Goal: Information Seeking & Learning: Check status

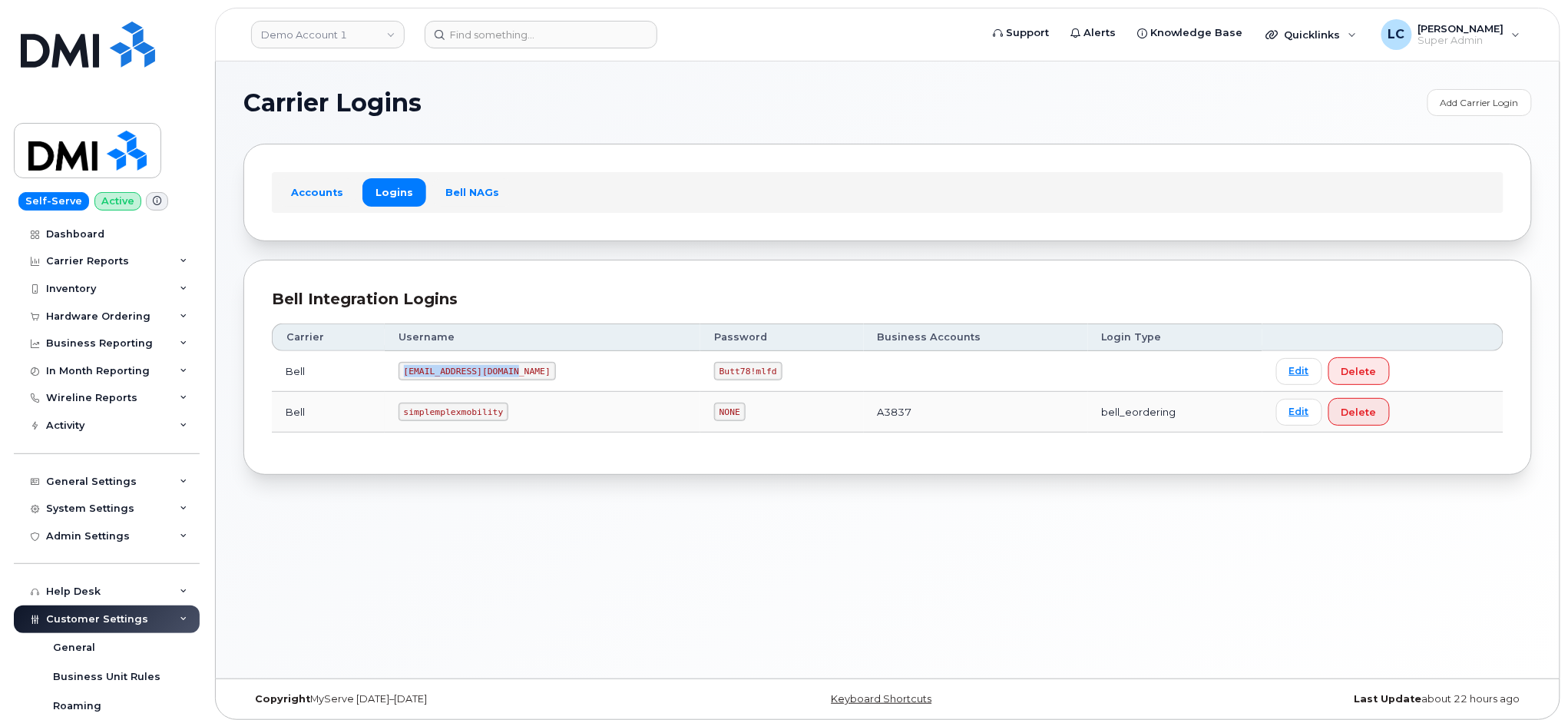
scroll to position [462, 0]
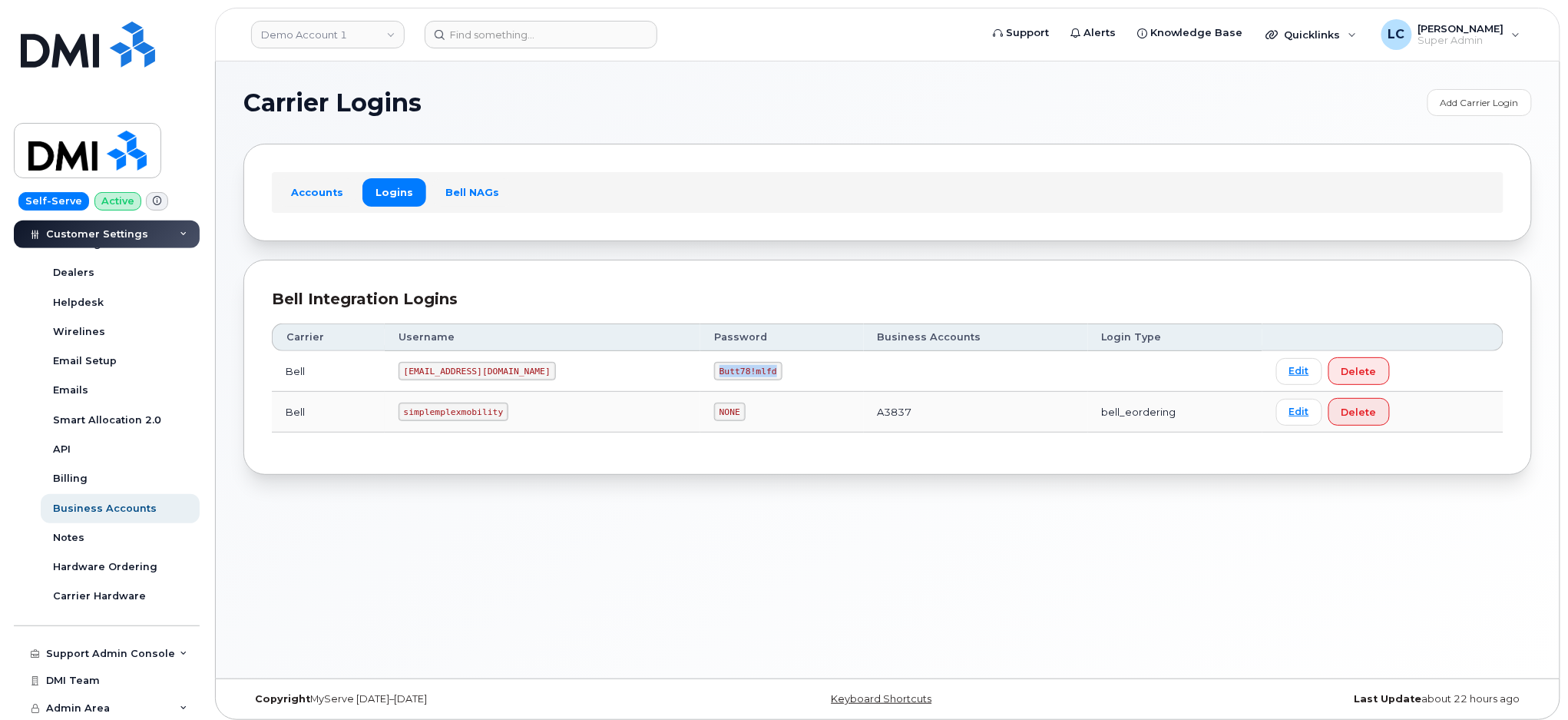
drag, startPoint x: 729, startPoint y: 370, endPoint x: 670, endPoint y: 377, distance: 59.4
click at [701, 377] on td "Butt78!mlfd" at bounding box center [782, 371] width 163 height 40
copy code "Butt78!mlfd"
drag, startPoint x: 513, startPoint y: 372, endPoint x: 396, endPoint y: 370, distance: 117.0
click at [396, 370] on td "MS-selfserve@dminc.com" at bounding box center [542, 371] width 316 height 40
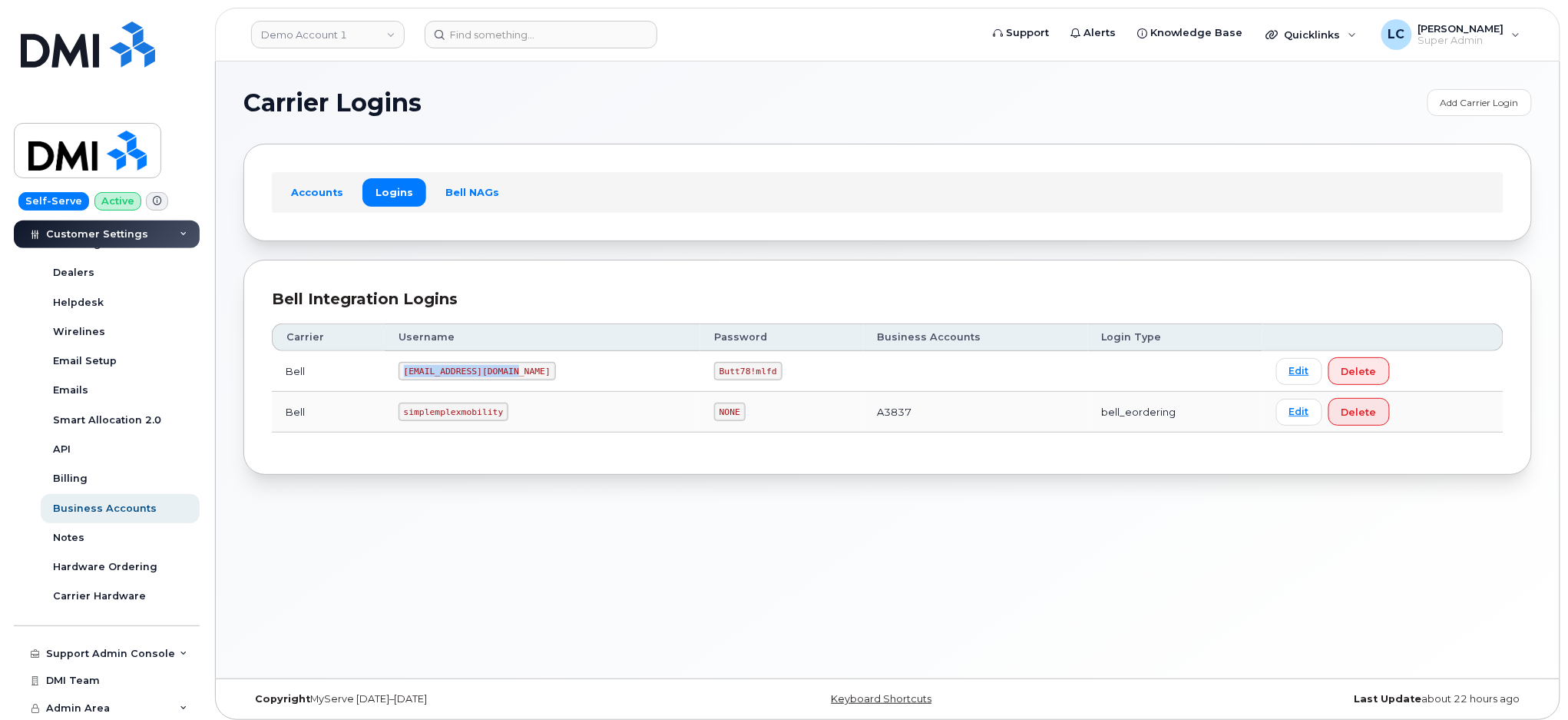
copy code "MS-selfserve@dminc.com"
drag, startPoint x: 677, startPoint y: 373, endPoint x: 736, endPoint y: 373, distance: 59.0
click at [736, 373] on td "Butt78!mlfd" at bounding box center [782, 371] width 163 height 40
copy code "Butt78!mlfd"
click at [369, 33] on link "Demo Account 1" at bounding box center [328, 34] width 154 height 28
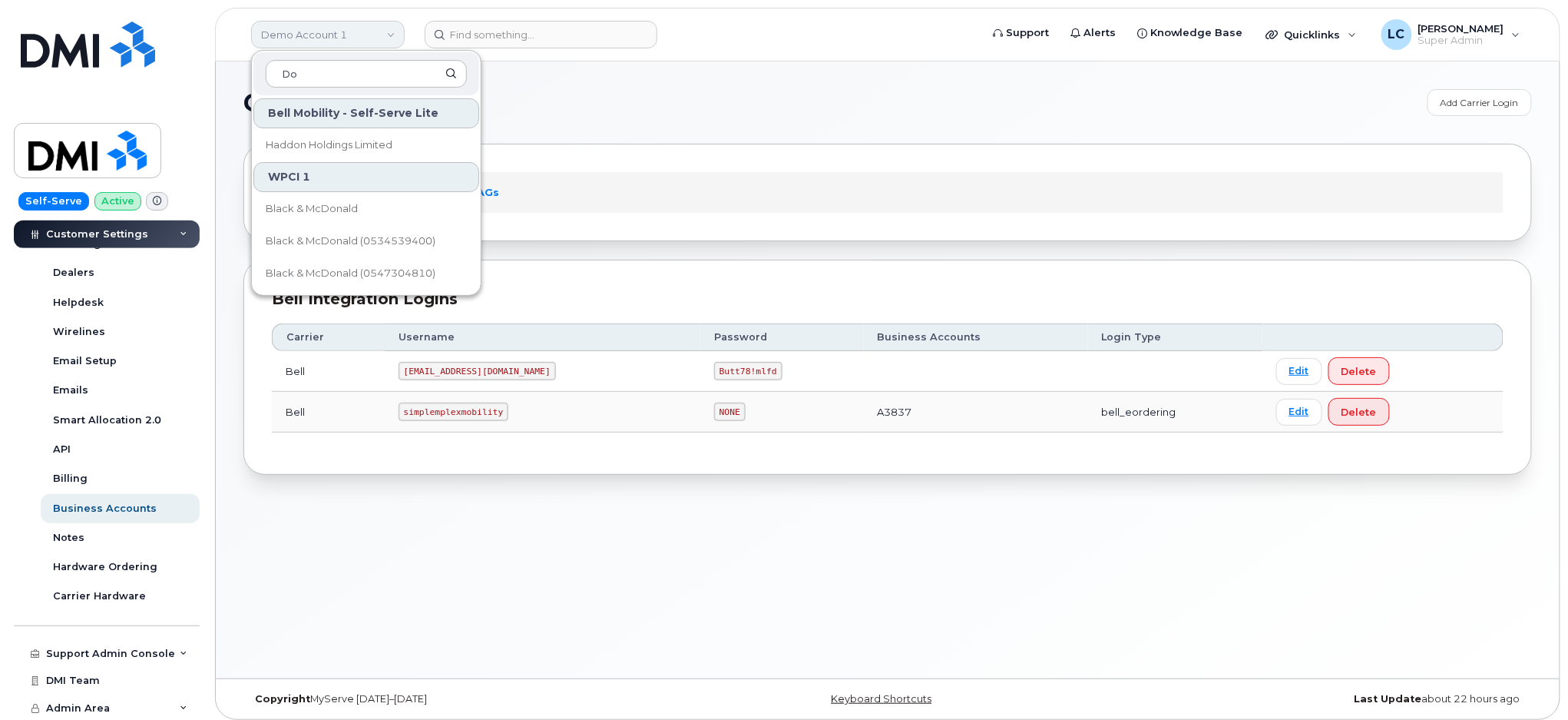
type input "D"
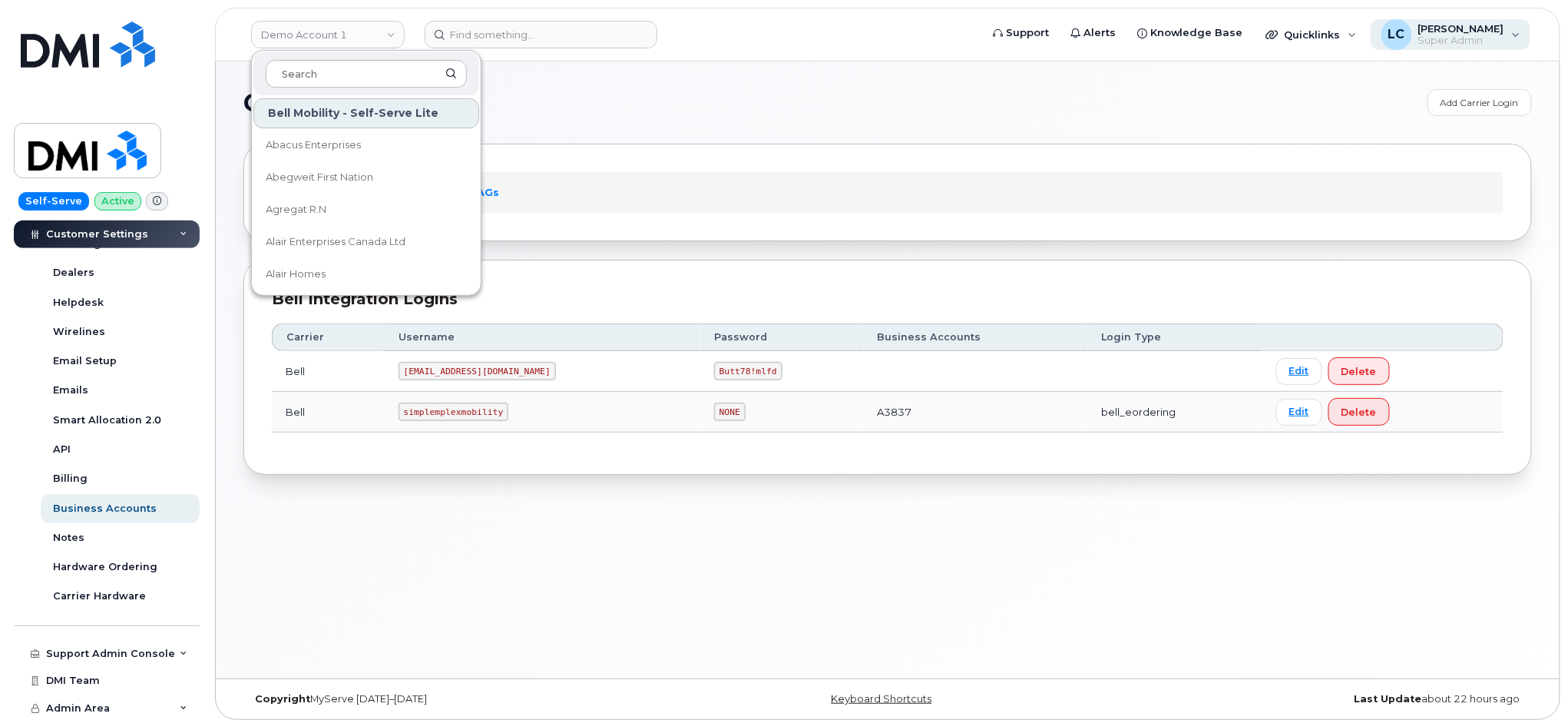
click at [1519, 33] on div "LC Logan Cole Super Admin" at bounding box center [1451, 34] width 160 height 31
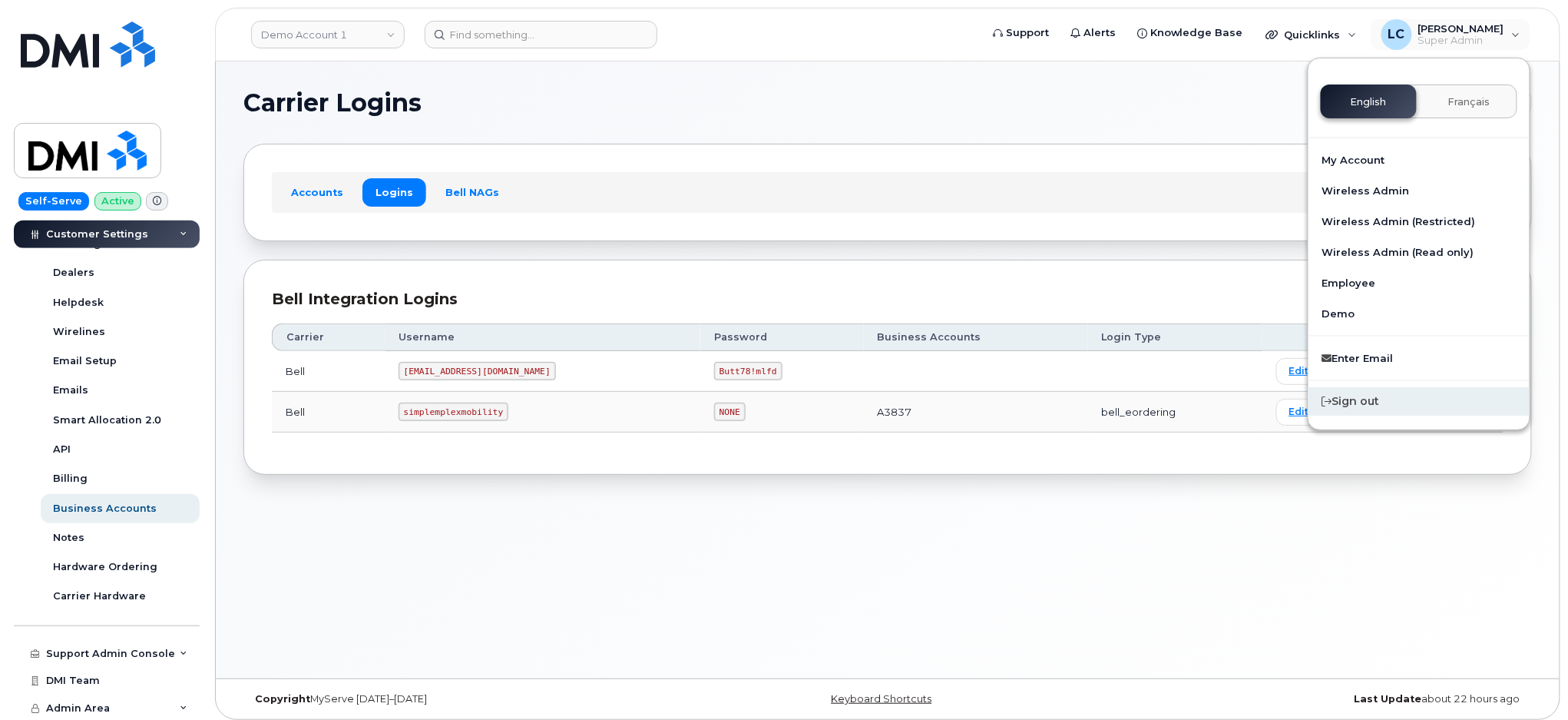
click at [1384, 393] on div "Sign out" at bounding box center [1419, 401] width 221 height 29
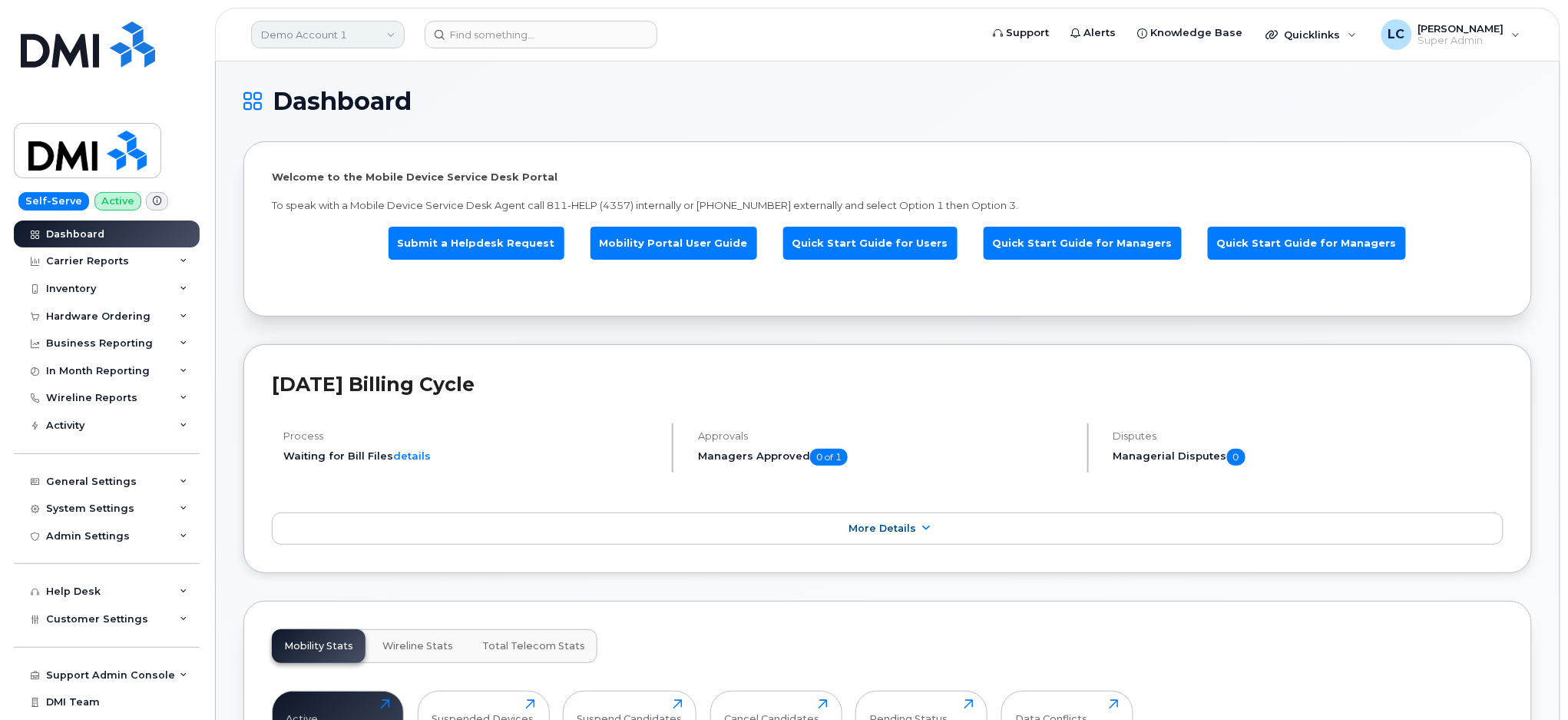
click at [377, 33] on link "Demo Account 1" at bounding box center [328, 34] width 154 height 28
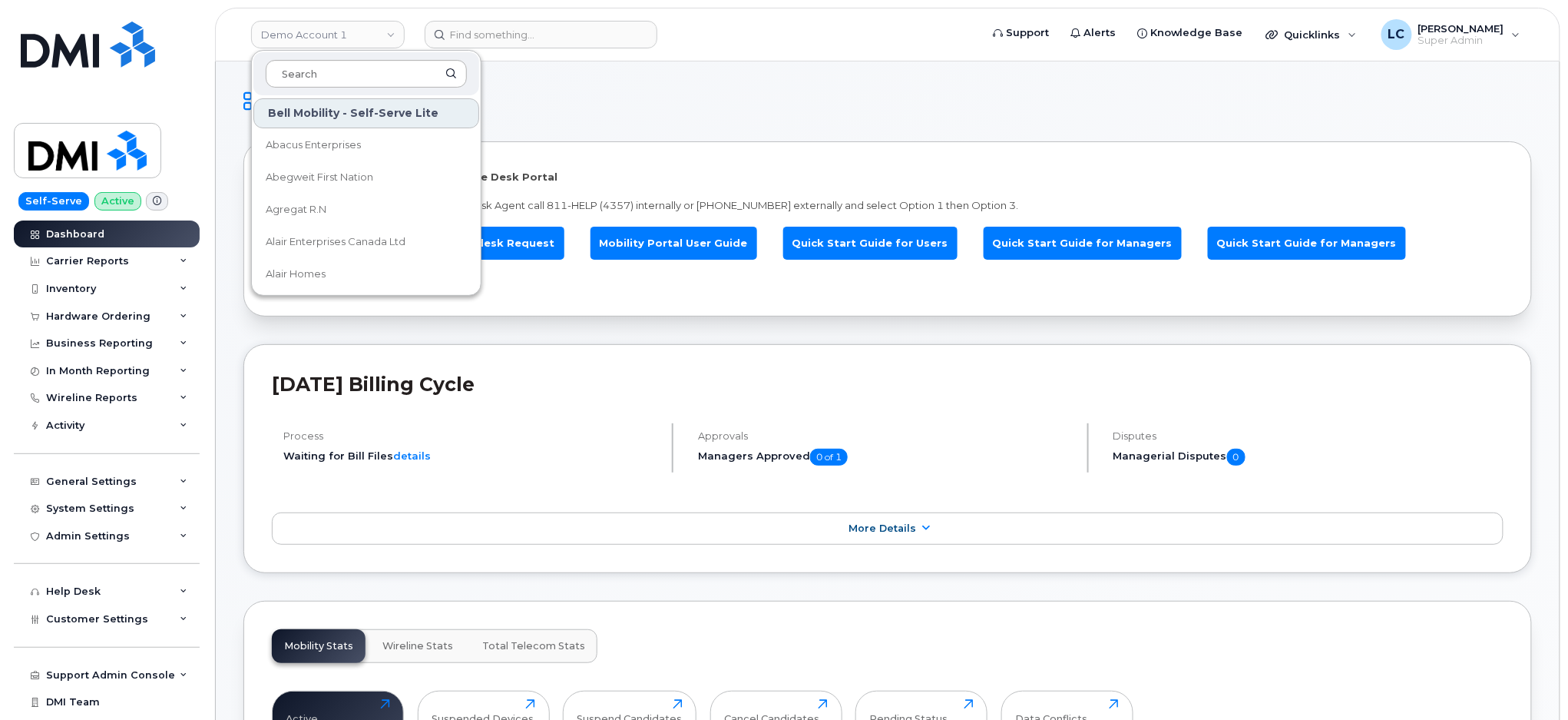
click at [339, 71] on input at bounding box center [366, 74] width 201 height 28
type input "D"
click at [133, 677] on div "Support Admin Console" at bounding box center [110, 676] width 129 height 13
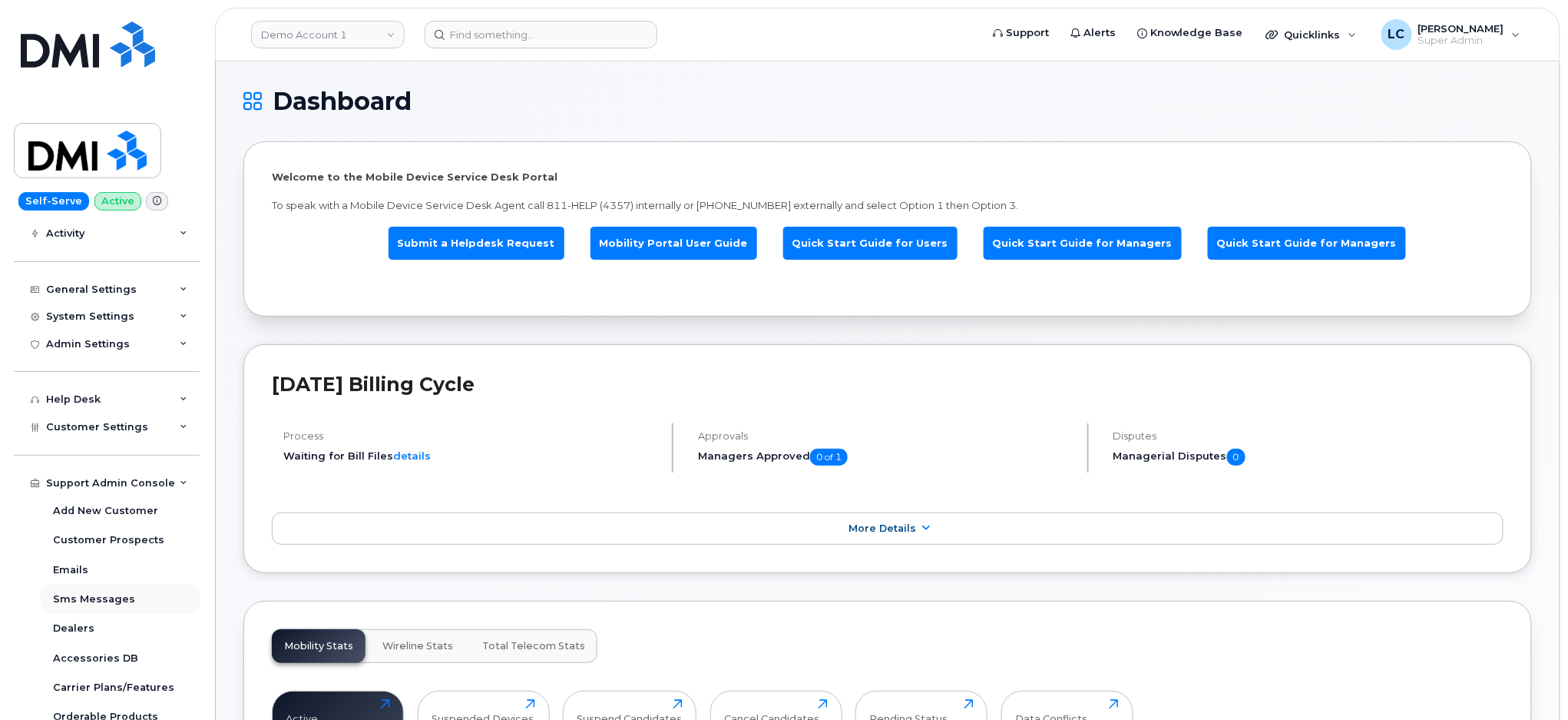
scroll to position [205, 0]
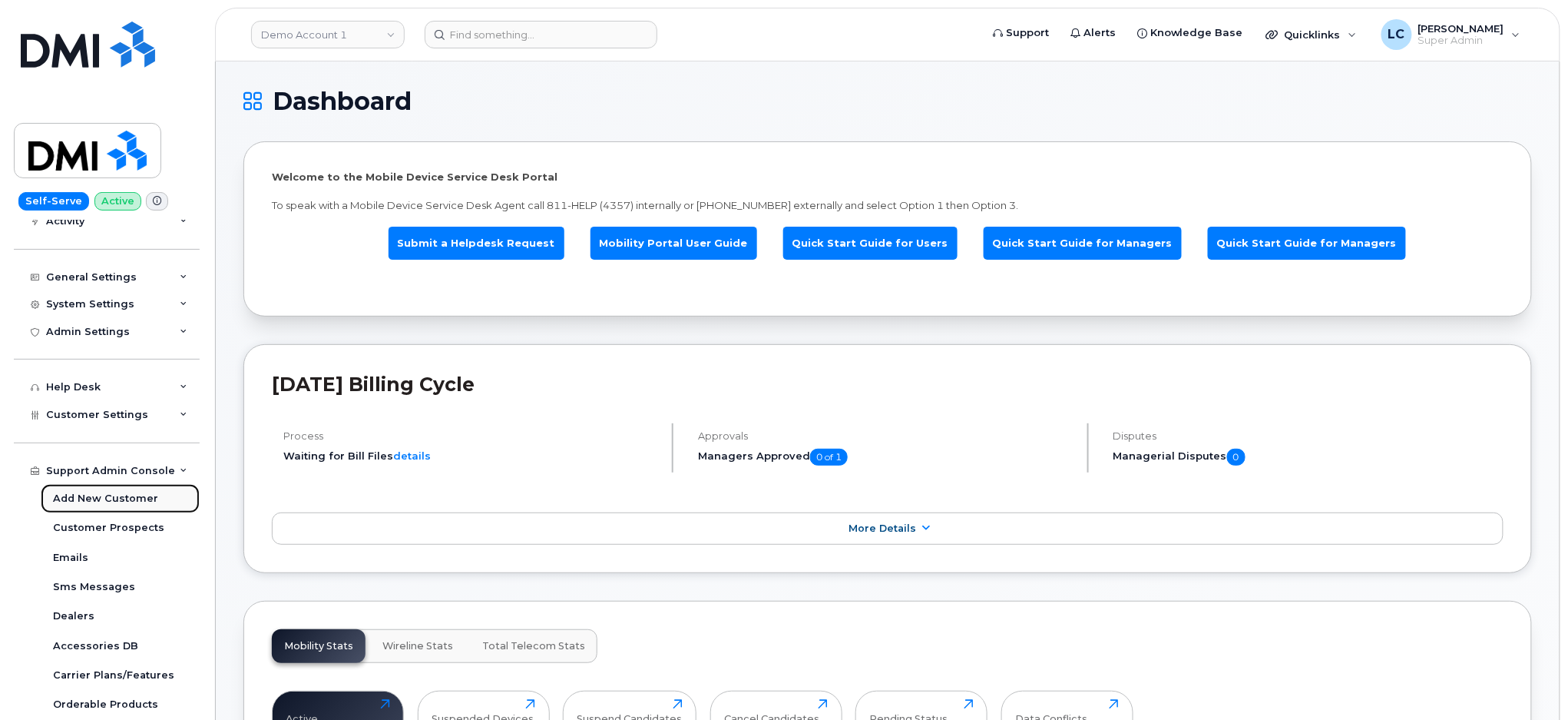
click at [123, 500] on div "Add New Customer" at bounding box center [105, 498] width 105 height 13
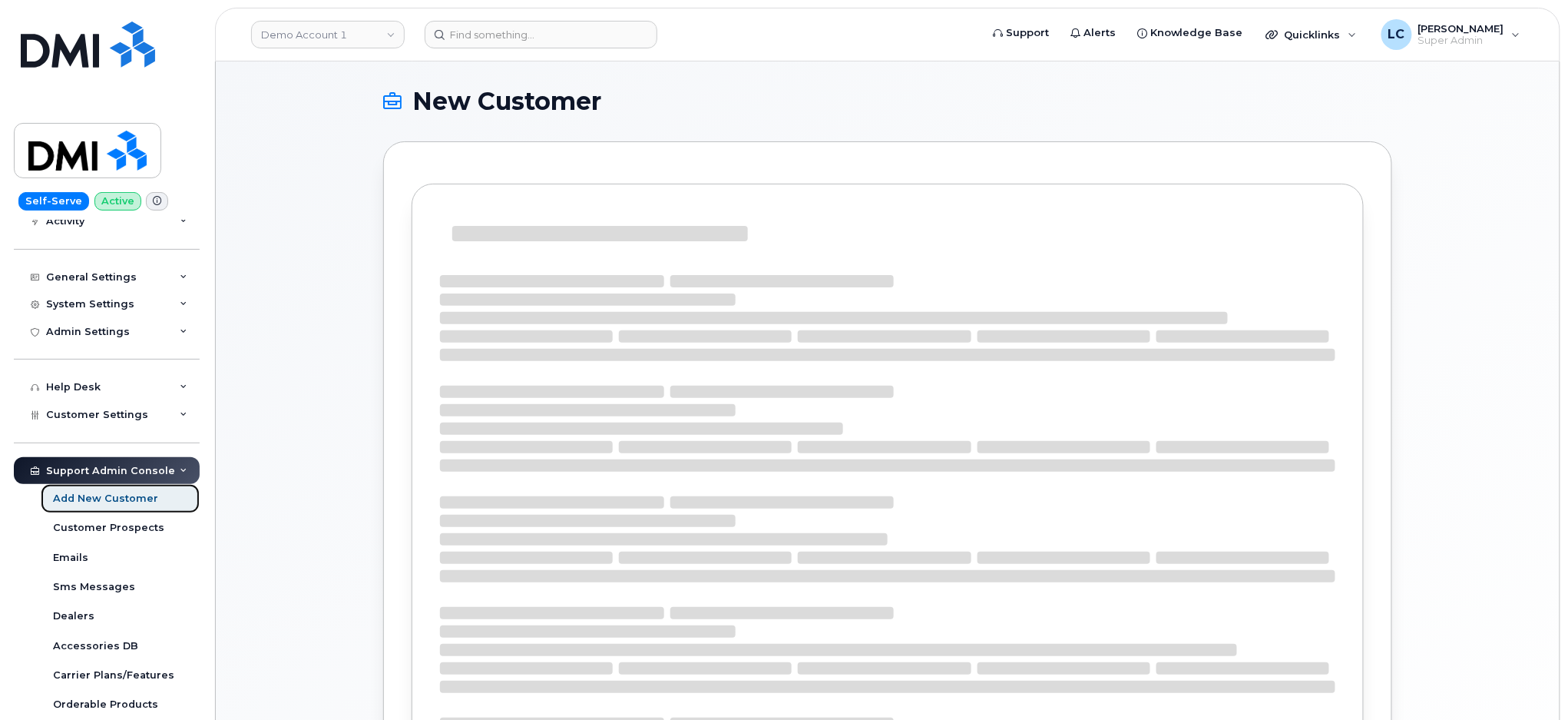
select select
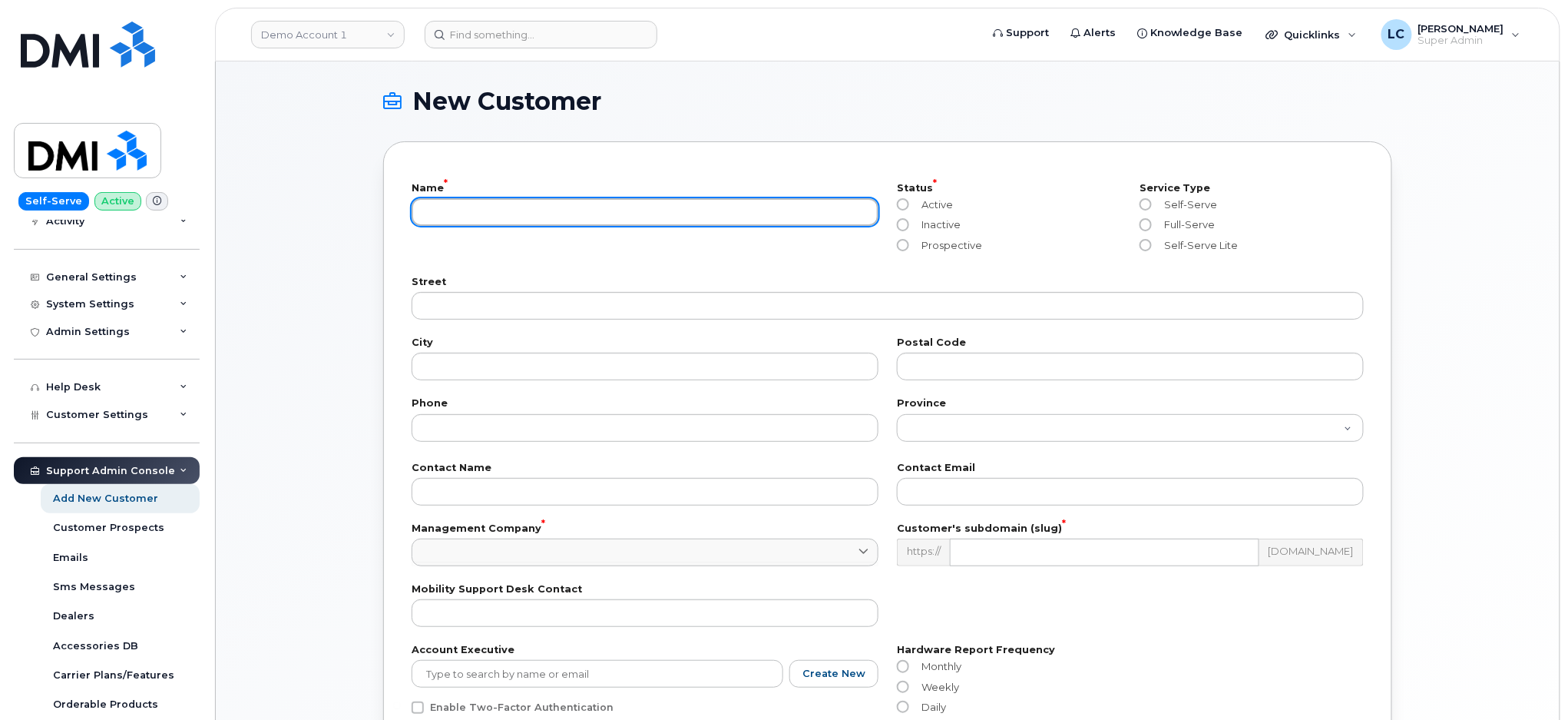
click at [604, 201] on input "text" at bounding box center [644, 212] width 467 height 28
type input "Don Wheaton Ltd."
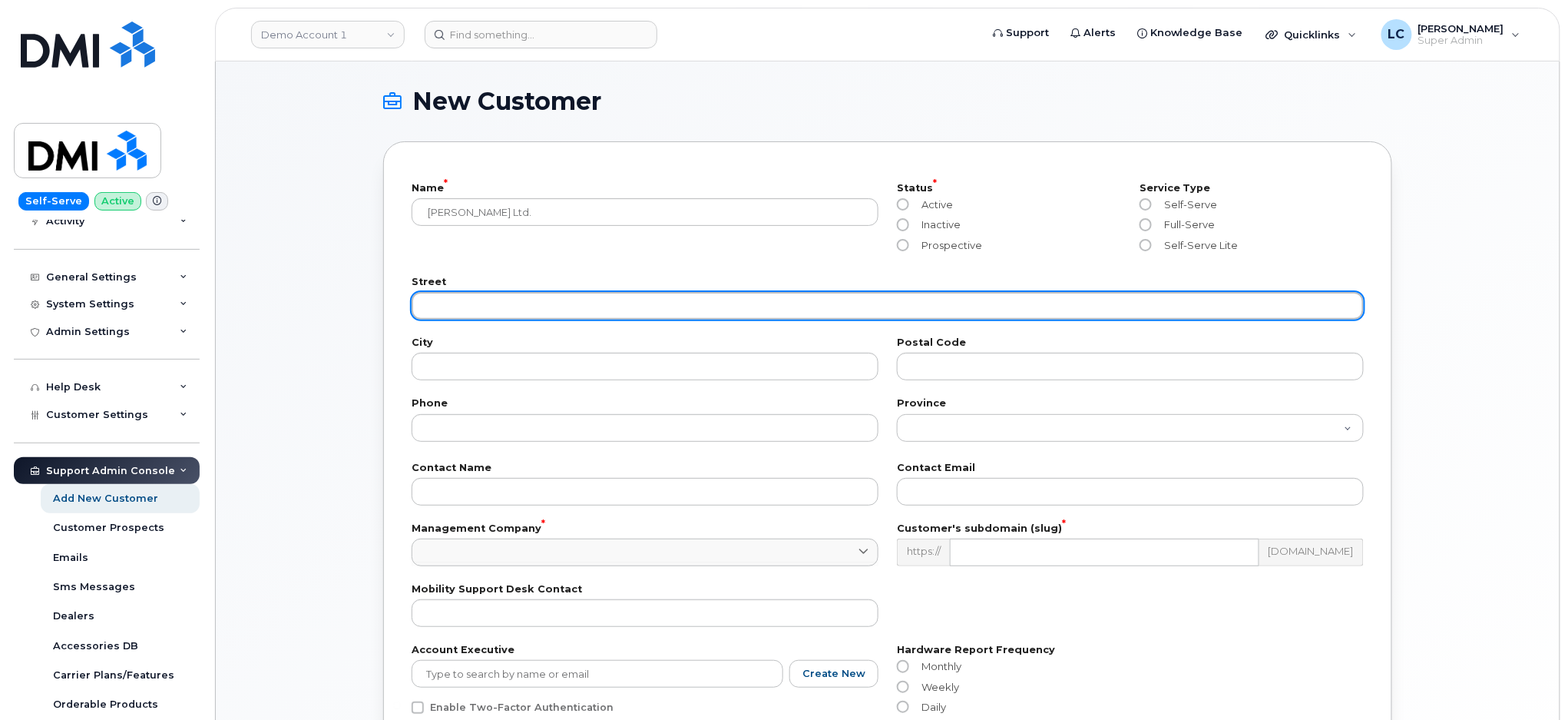
click at [599, 299] on input "text" at bounding box center [887, 305] width 952 height 28
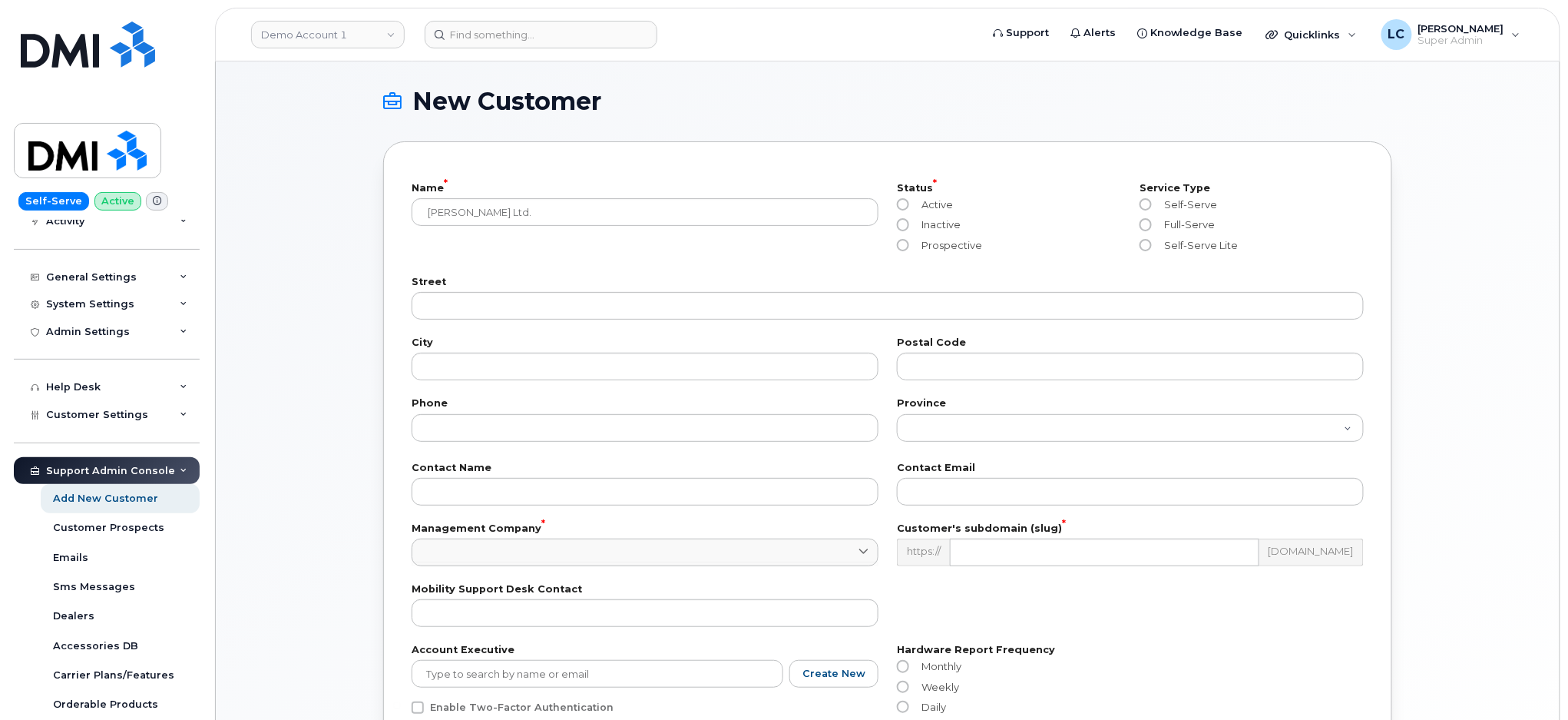
click at [904, 237] on div "Inactive" at bounding box center [1009, 228] width 224 height 20
click at [904, 245] on input "Prospective" at bounding box center [904, 245] width 13 height 13
radio input "true"
click at [1153, 205] on label "Self-Serve" at bounding box center [1179, 205] width 78 height 13
click at [1152, 205] on input "Self-Serve" at bounding box center [1146, 205] width 13 height 13
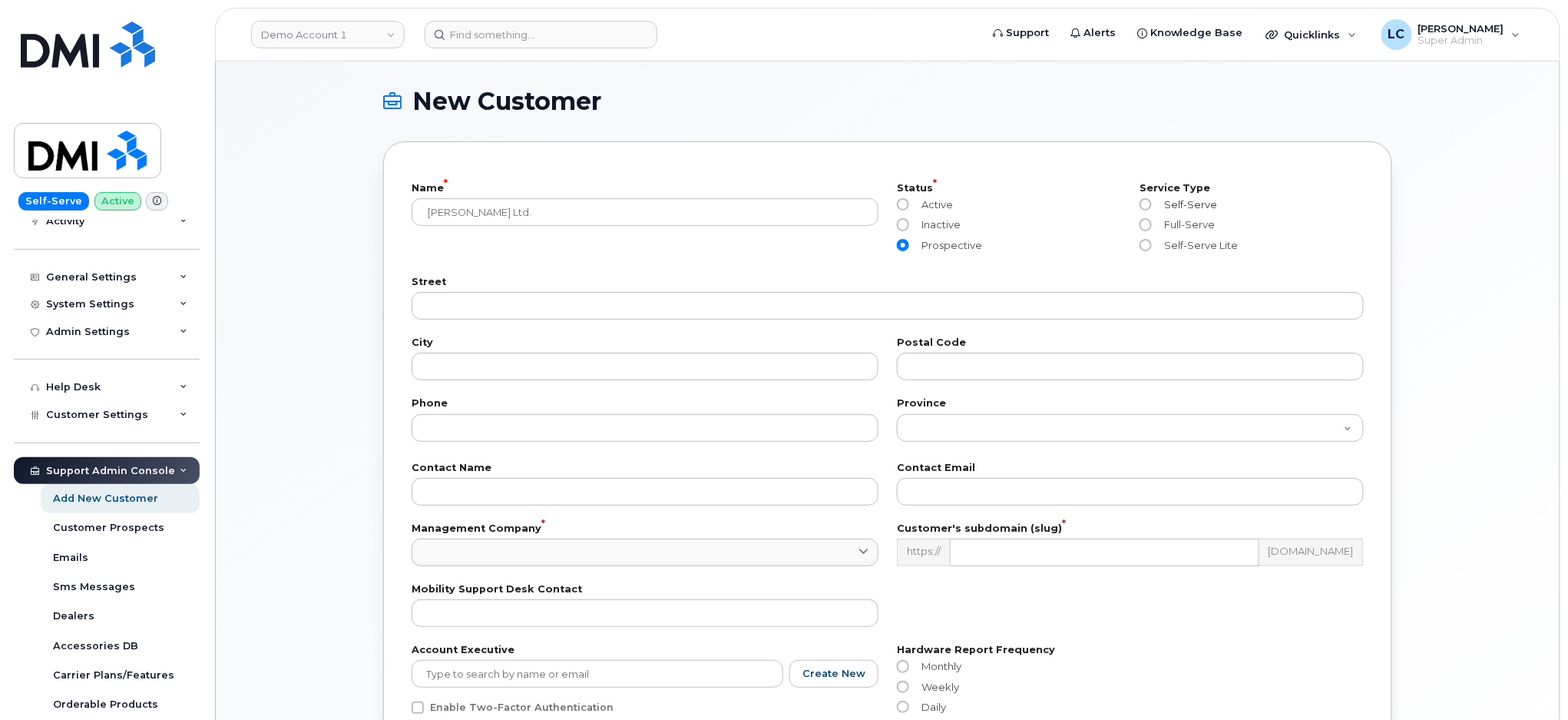
radio input "true"
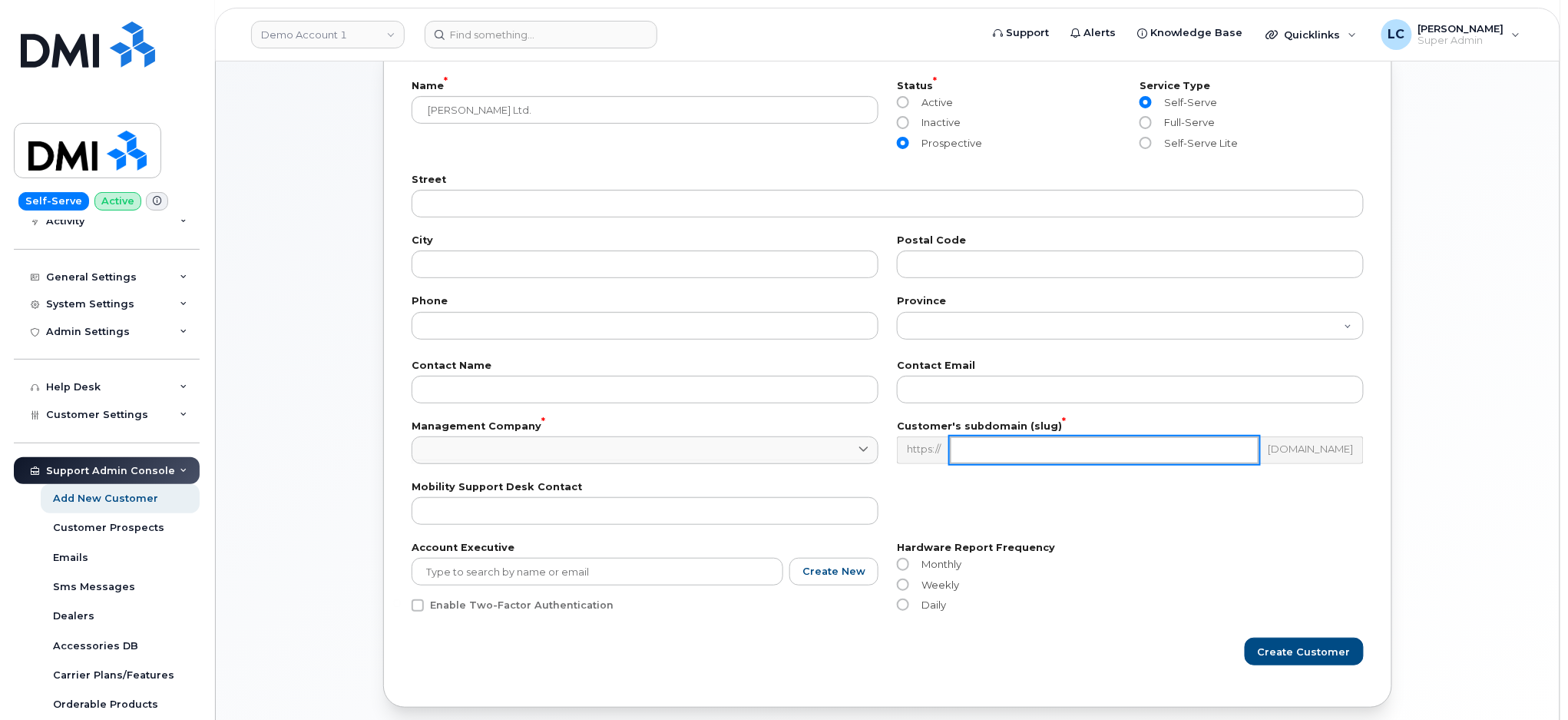
click at [1100, 449] on input "text" at bounding box center [1105, 450] width 309 height 28
type input "donwheaton"
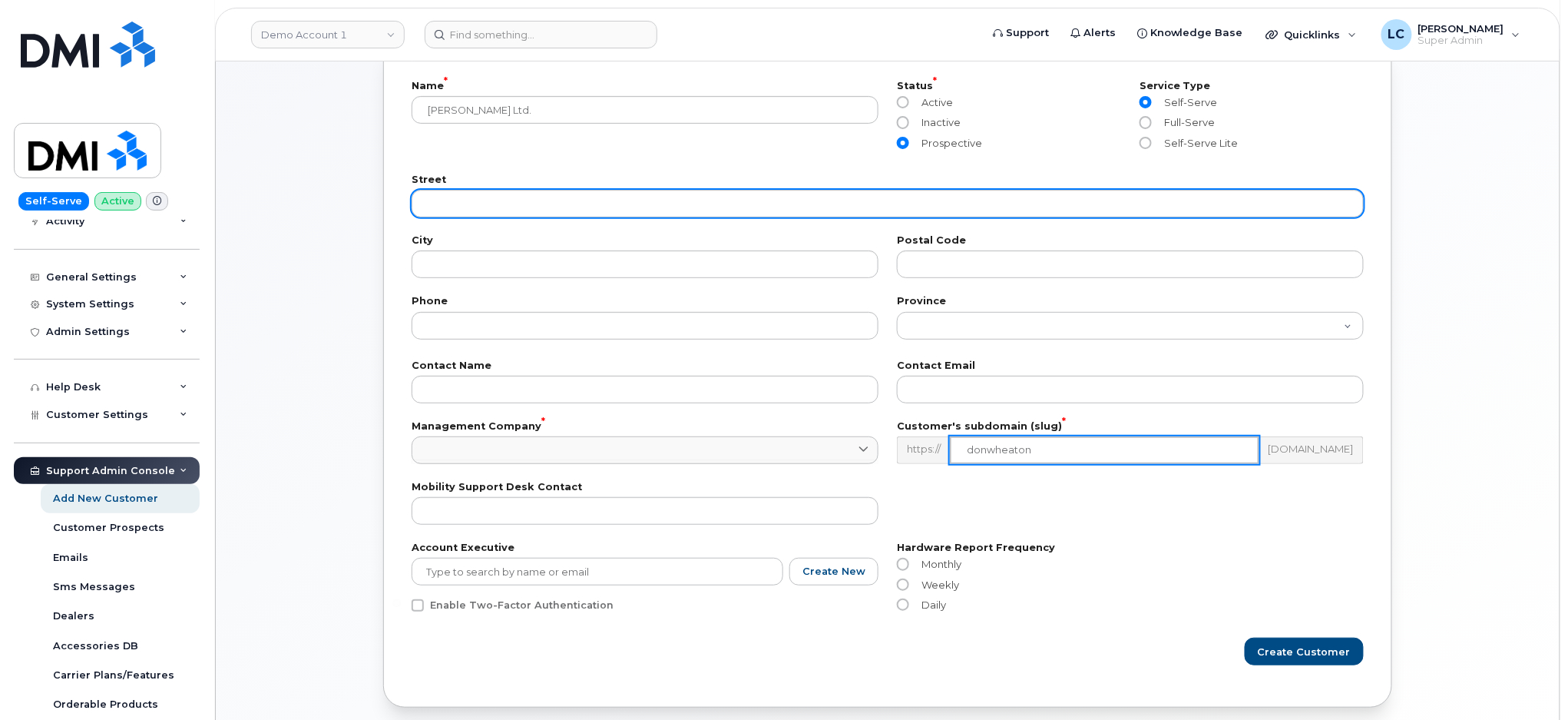
scroll to position [0, 0]
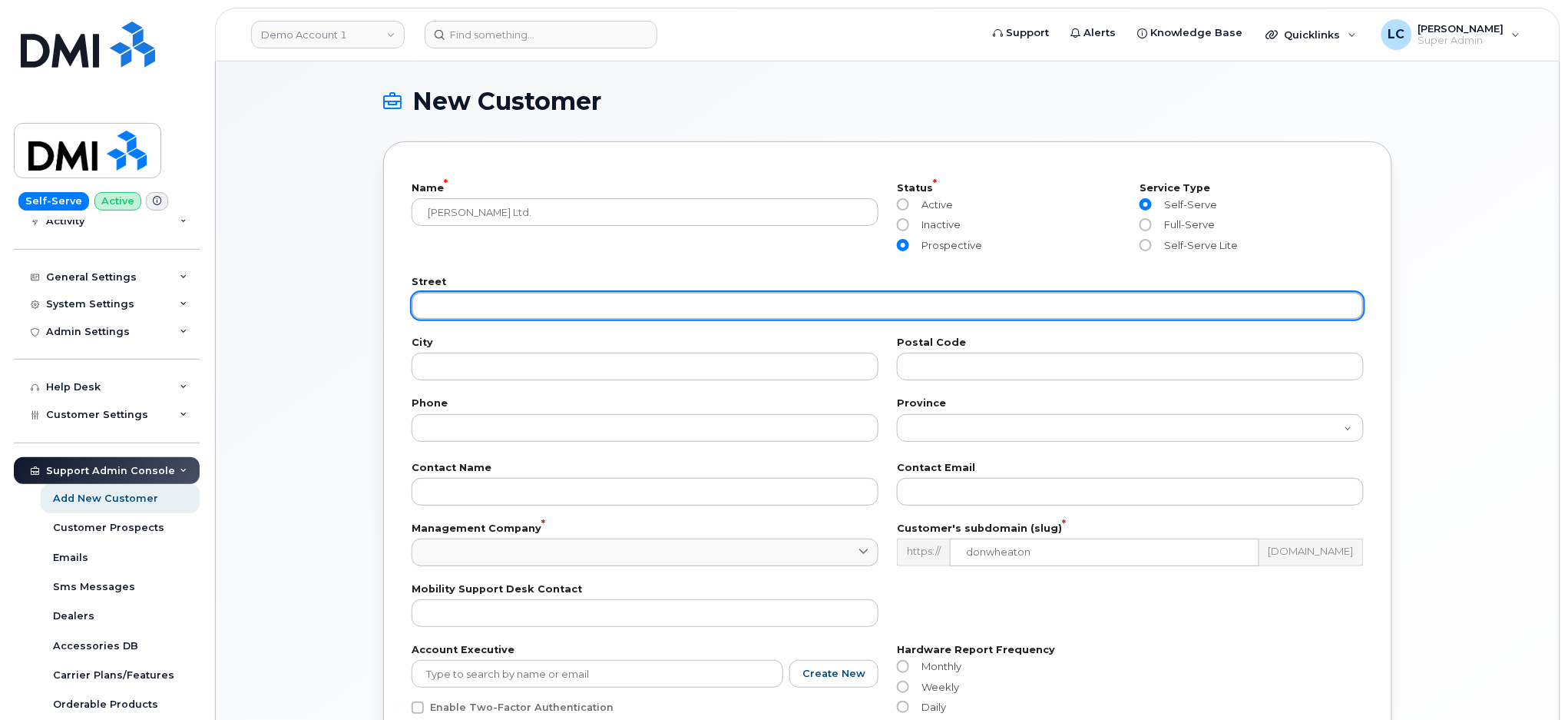
click at [476, 304] on input "text" at bounding box center [887, 305] width 952 height 28
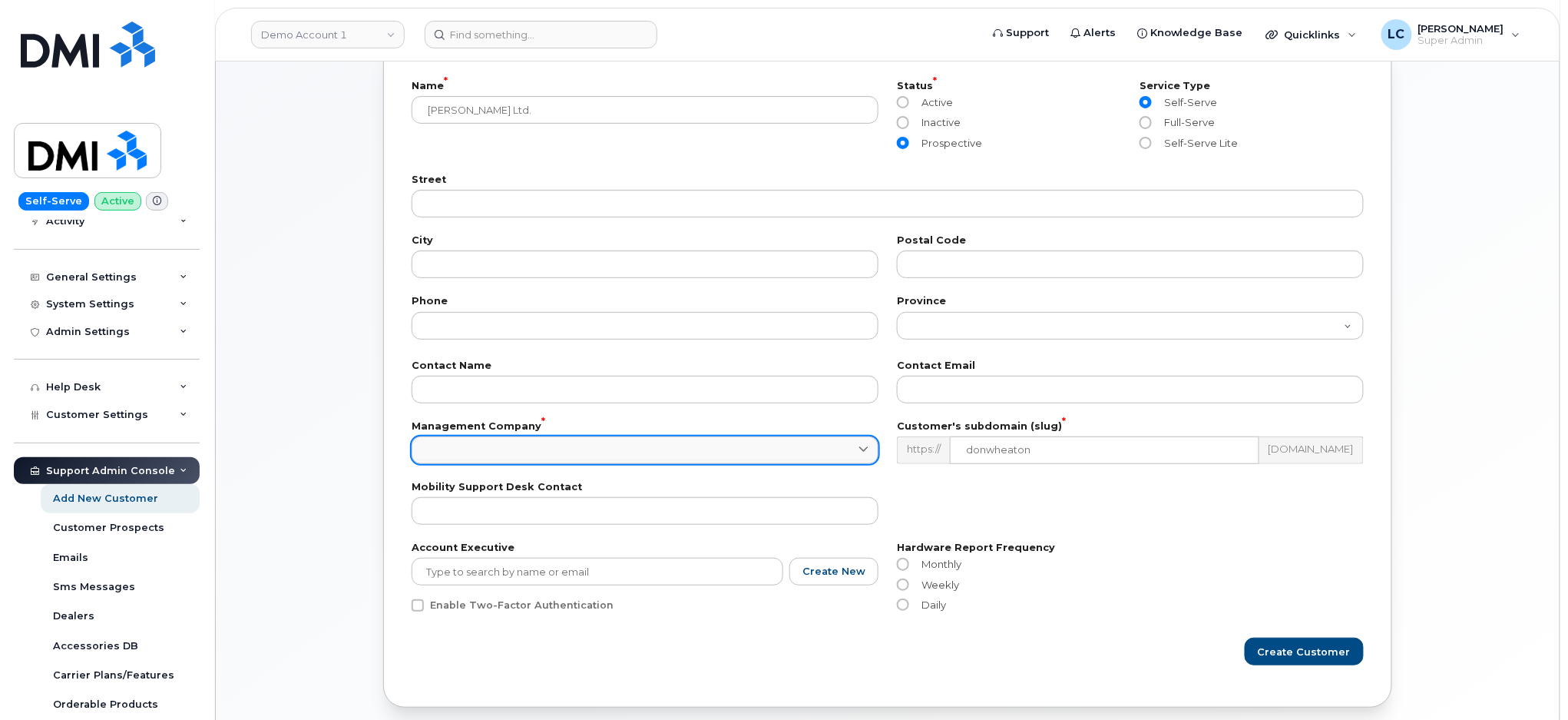
click at [795, 455] on link at bounding box center [644, 450] width 467 height 28
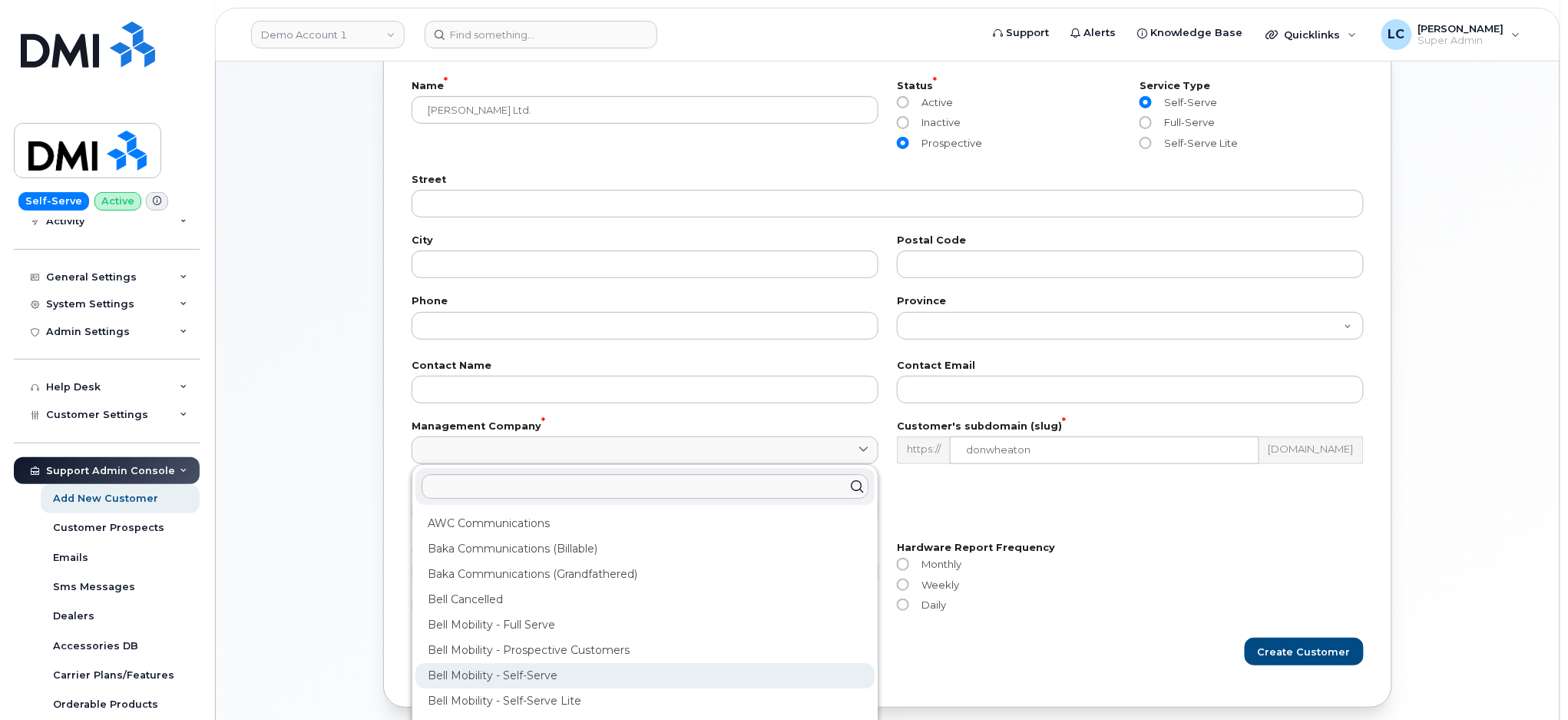
click at [521, 674] on div "Bell Mobility - Self-Serve" at bounding box center [644, 676] width 459 height 25
type input "39"
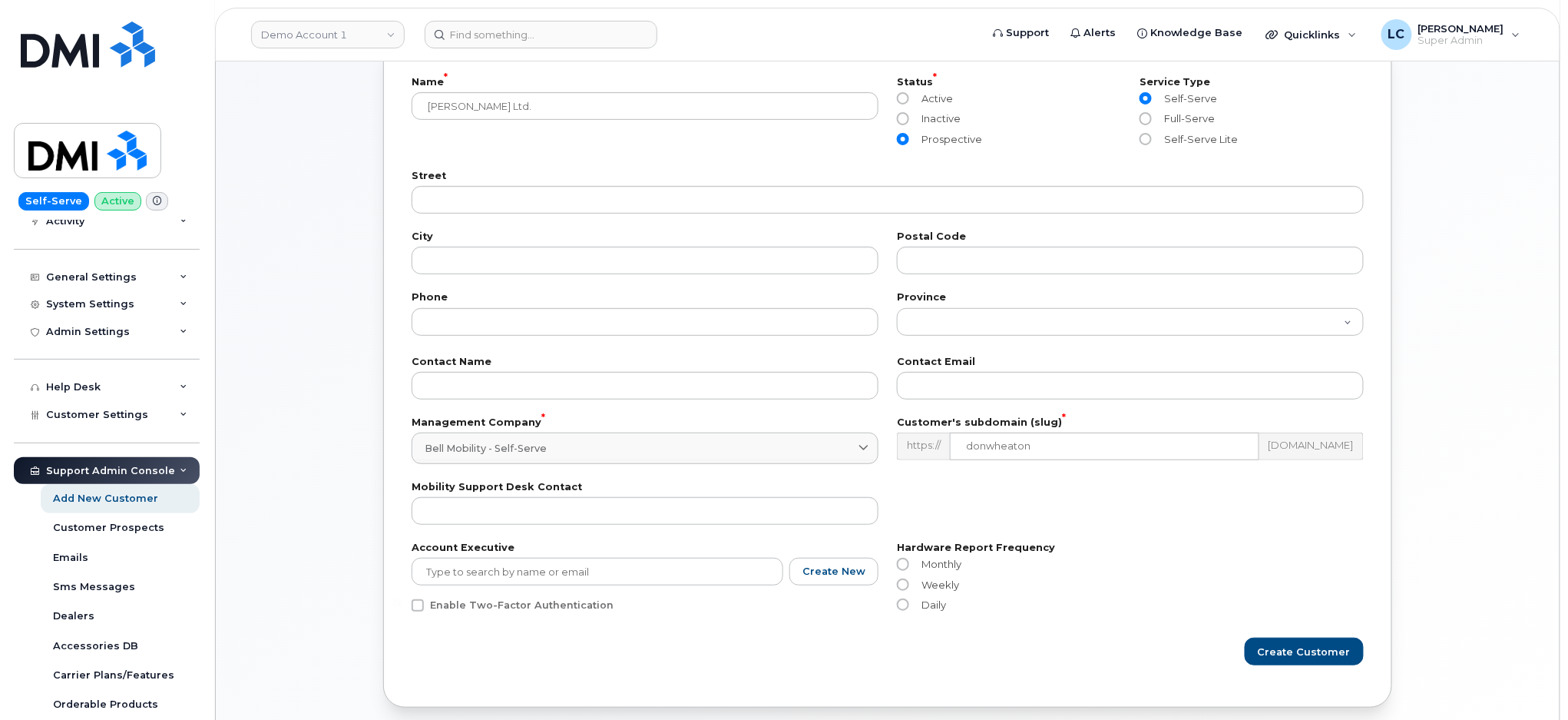
scroll to position [170, 0]
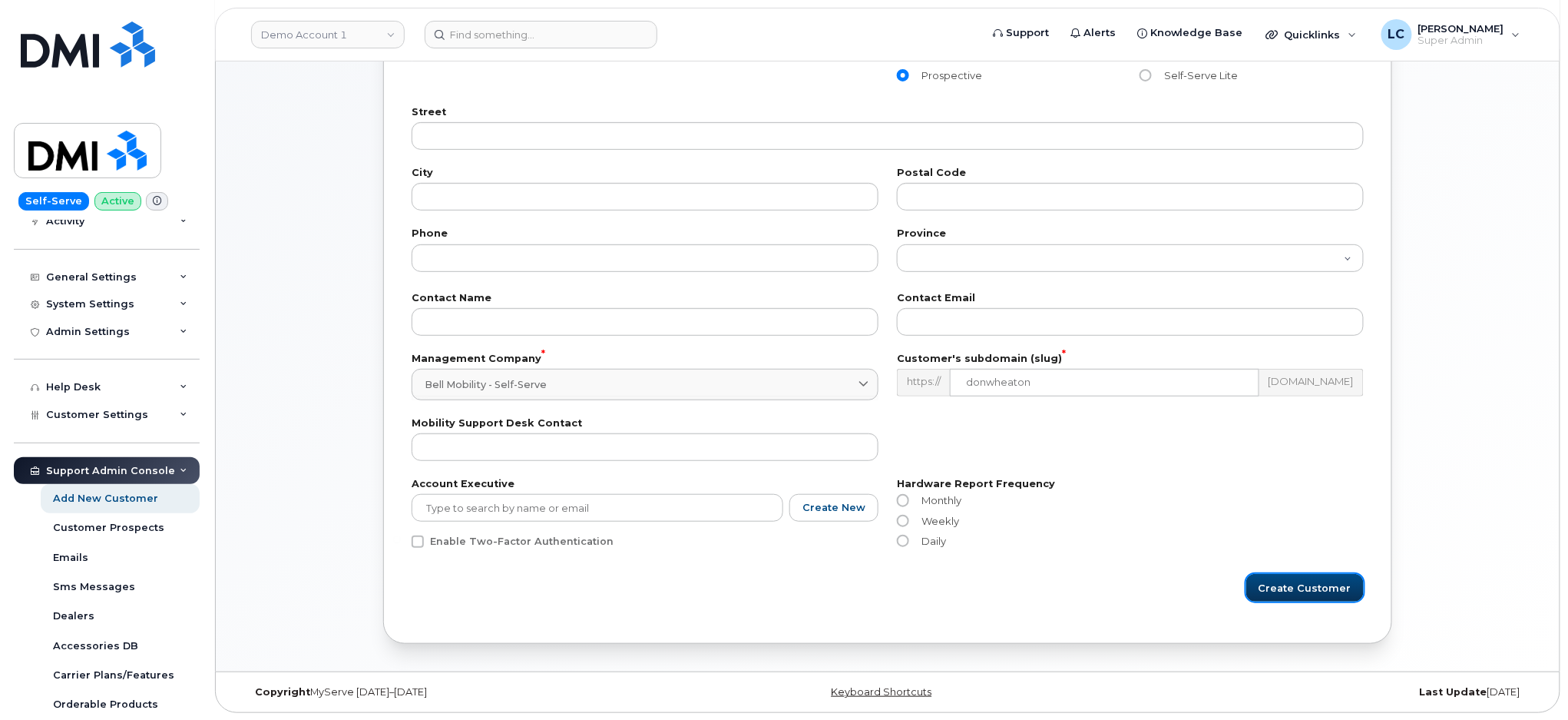
click at [1319, 595] on span "Create Customer" at bounding box center [1305, 588] width 93 height 14
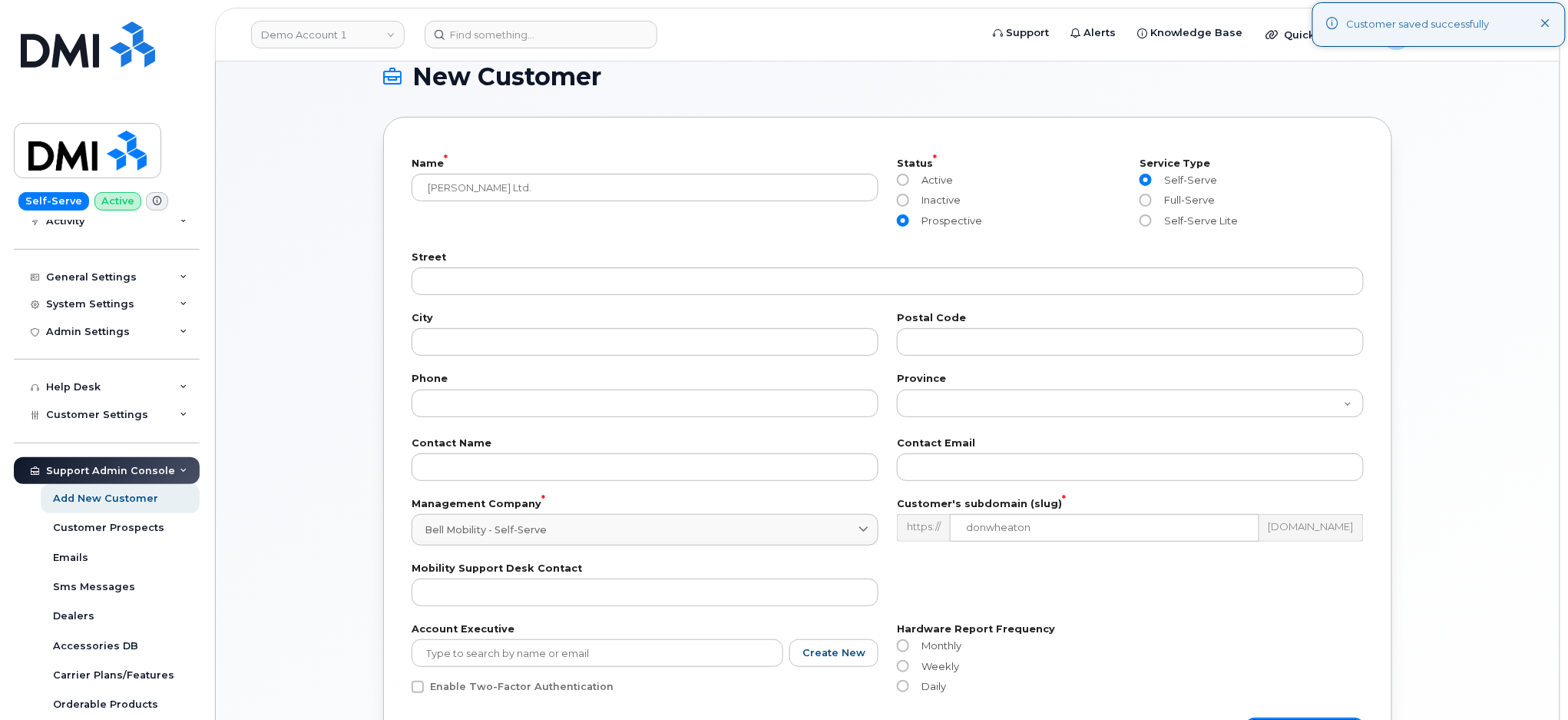
scroll to position [0, 0]
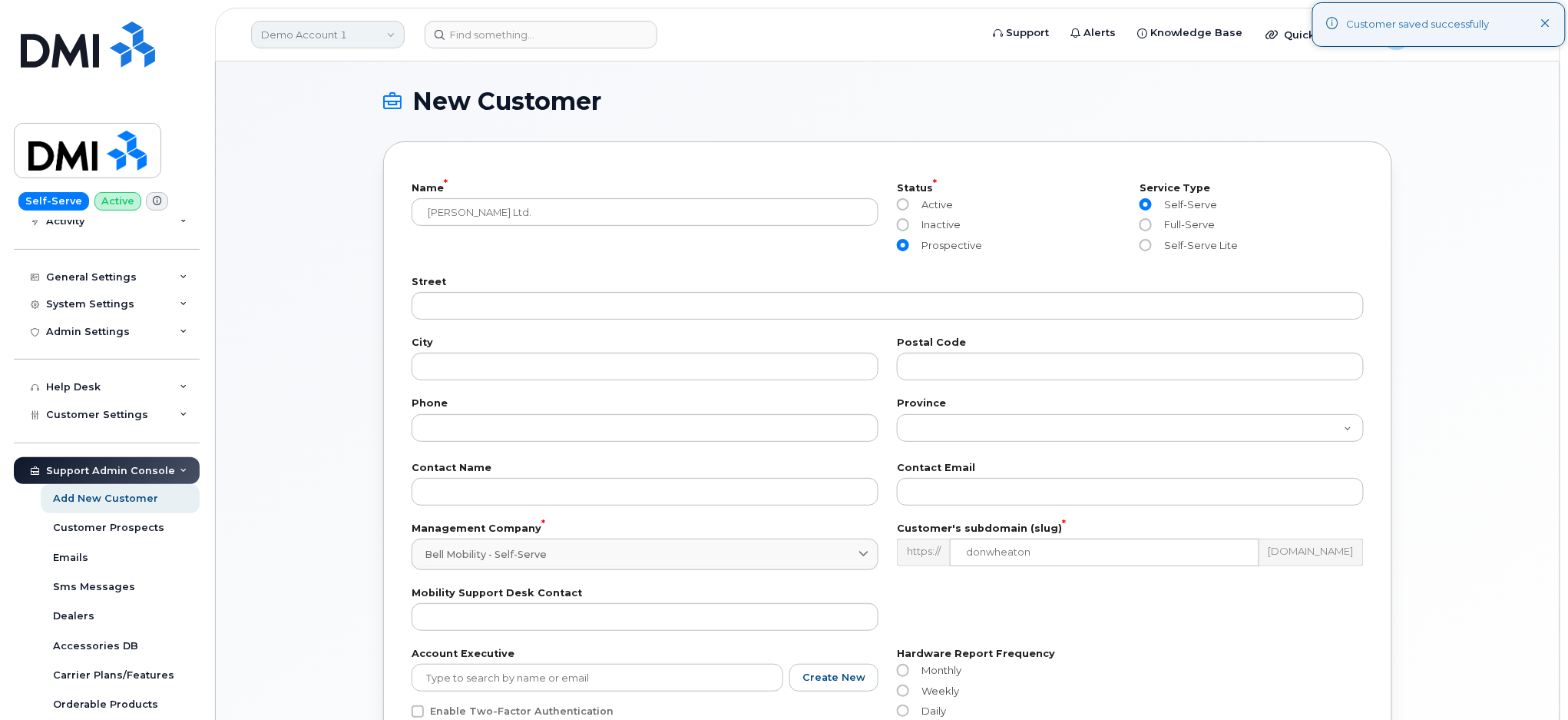
click at [367, 43] on link "Demo Account 1" at bounding box center [328, 34] width 154 height 28
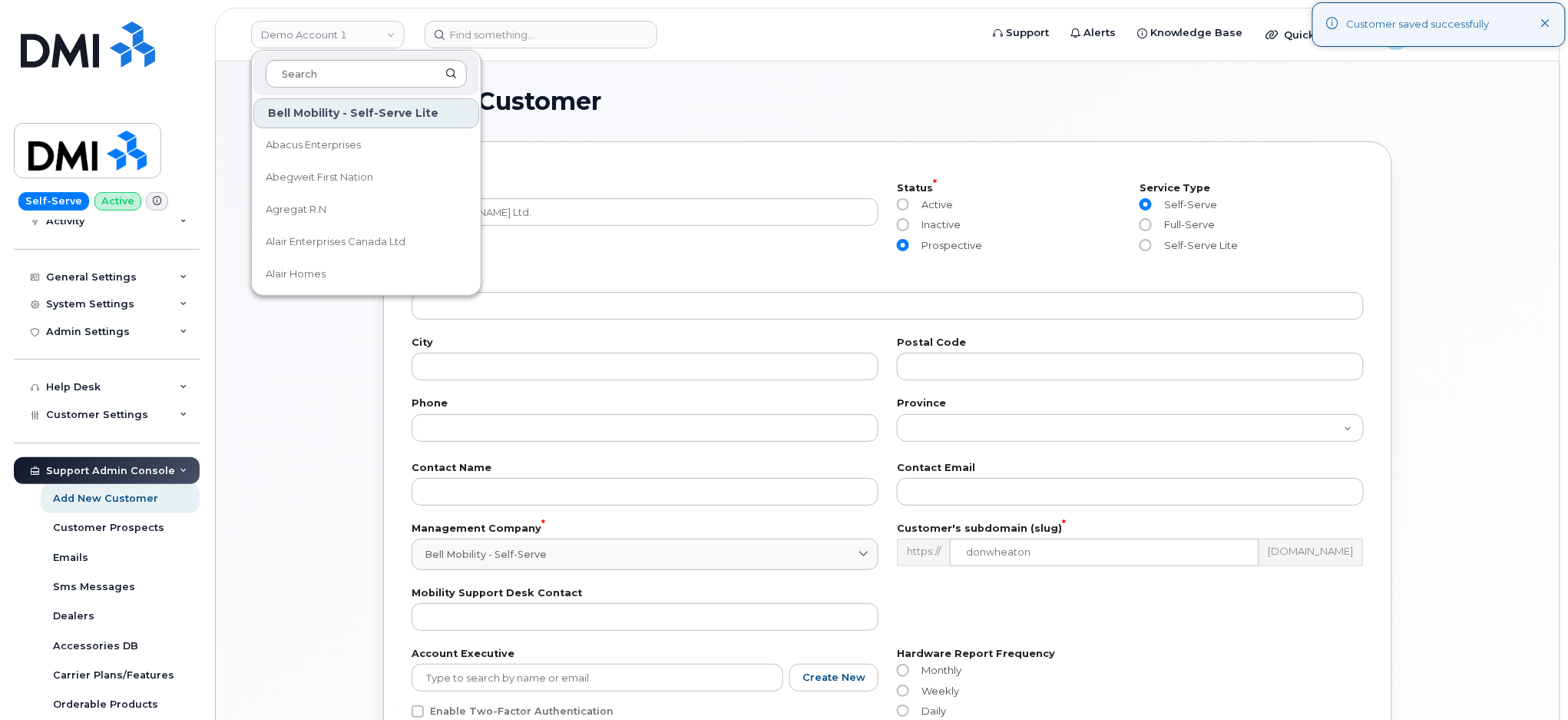
click at [328, 78] on input at bounding box center [366, 74] width 201 height 28
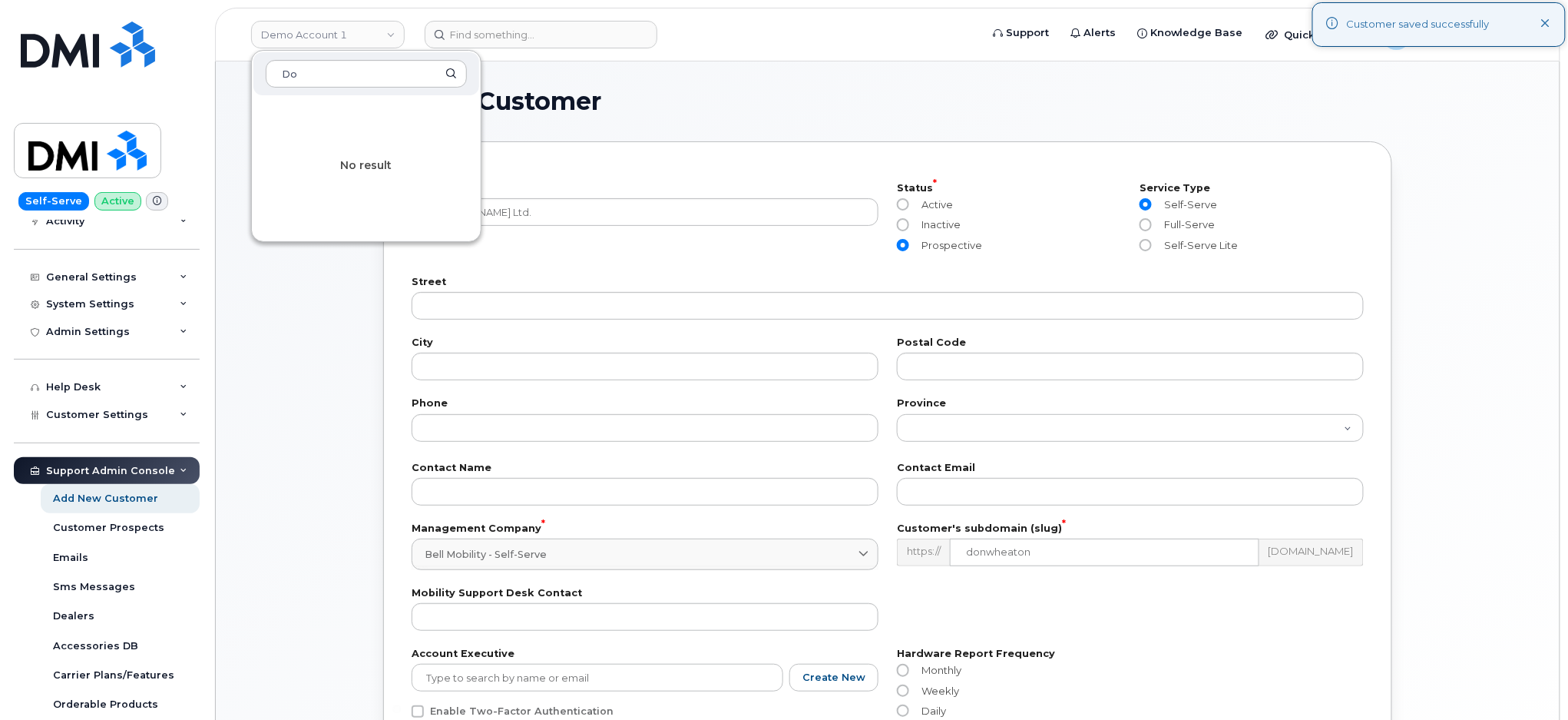
type input "D"
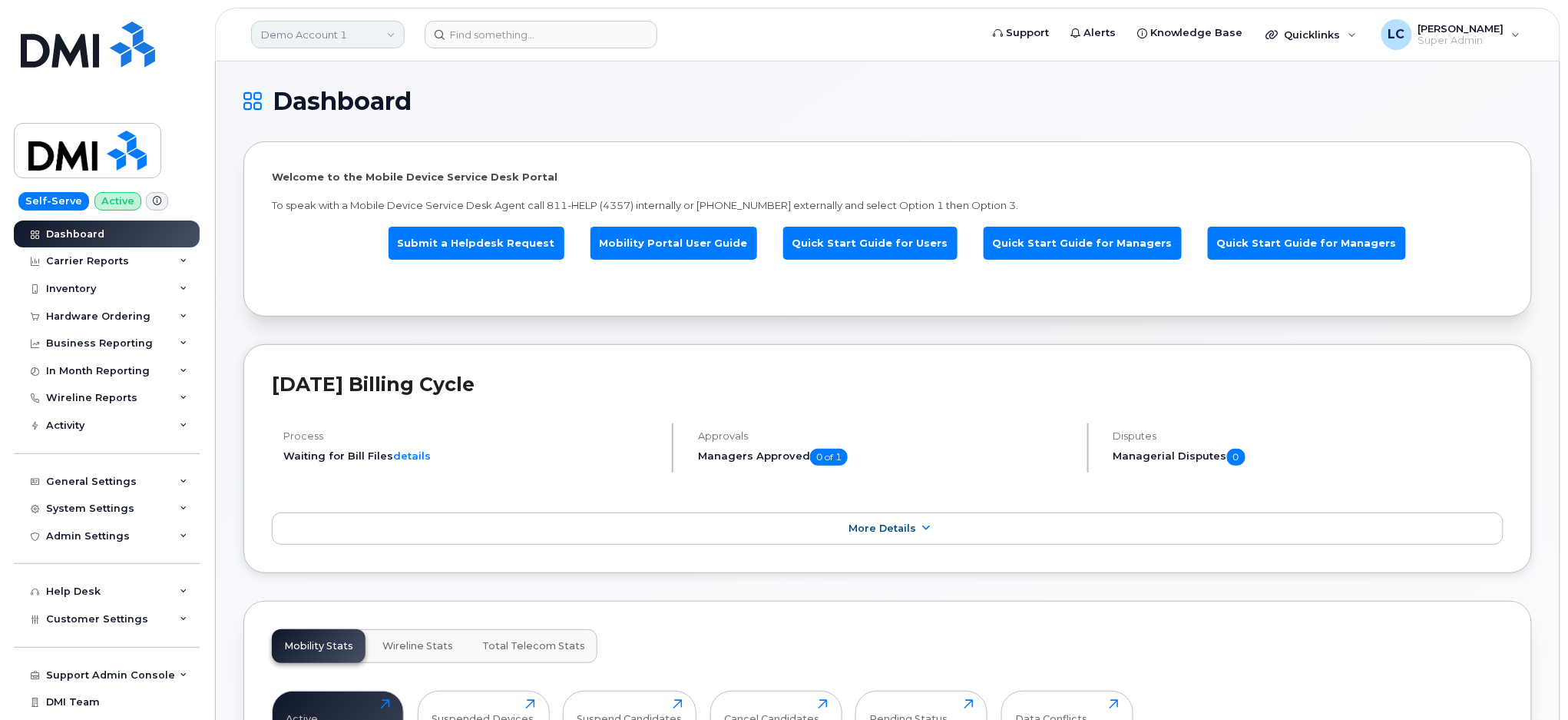
click at [365, 36] on link "Demo Account 1" at bounding box center [328, 34] width 154 height 28
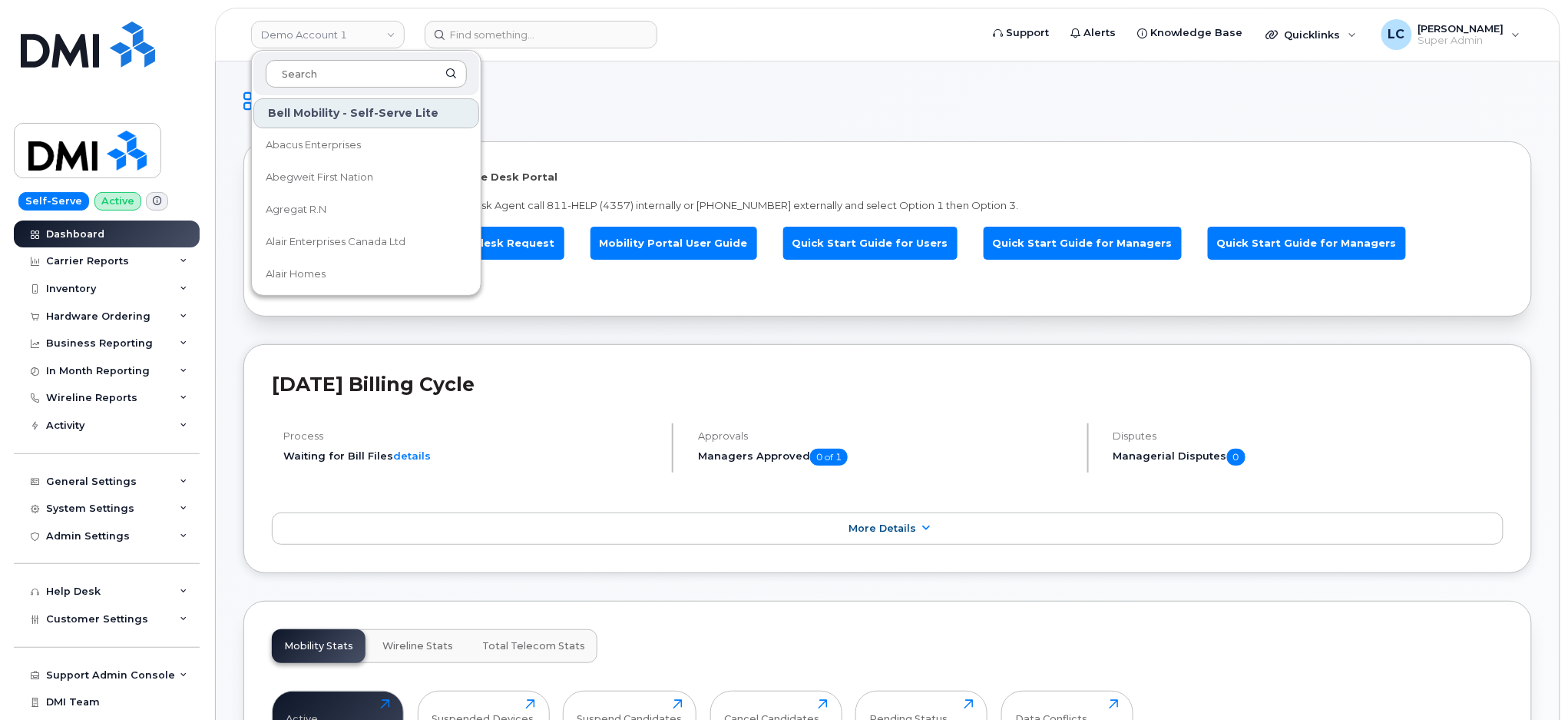
click at [350, 80] on input at bounding box center [366, 74] width 201 height 28
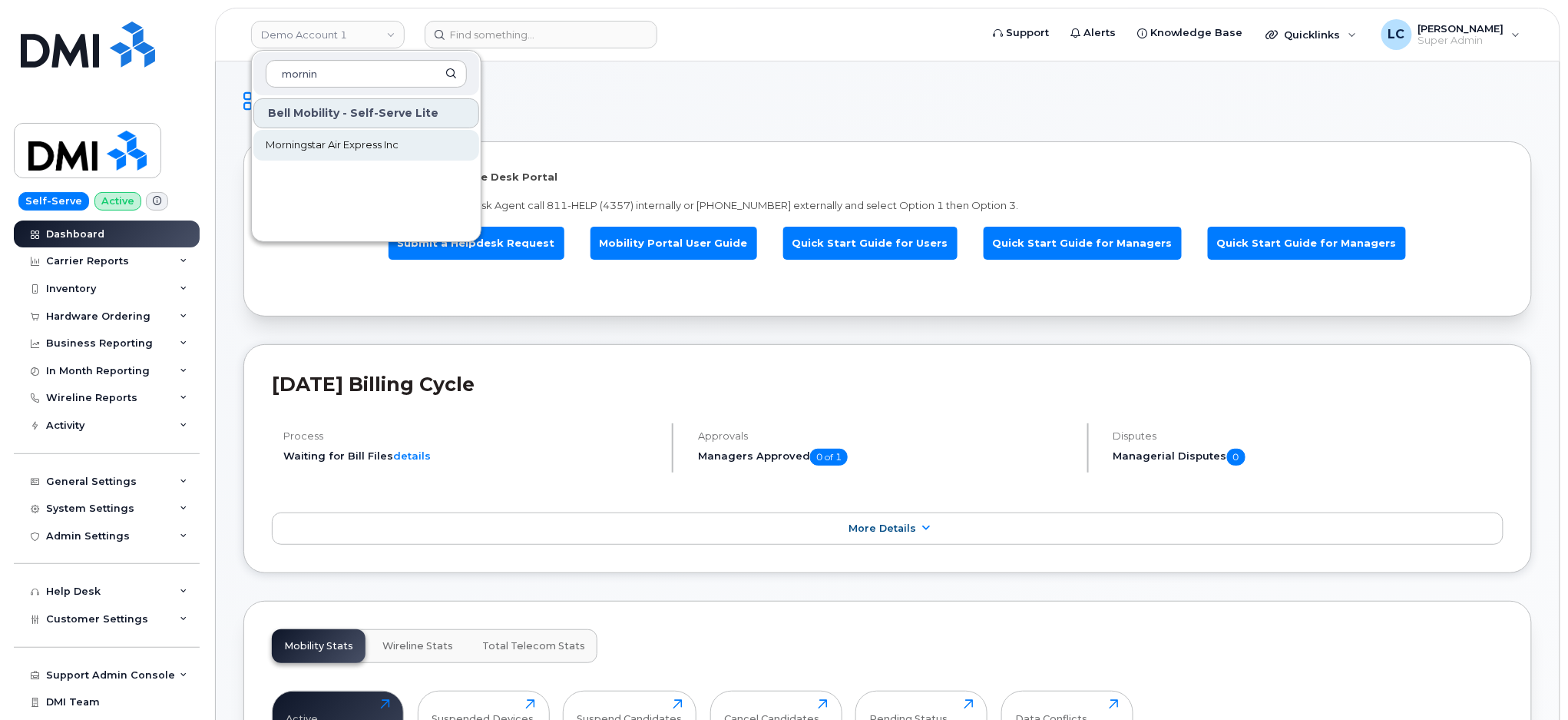
type input "mornin"
click at [361, 142] on span "Morningstar Air Express Inc" at bounding box center [332, 144] width 133 height 15
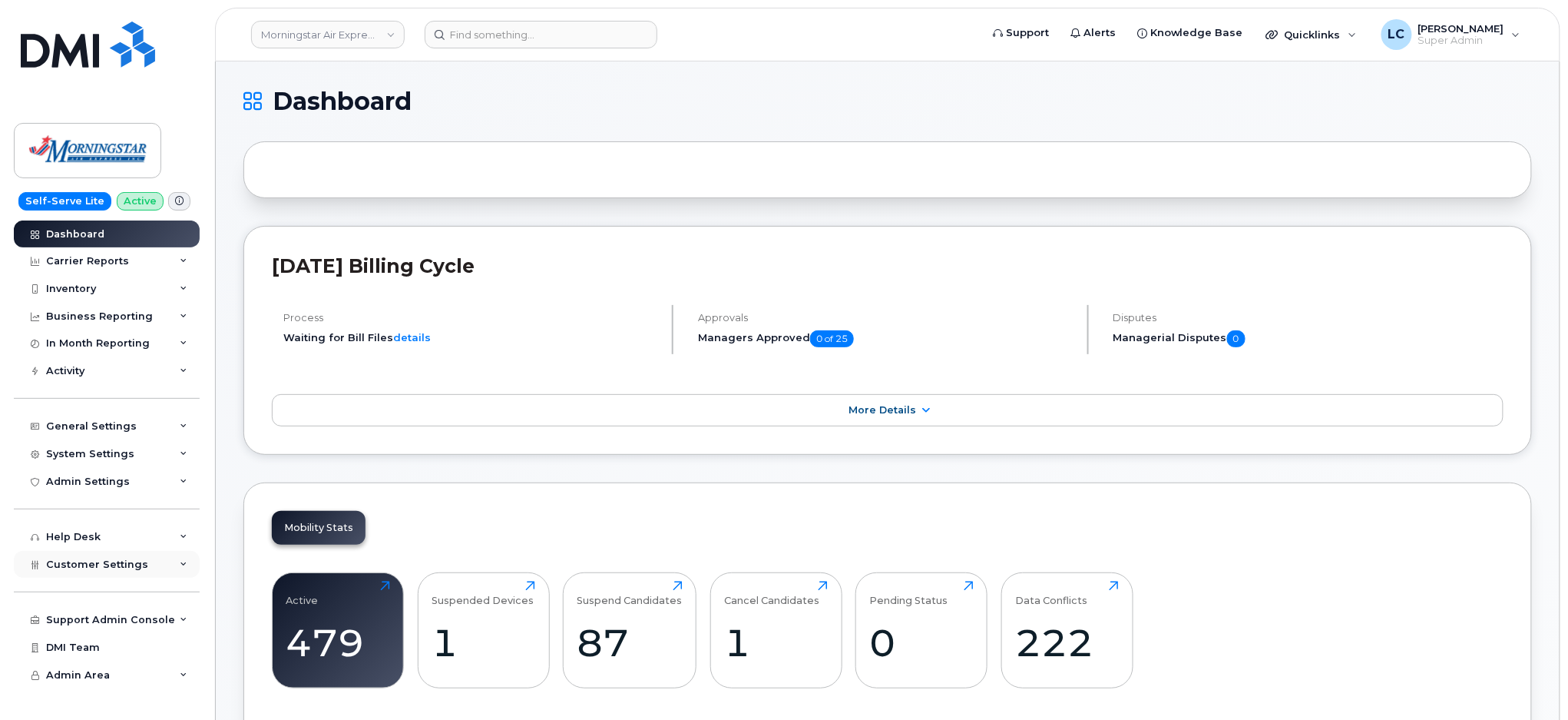
click at [120, 573] on div "Customer Settings" at bounding box center [106, 565] width 185 height 28
click at [95, 595] on link "General" at bounding box center [120, 592] width 159 height 29
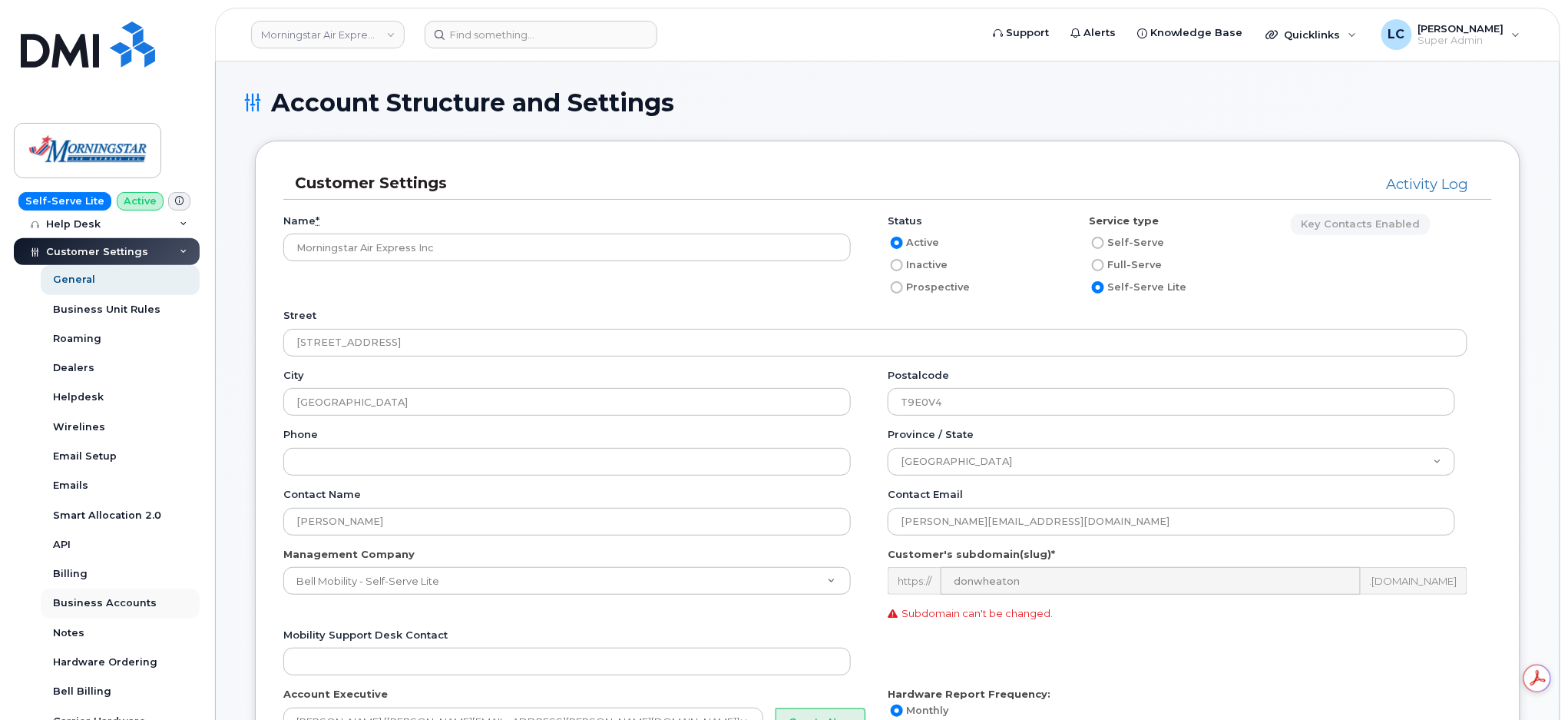
scroll to position [409, 0]
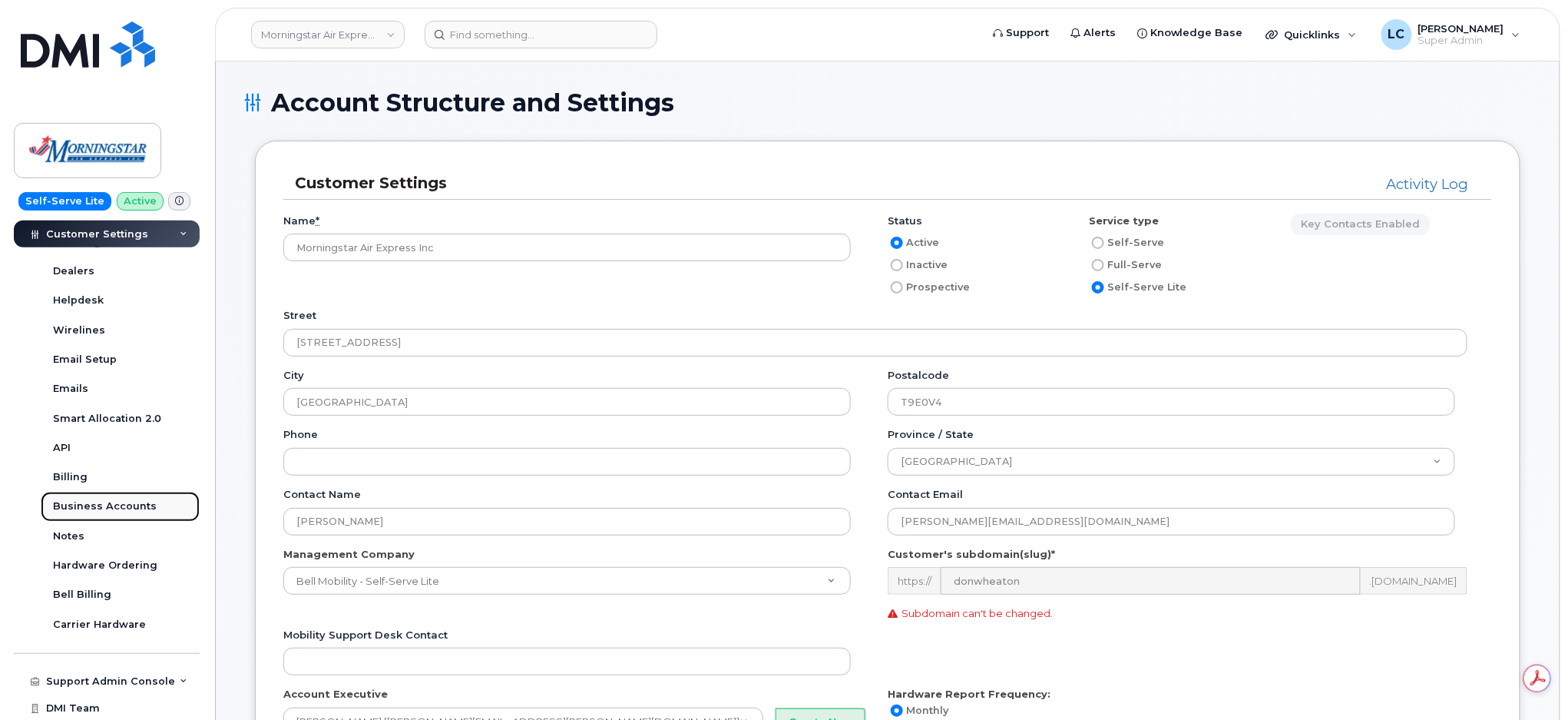
click at [132, 511] on div "Business Accounts" at bounding box center [105, 506] width 104 height 13
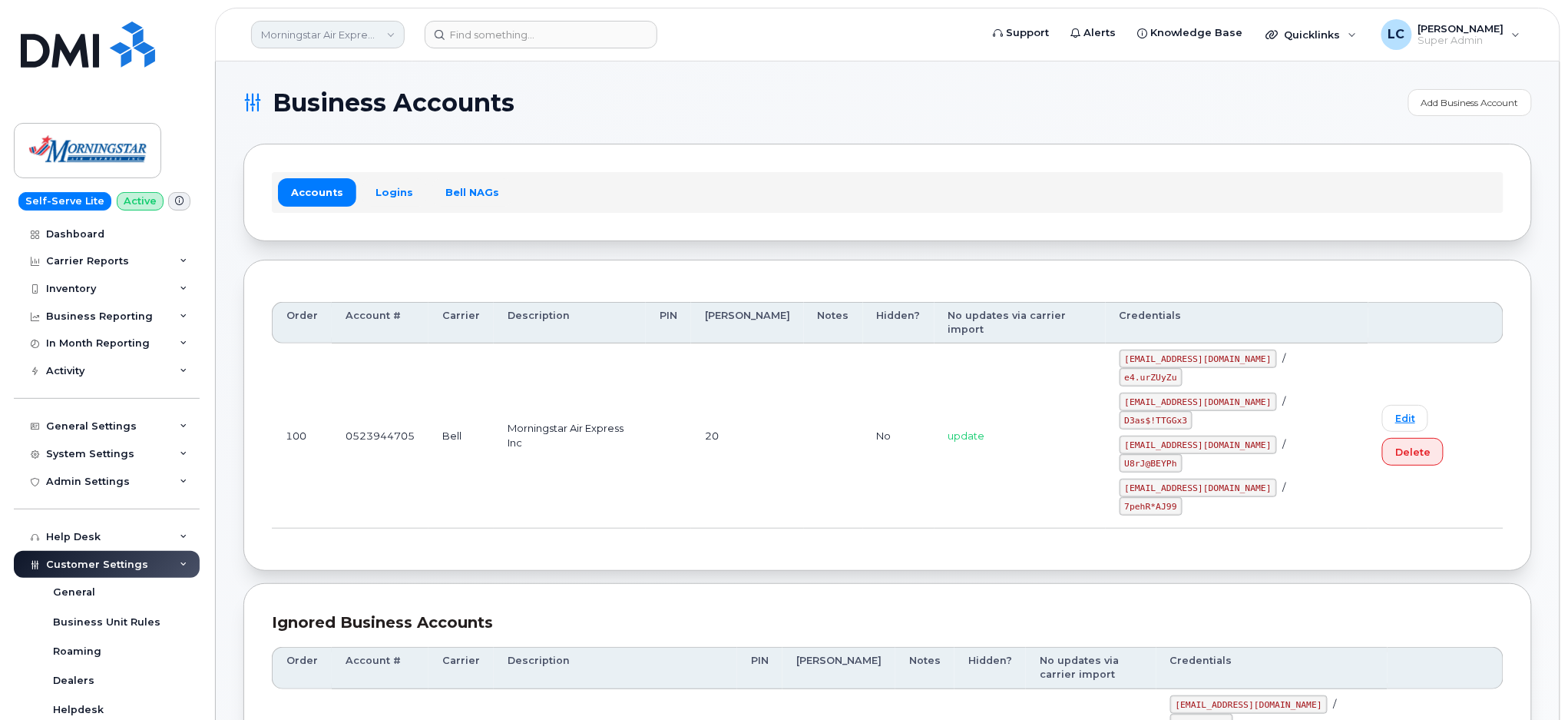
click at [372, 31] on link "Morningstar Air Express Inc" at bounding box center [328, 34] width 154 height 28
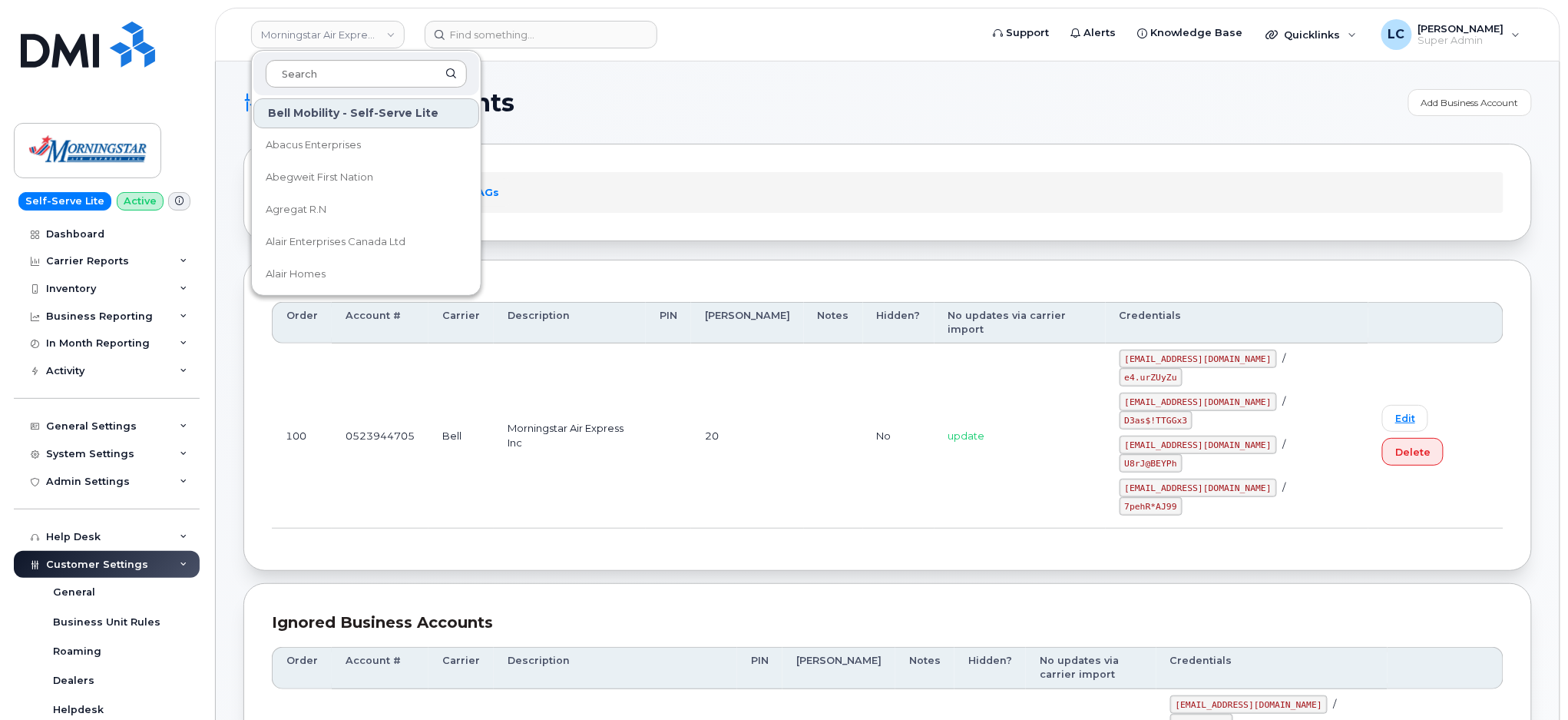
drag, startPoint x: 336, startPoint y: 87, endPoint x: 338, endPoint y: 80, distance: 7.3
click at [336, 86] on div at bounding box center [366, 74] width 226 height 43
click at [339, 75] on input at bounding box center [366, 74] width 201 height 28
drag, startPoint x: 339, startPoint y: 75, endPoint x: 348, endPoint y: 73, distance: 9.2
click at [346, 74] on input at bounding box center [366, 74] width 201 height 28
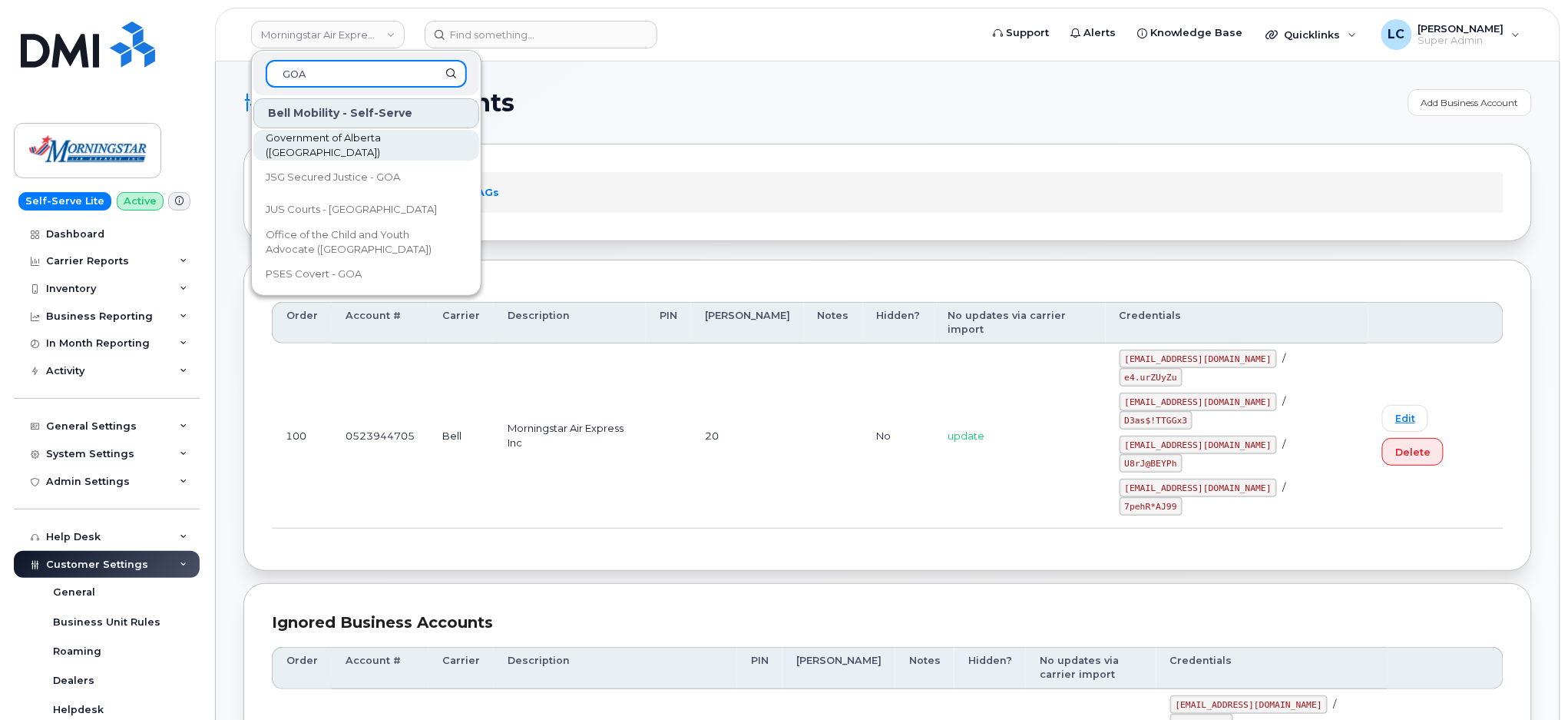
type input "GOA"
click at [384, 147] on span "Government of Alberta ([GEOGRAPHIC_DATA])" at bounding box center [354, 146] width 177 height 30
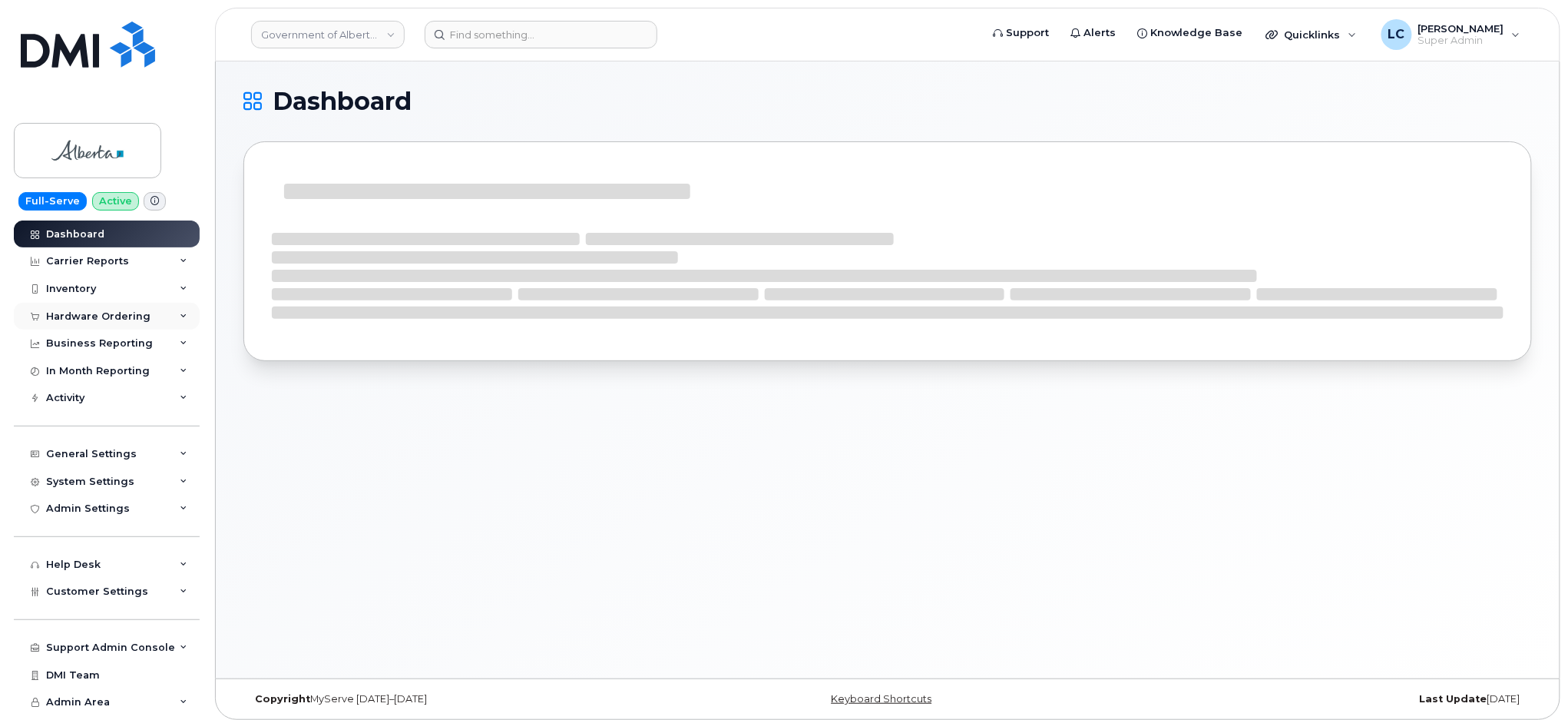
click at [137, 320] on div "Hardware Ordering" at bounding box center [98, 316] width 105 height 13
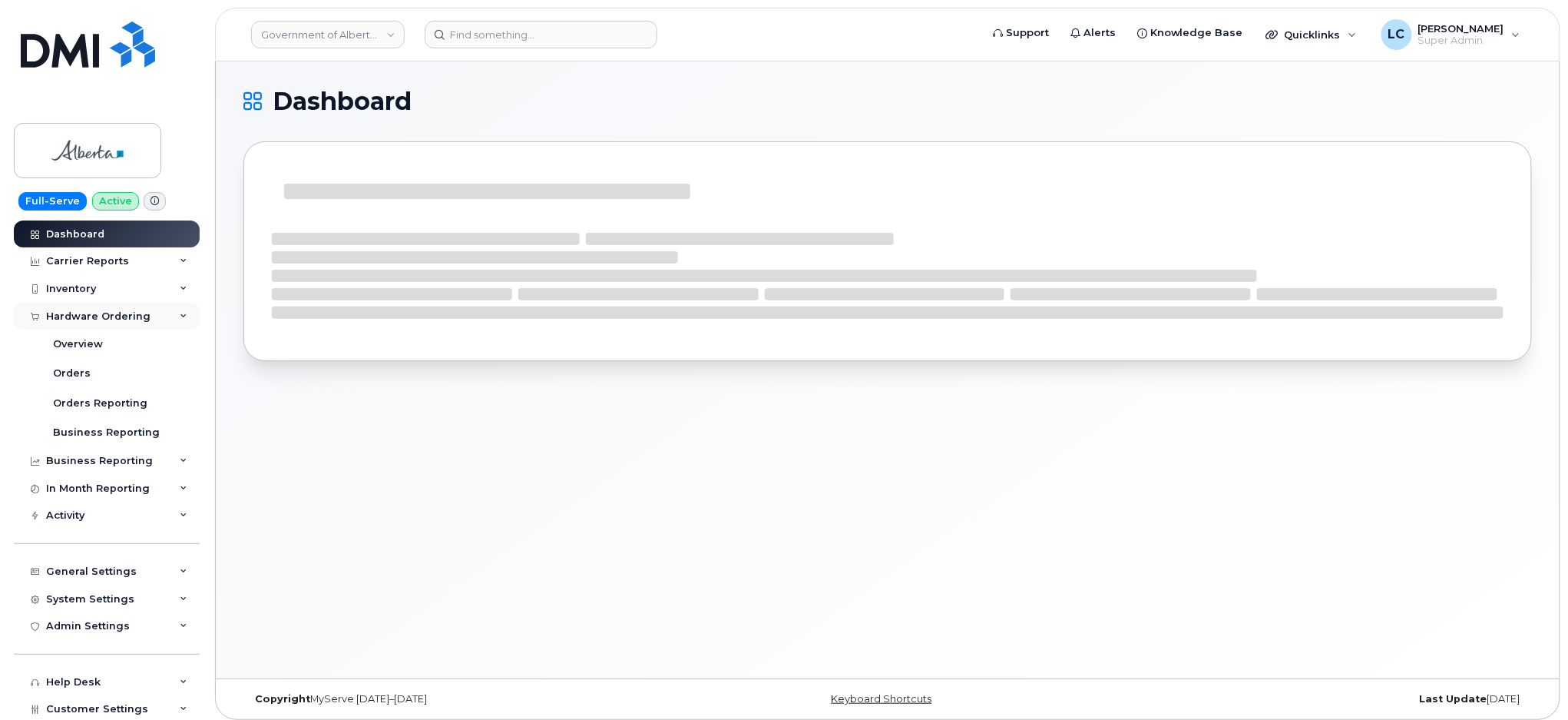
click at [137, 320] on div "Hardware Ordering" at bounding box center [98, 316] width 105 height 13
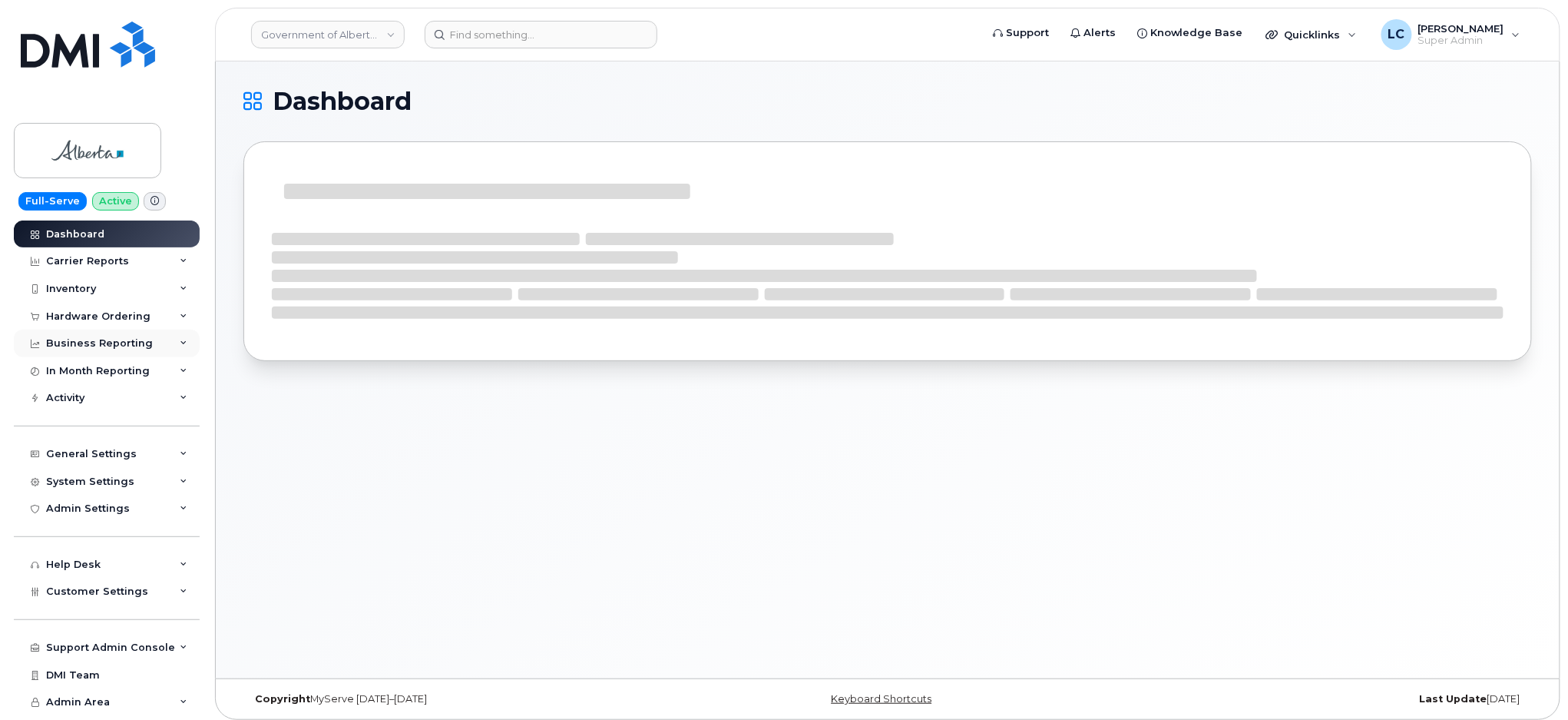
click at [136, 343] on div "Business Reporting" at bounding box center [99, 343] width 107 height 13
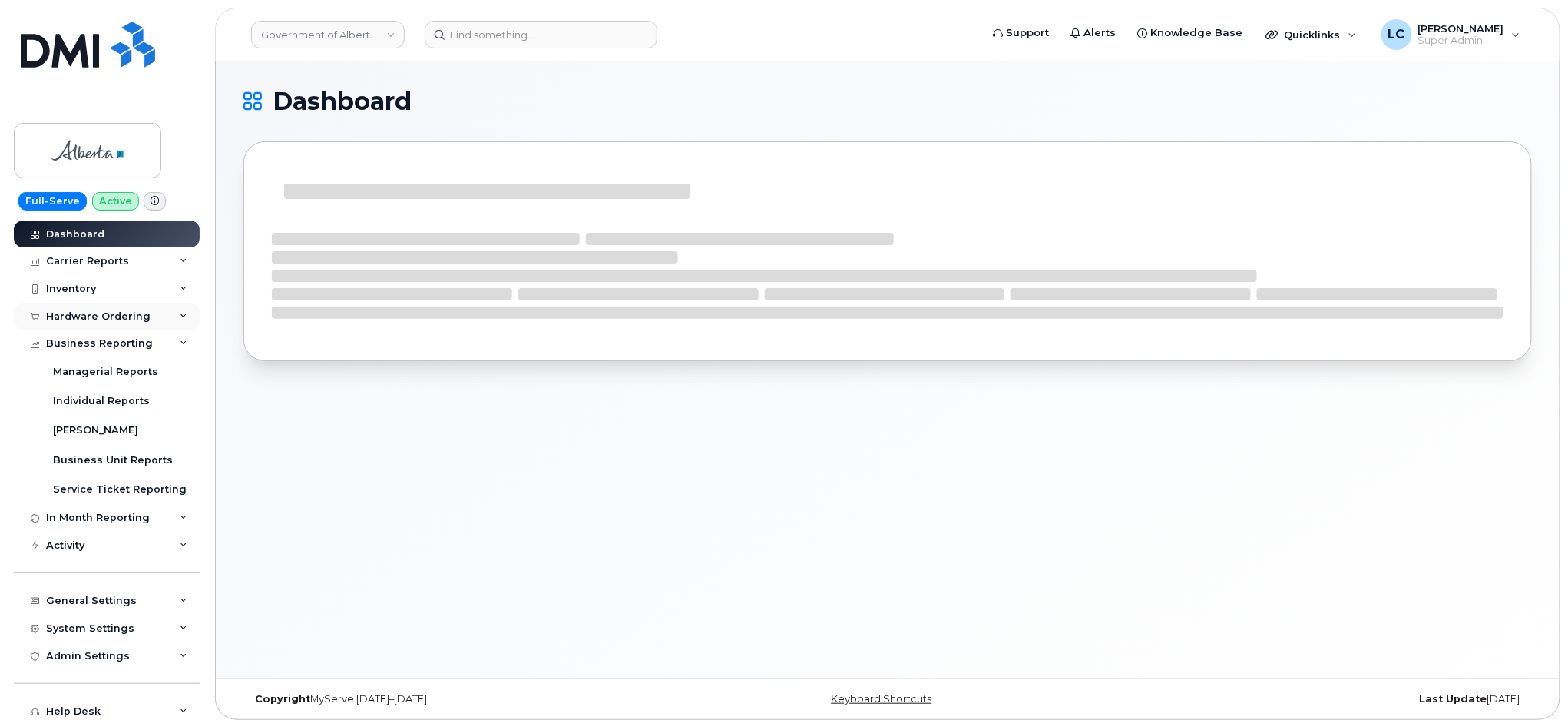
click at [140, 318] on div "Hardware Ordering" at bounding box center [98, 316] width 105 height 13
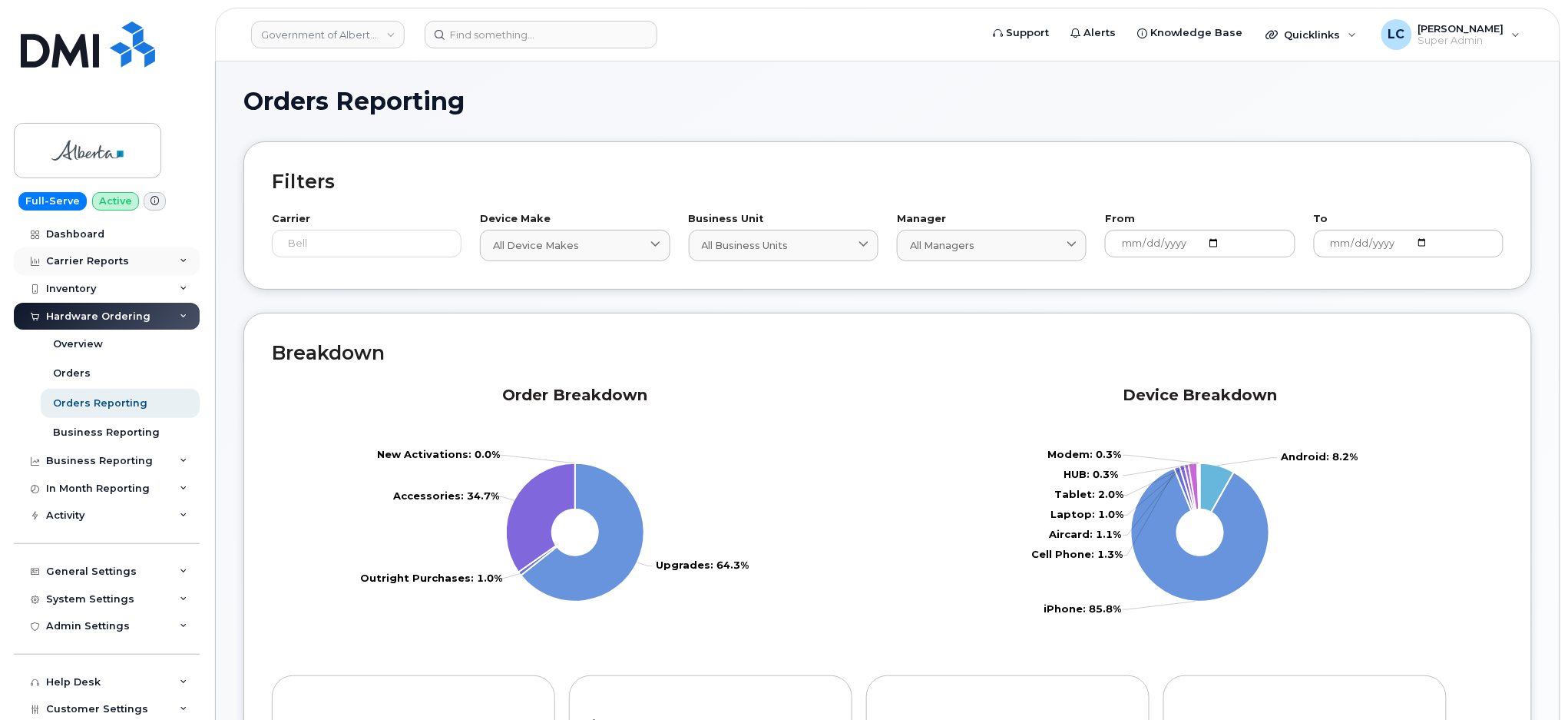
click at [147, 256] on div "Carrier Reports" at bounding box center [106, 261] width 185 height 28
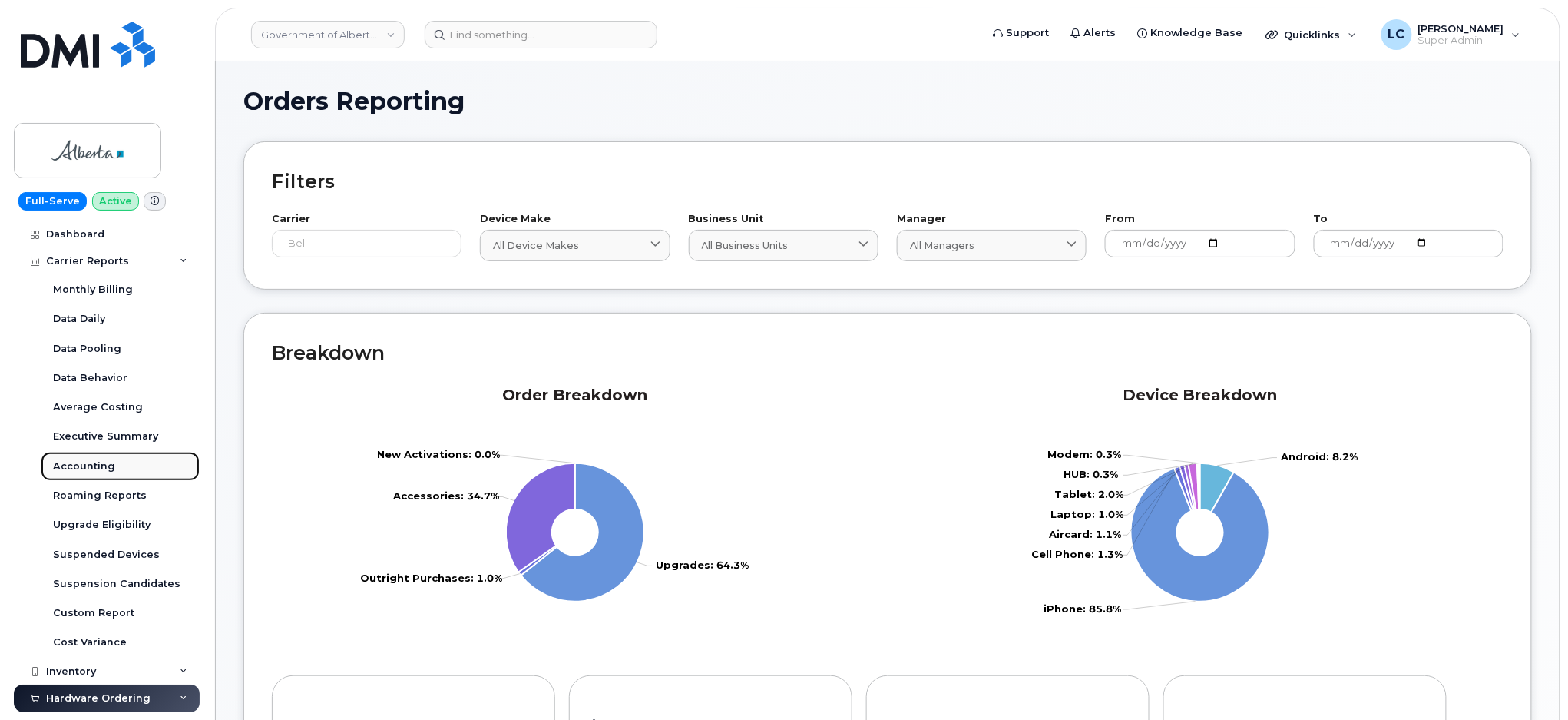
click at [79, 464] on div "Accounting" at bounding box center [84, 465] width 62 height 13
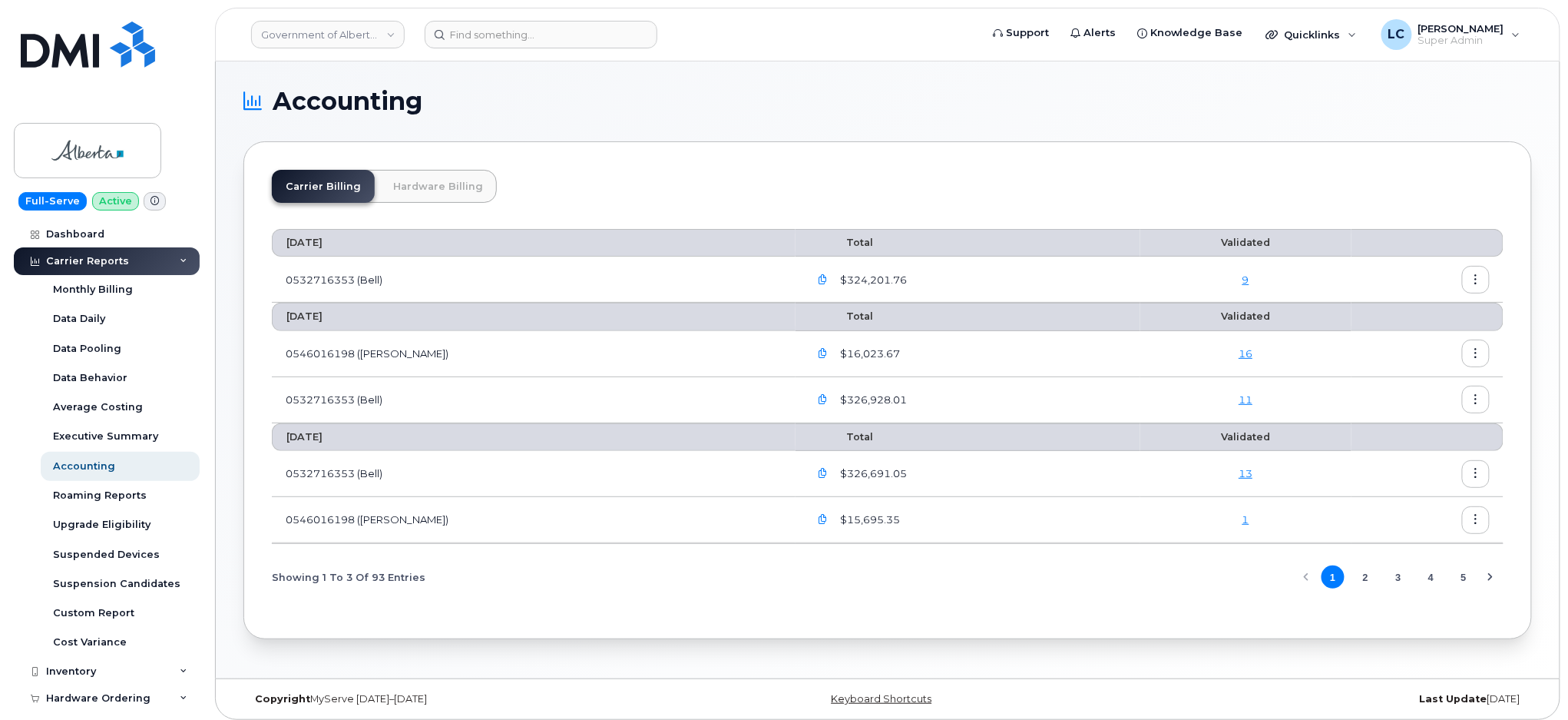
click at [419, 186] on link "Hardware Billing" at bounding box center [438, 186] width 117 height 33
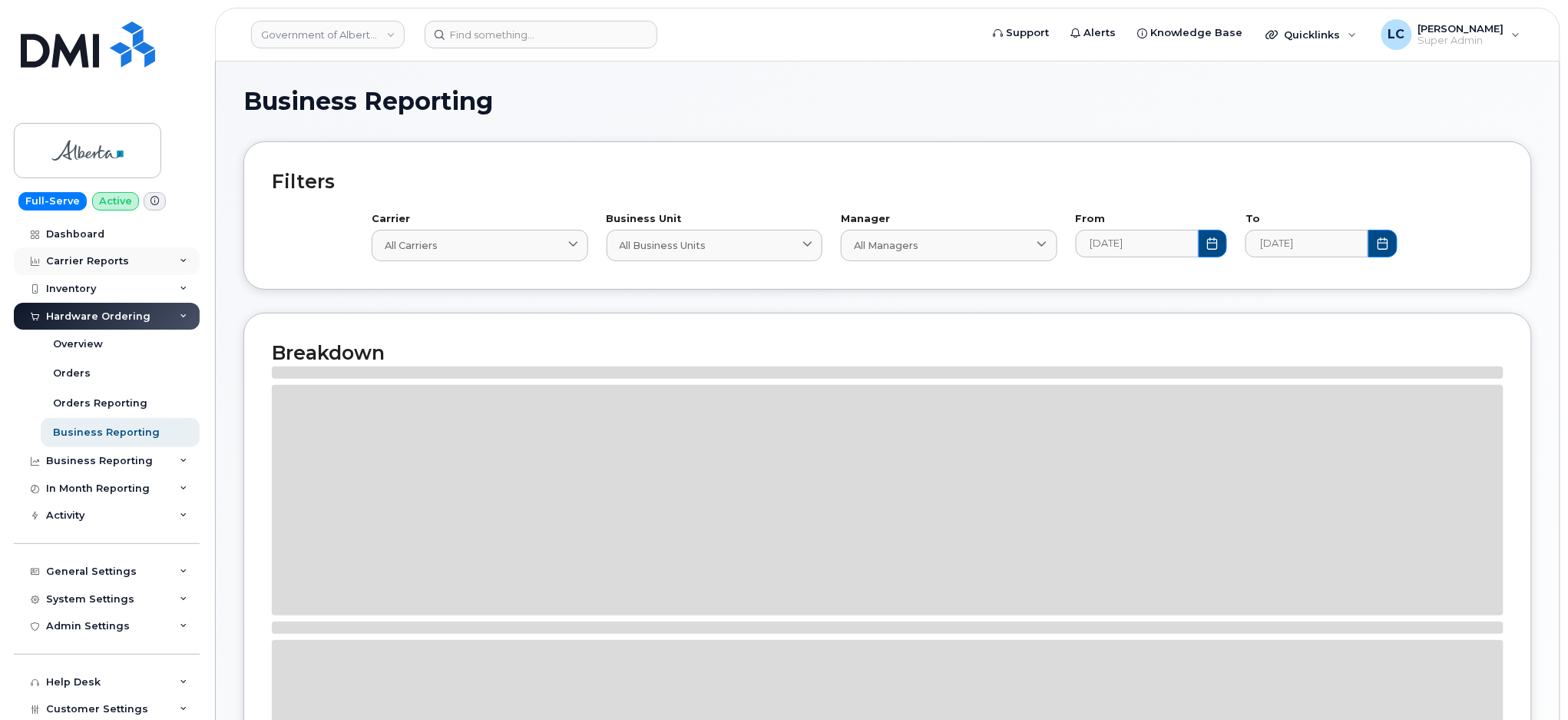
click at [117, 261] on div "Carrier Reports" at bounding box center [87, 262] width 83 height 13
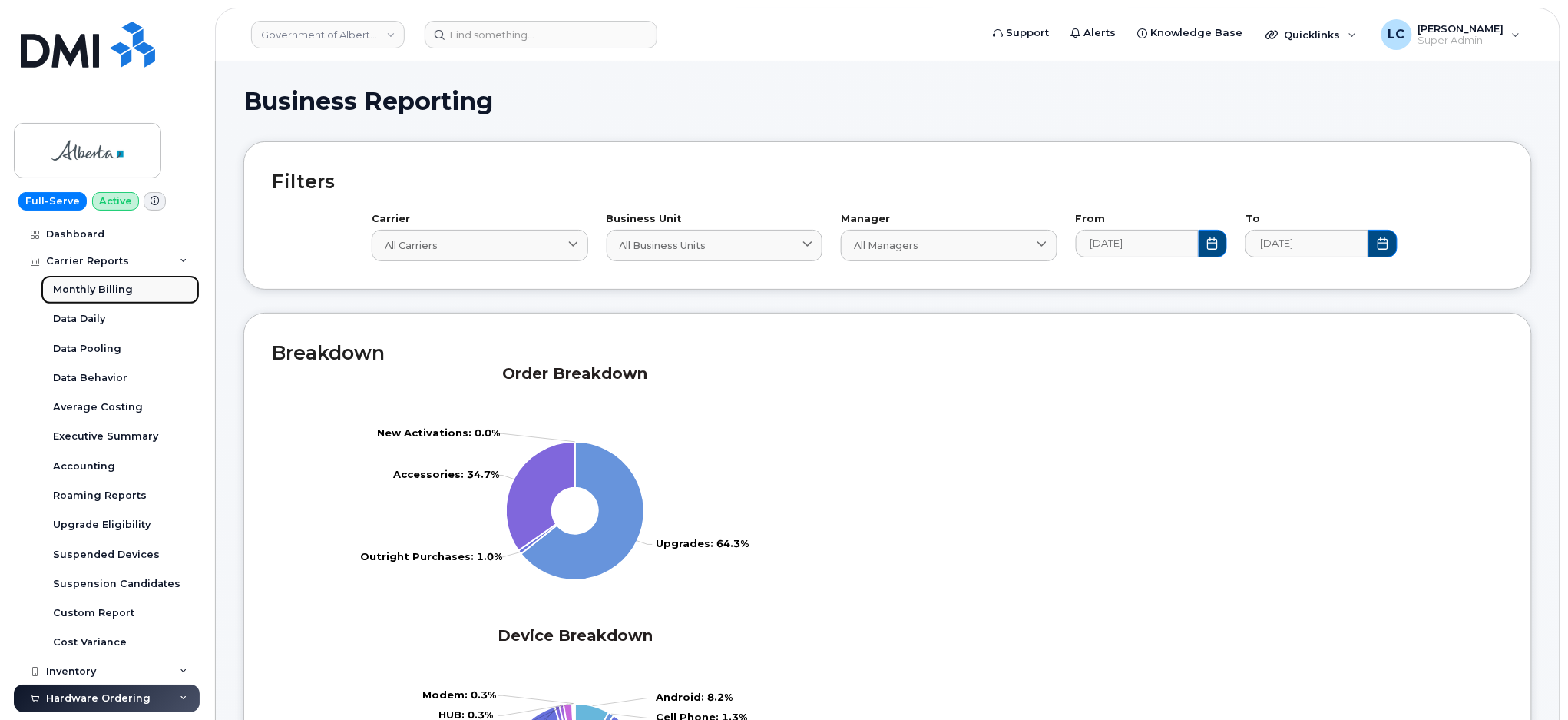
click at [98, 290] on div "Monthly Billing" at bounding box center [93, 289] width 80 height 13
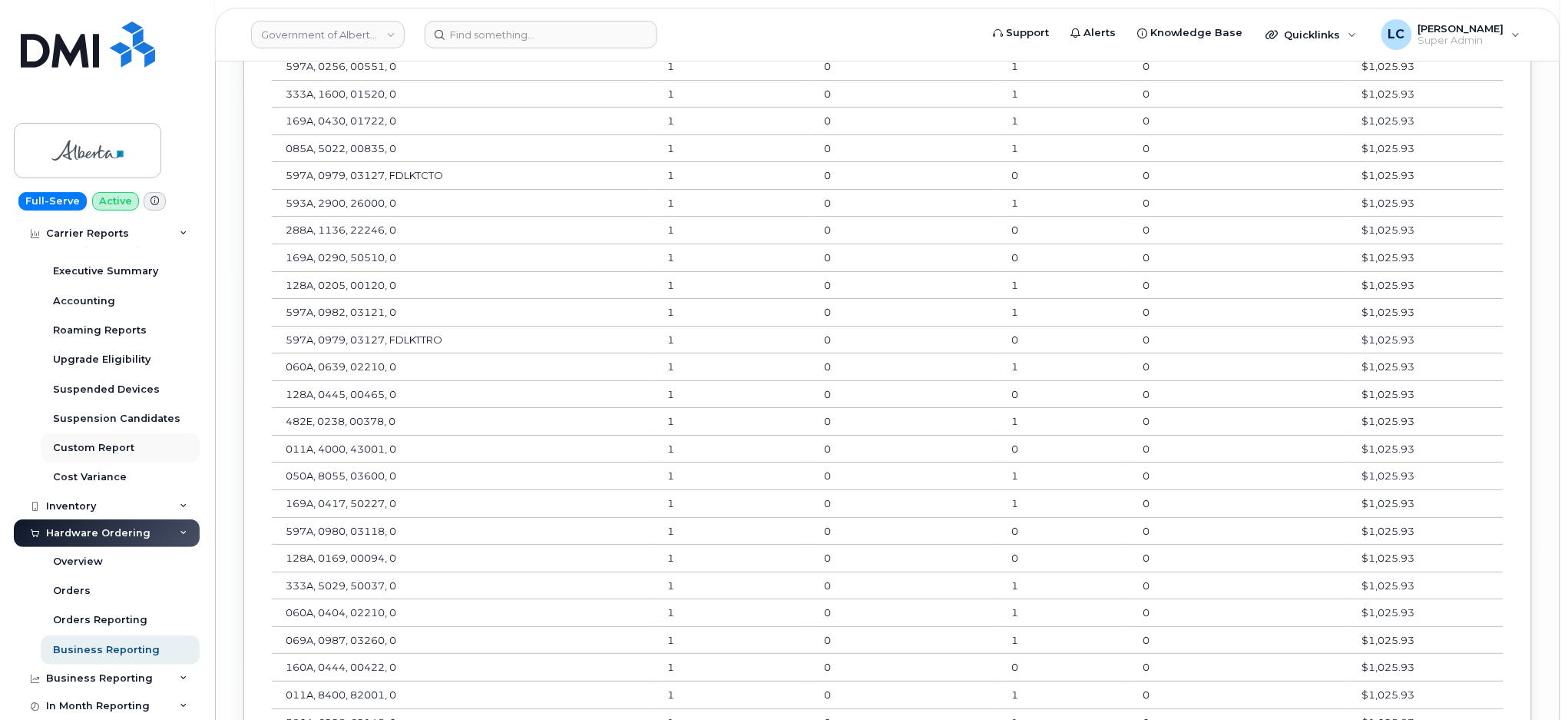
scroll to position [205, 0]
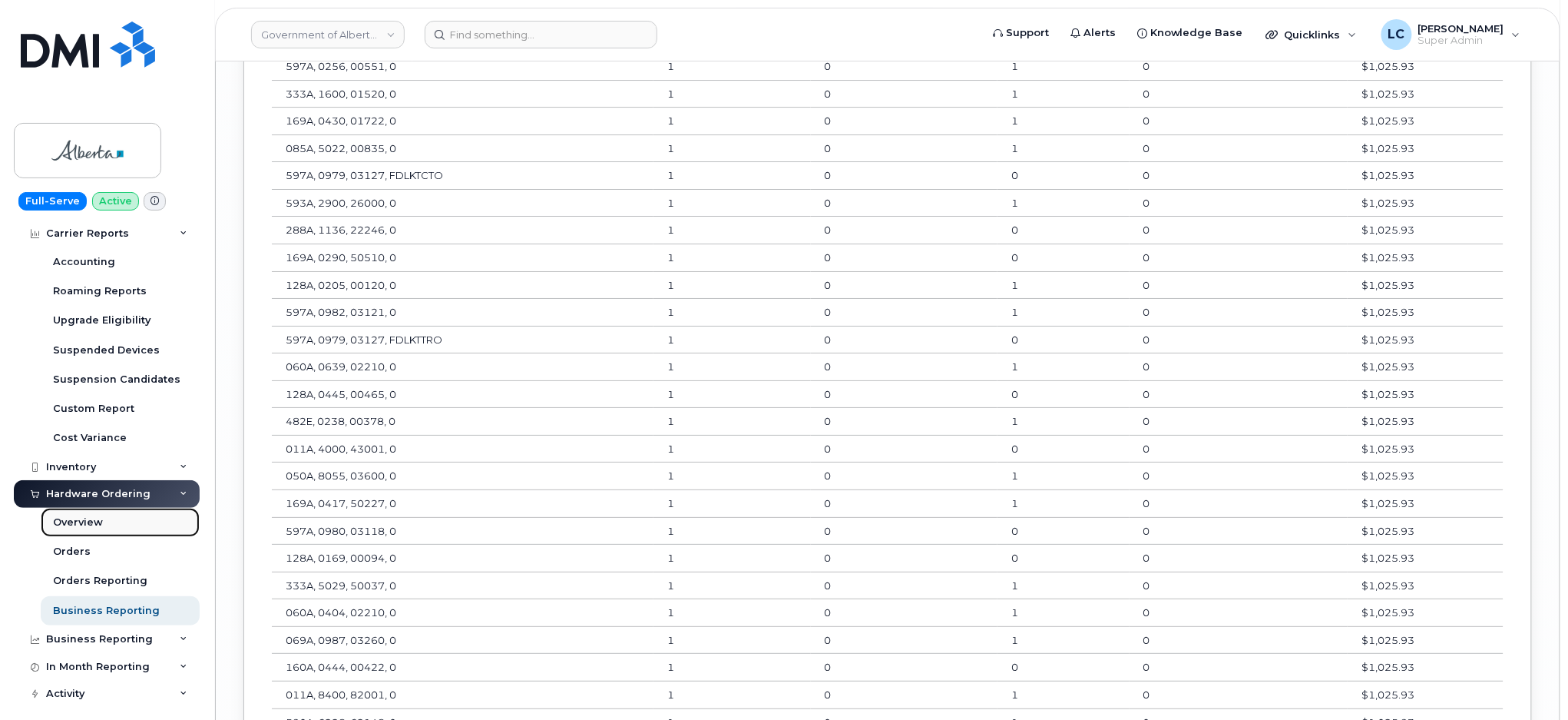
click at [98, 522] on div "Overview" at bounding box center [78, 522] width 50 height 13
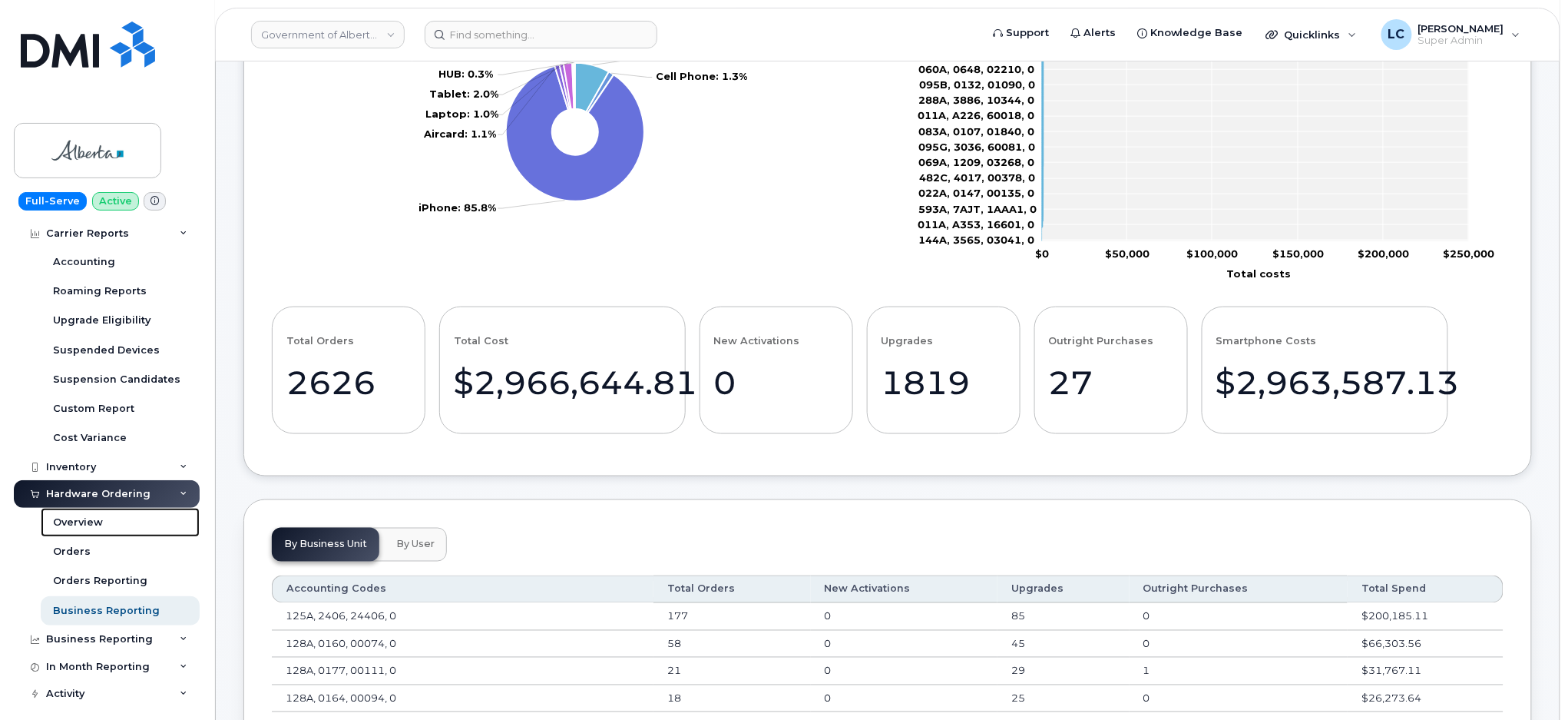
scroll to position [993, 0]
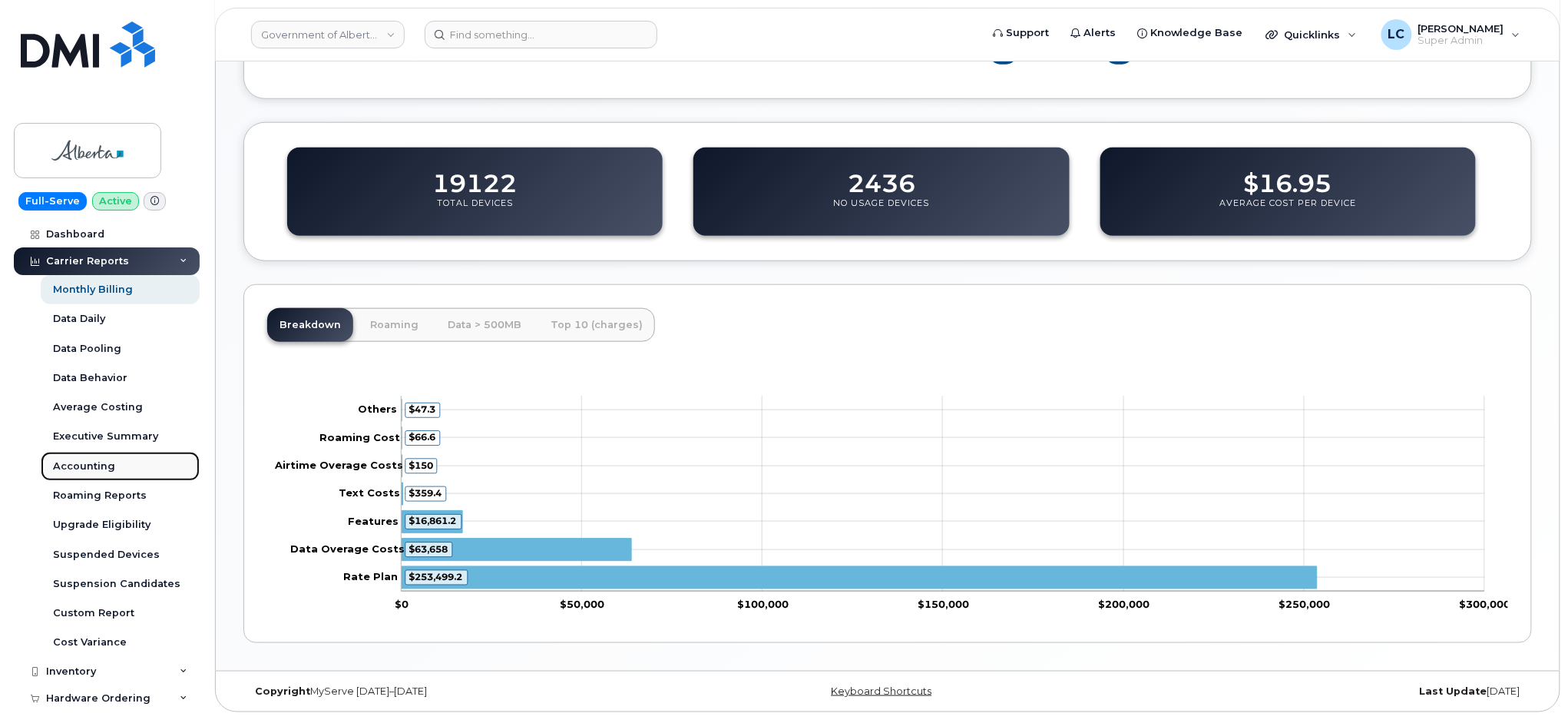
click at [104, 466] on div "Accounting" at bounding box center [84, 465] width 62 height 13
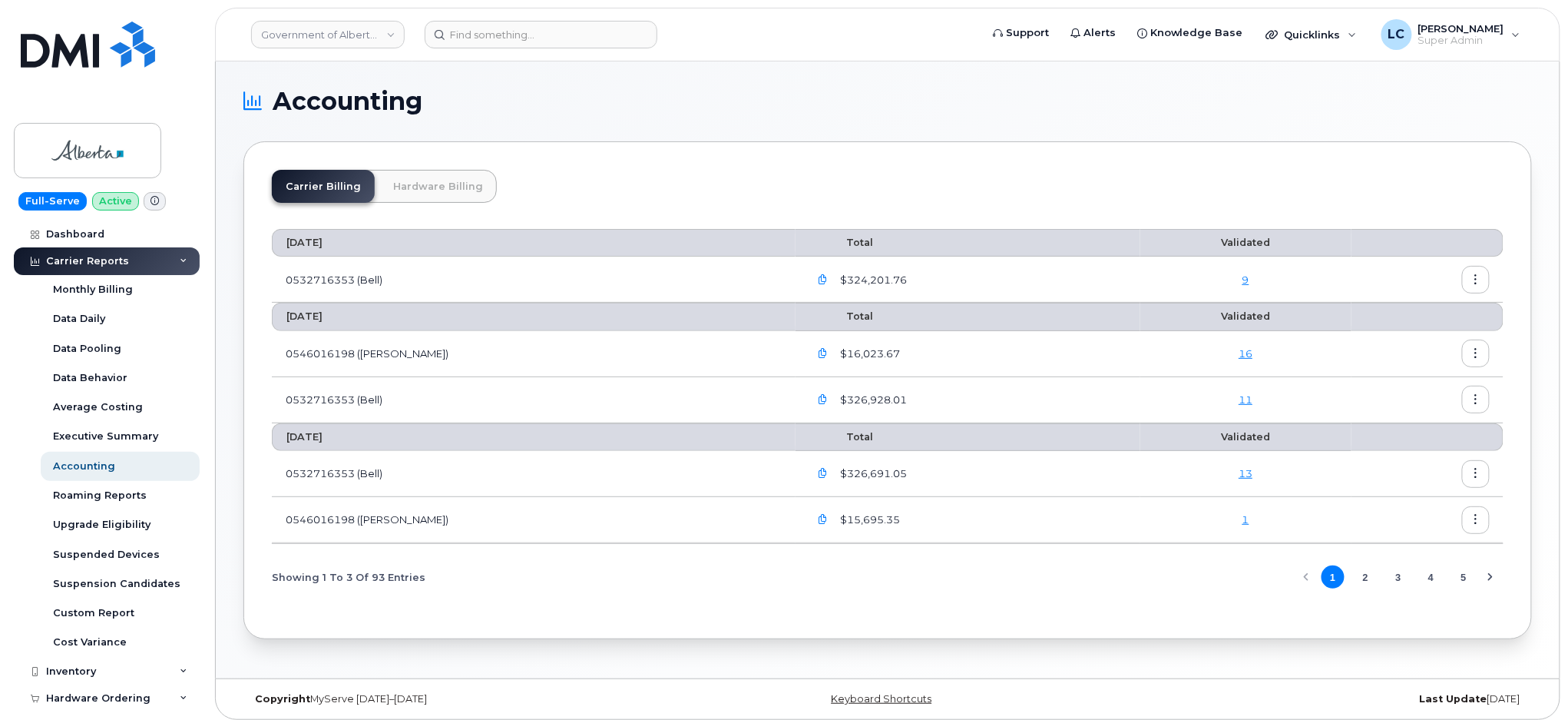
click at [453, 182] on link "Hardware Billing" at bounding box center [438, 186] width 117 height 33
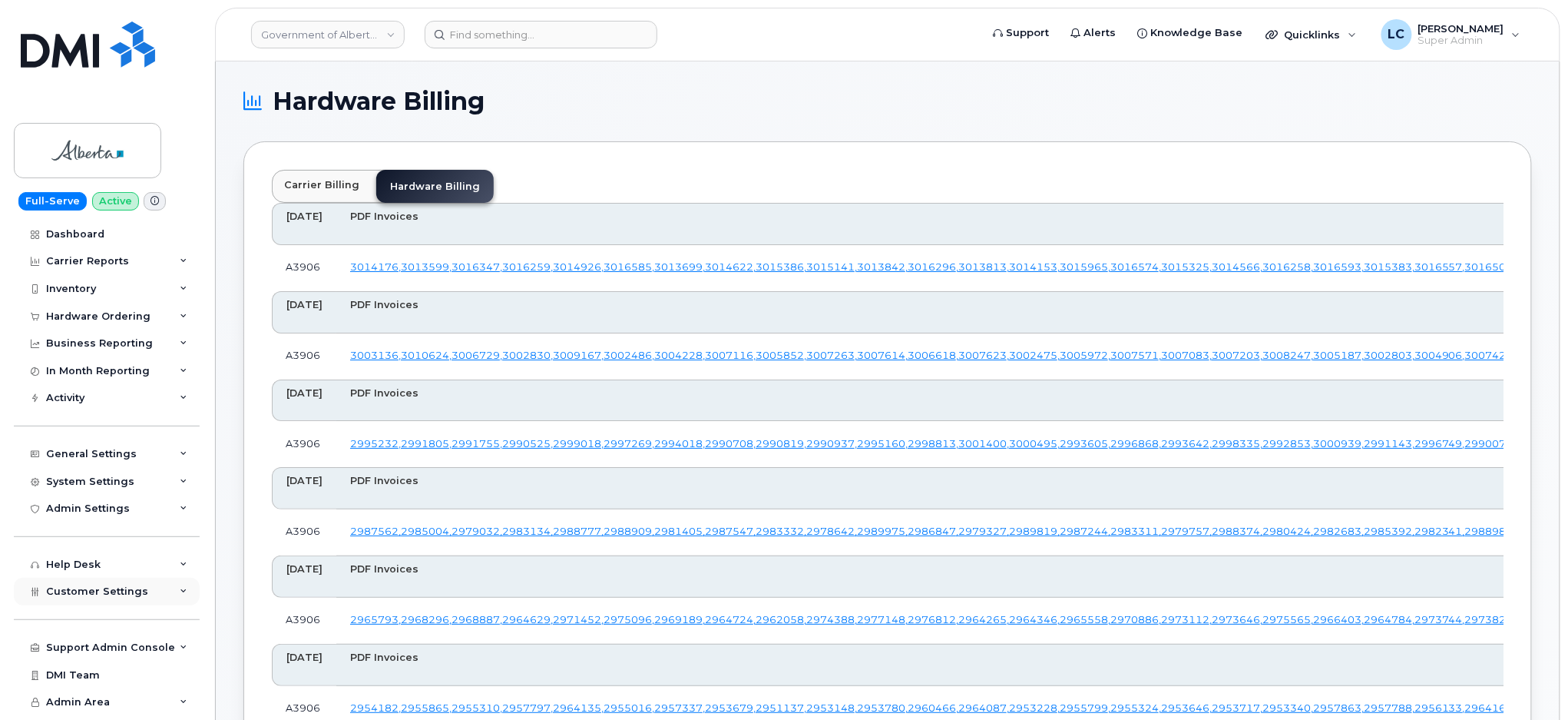
click at [114, 596] on span "Customer Settings" at bounding box center [97, 591] width 102 height 12
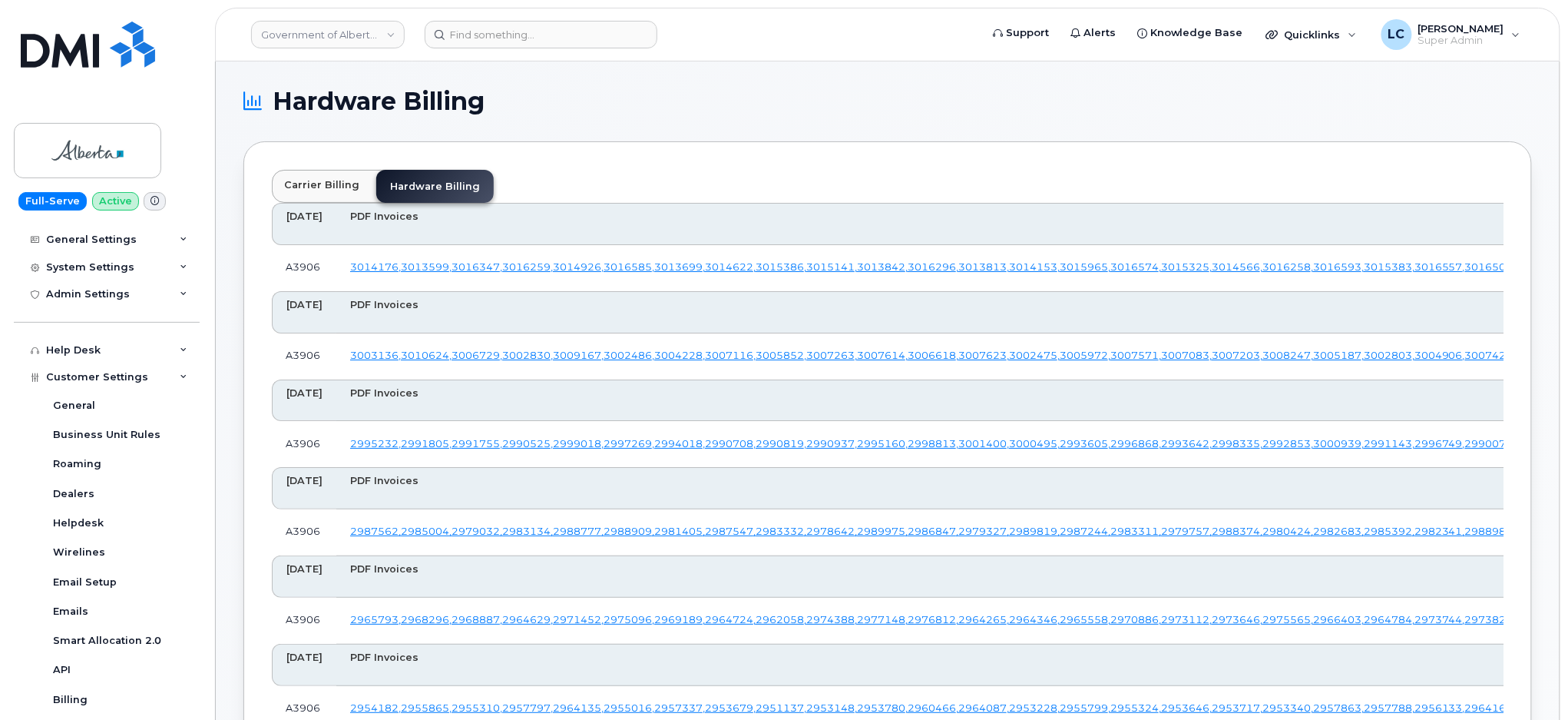
scroll to position [409, 0]
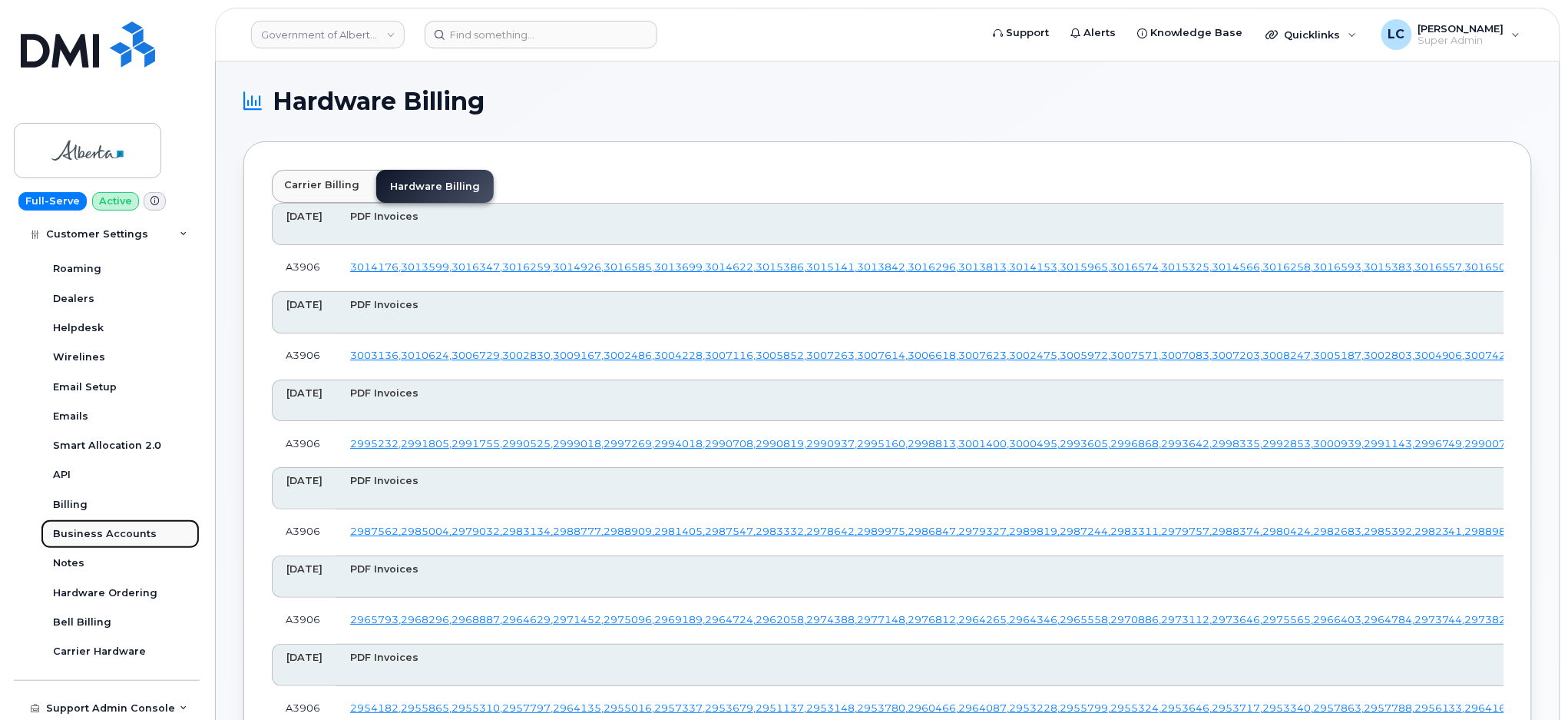
click at [106, 538] on div "Business Accounts" at bounding box center [105, 534] width 104 height 13
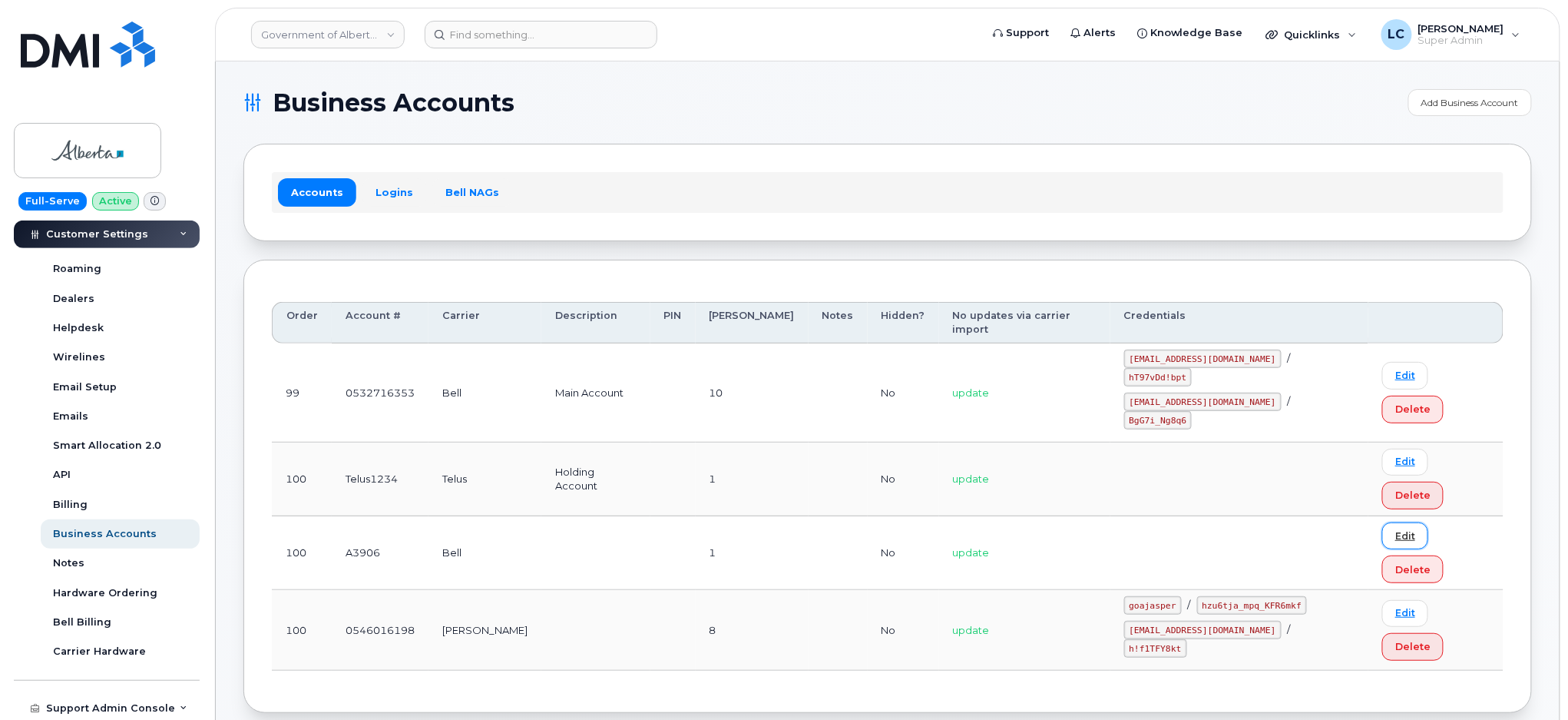
click at [1389, 523] on link "Edit" at bounding box center [1405, 536] width 46 height 27
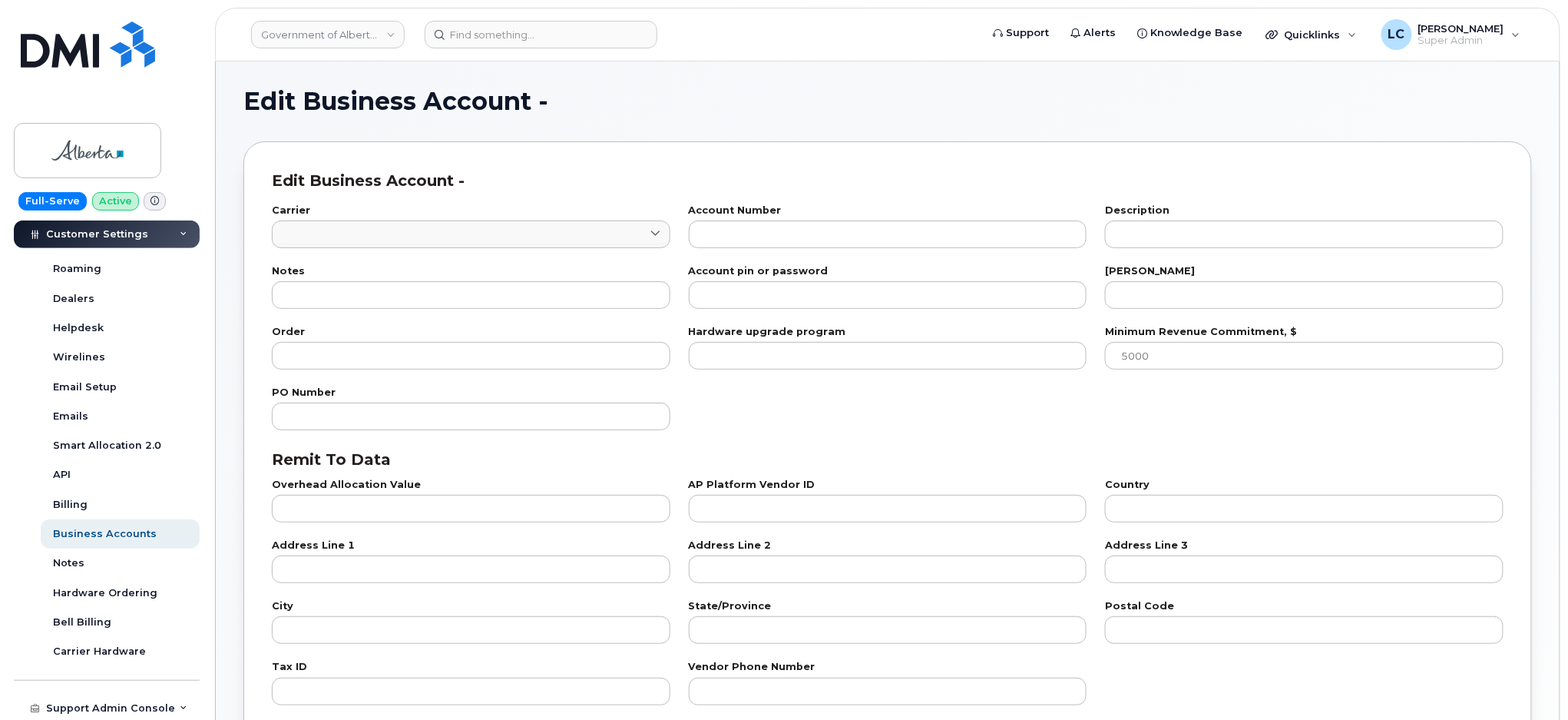
type input "1"
type input "A3906"
type input "1"
type input "100"
checkbox input "true"
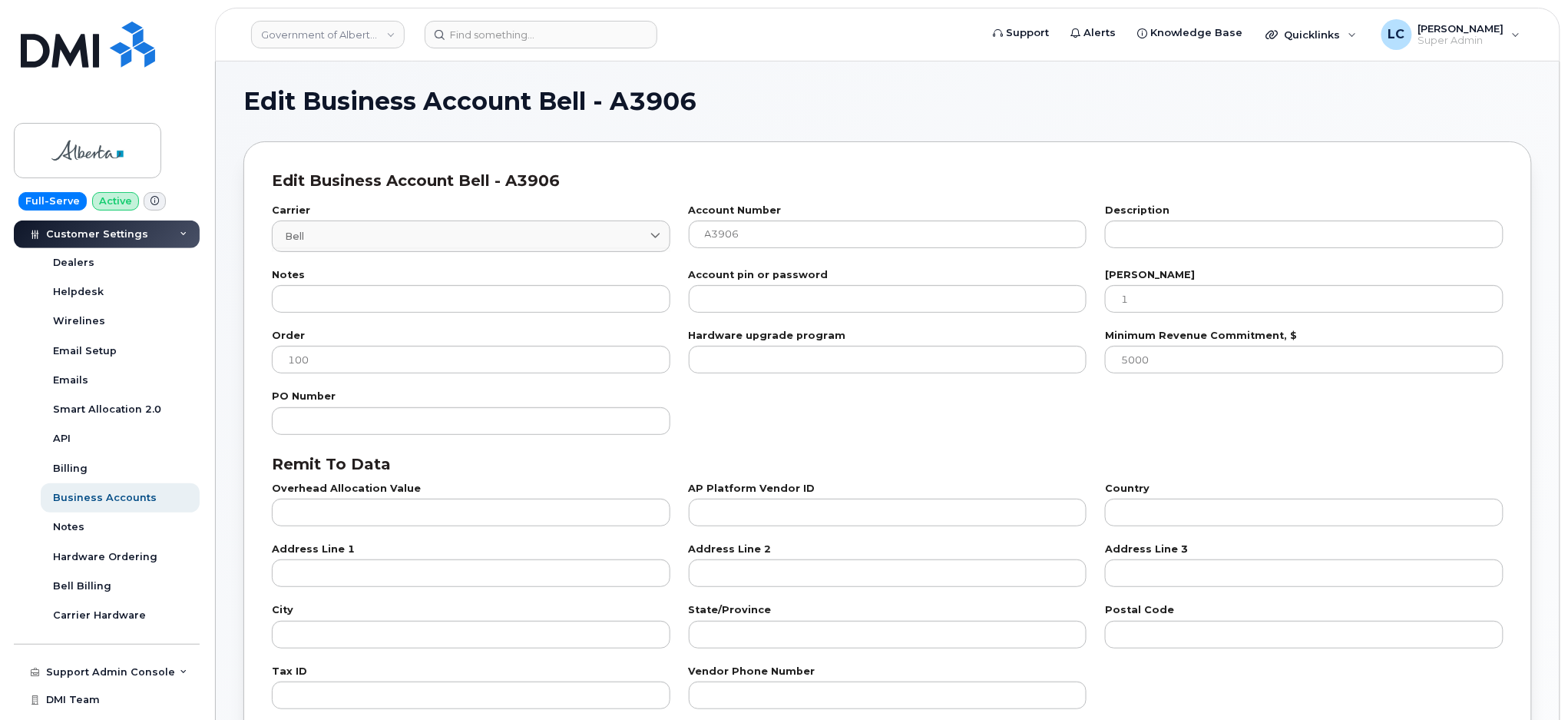
scroll to position [465, 0]
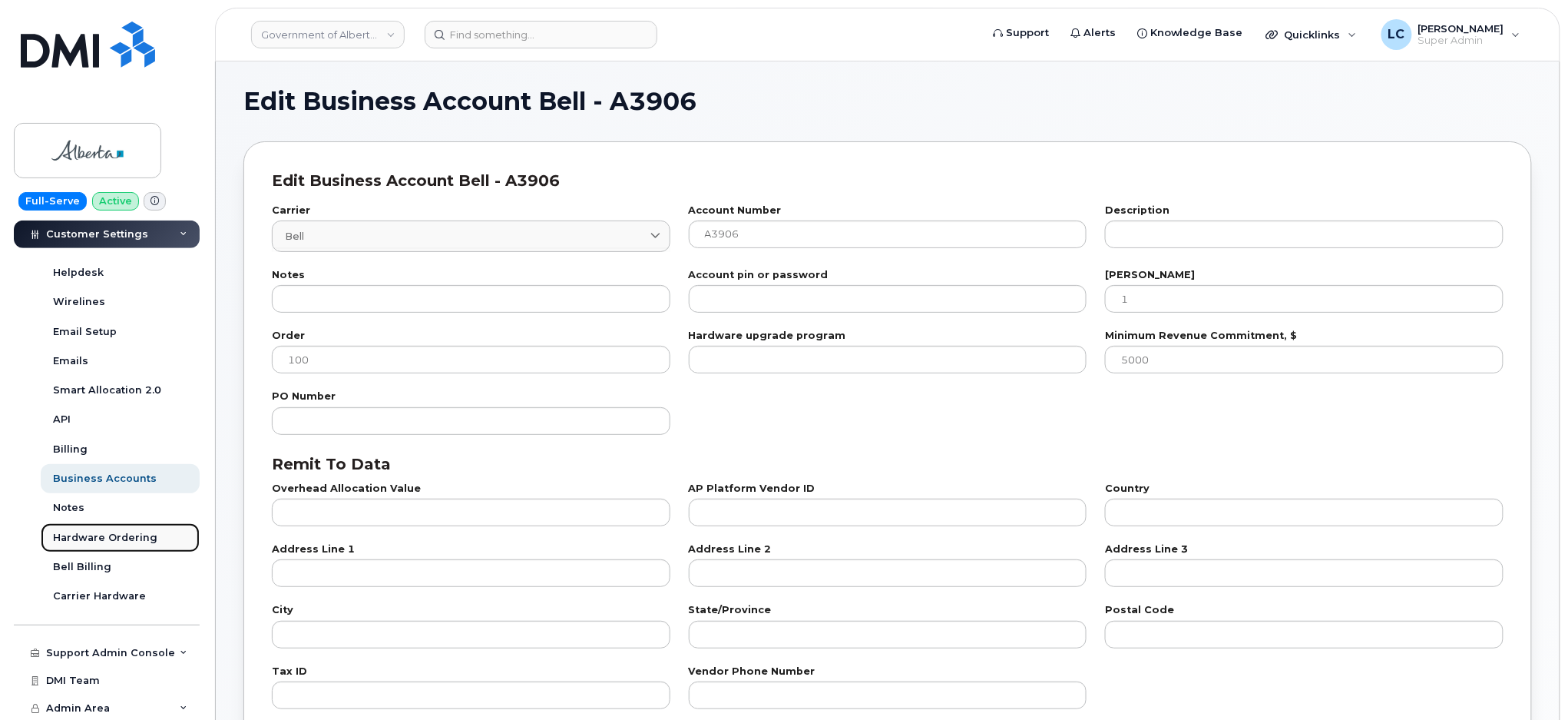
click at [114, 534] on div "Hardware Ordering" at bounding box center [105, 538] width 105 height 13
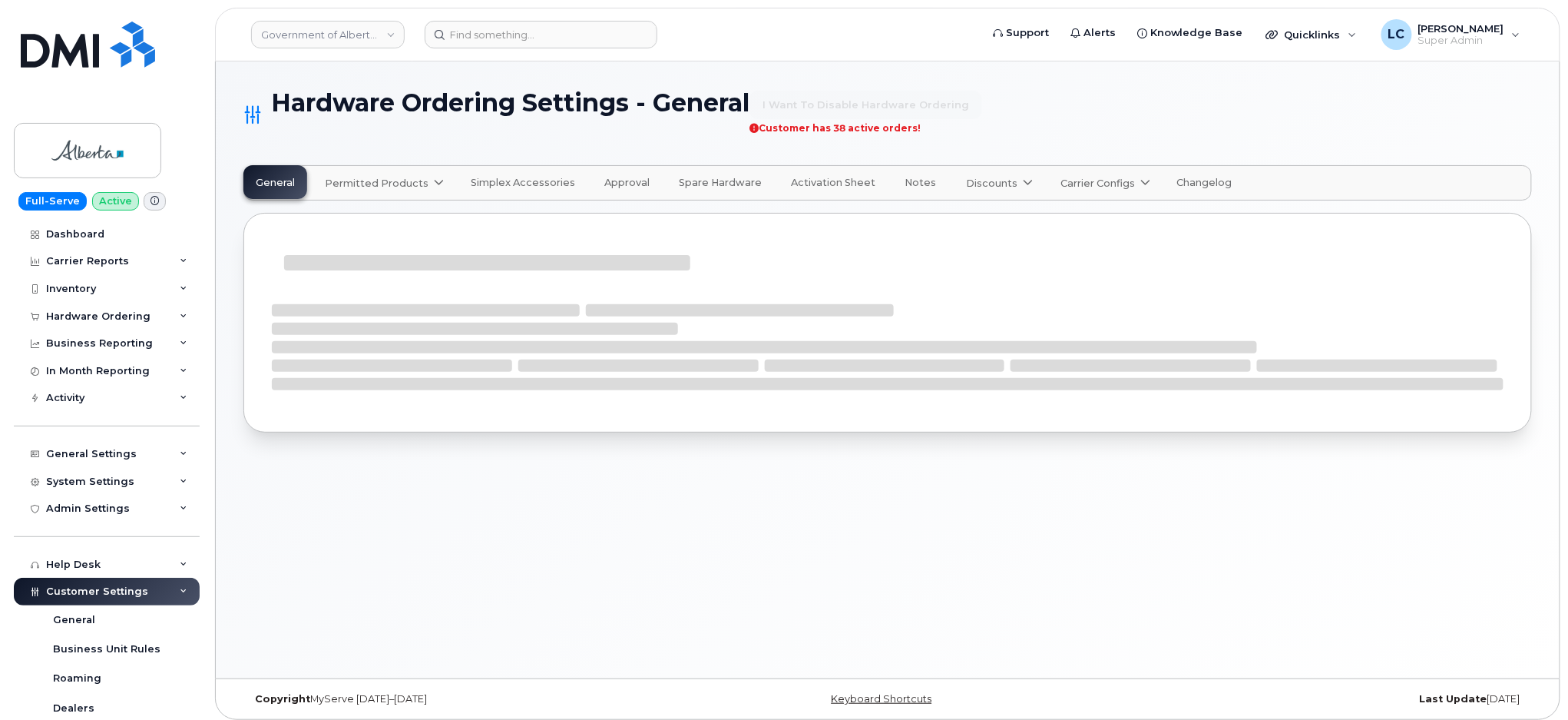
select select "admins"
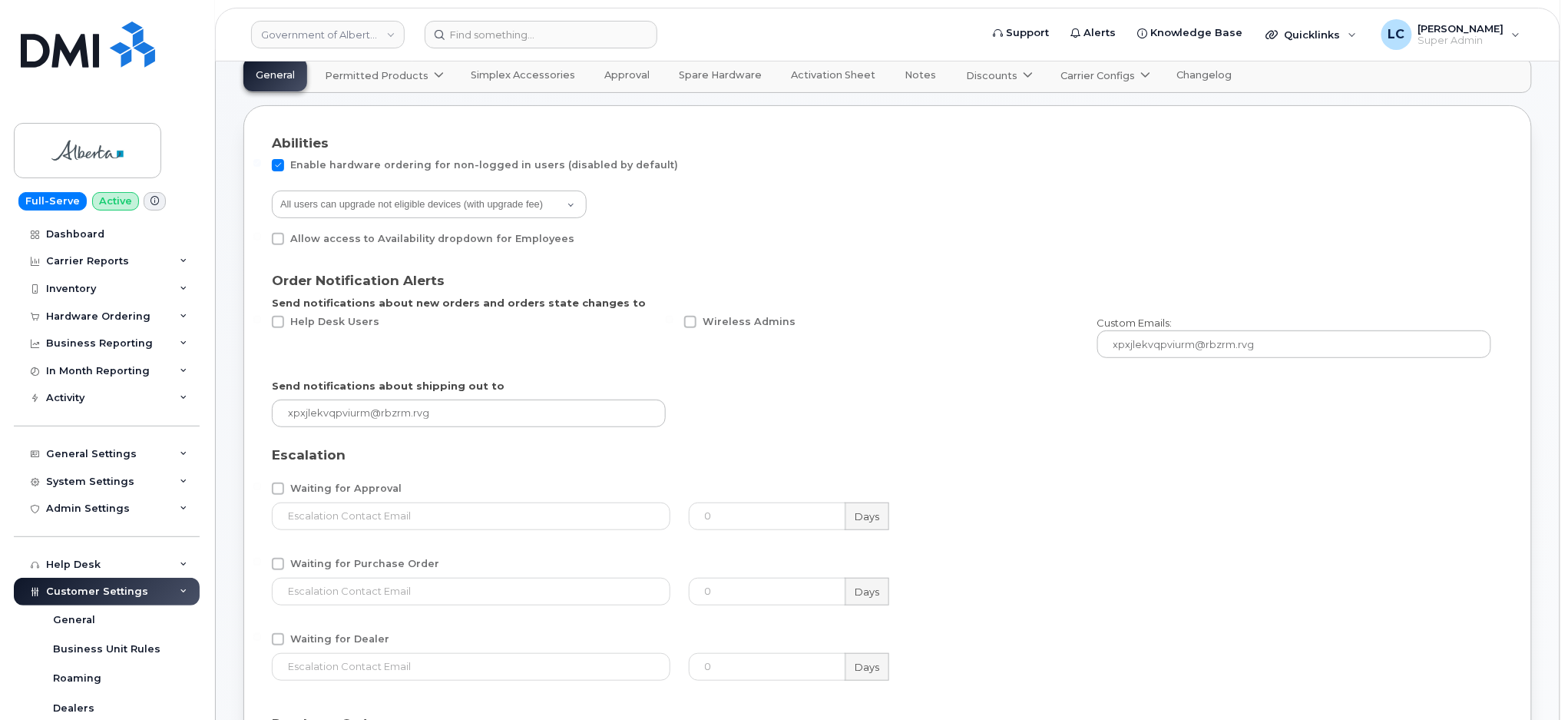
scroll to position [63, 0]
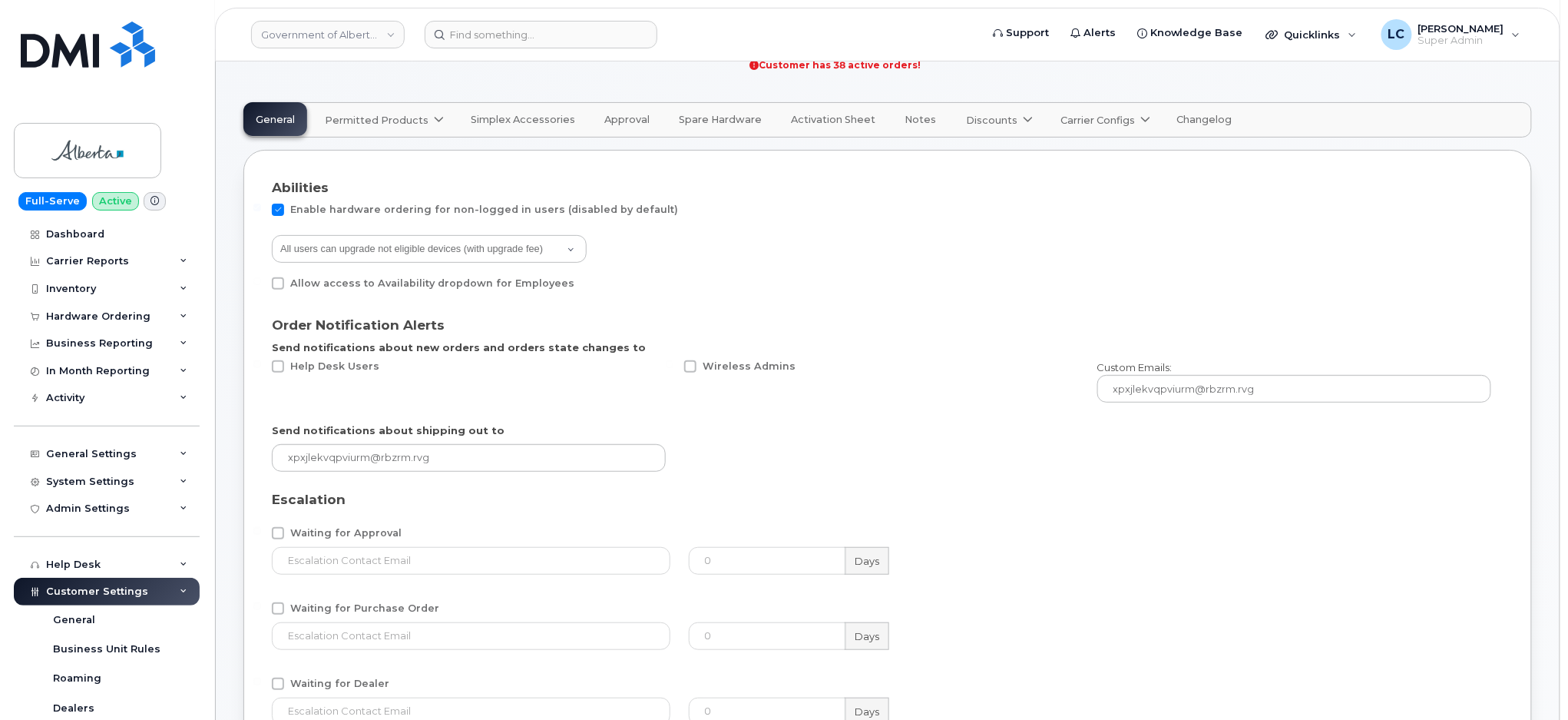
click at [1078, 122] on span "Carrier Configs" at bounding box center [1098, 120] width 75 height 14
click at [1065, 159] on div "Bell" at bounding box center [1122, 156] width 115 height 16
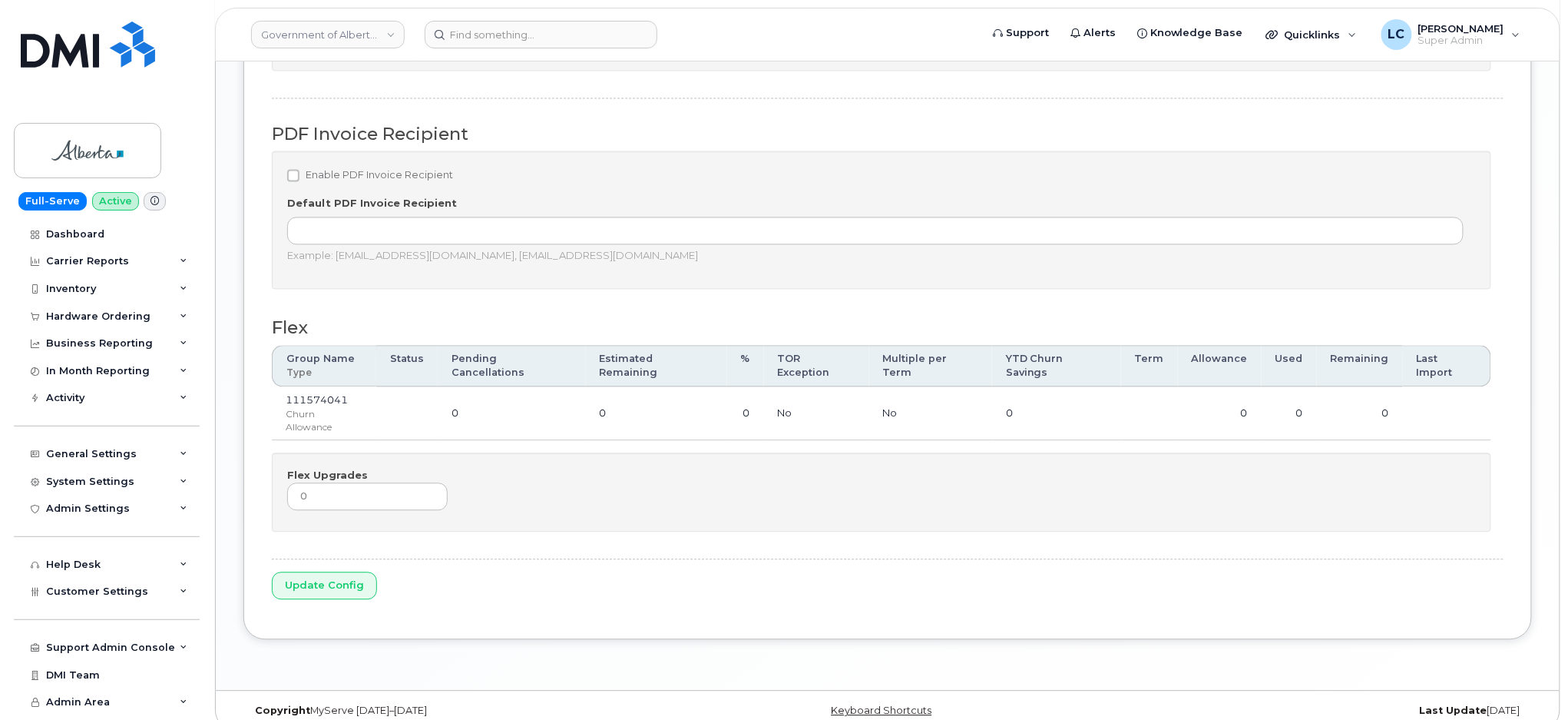
scroll to position [1235, 0]
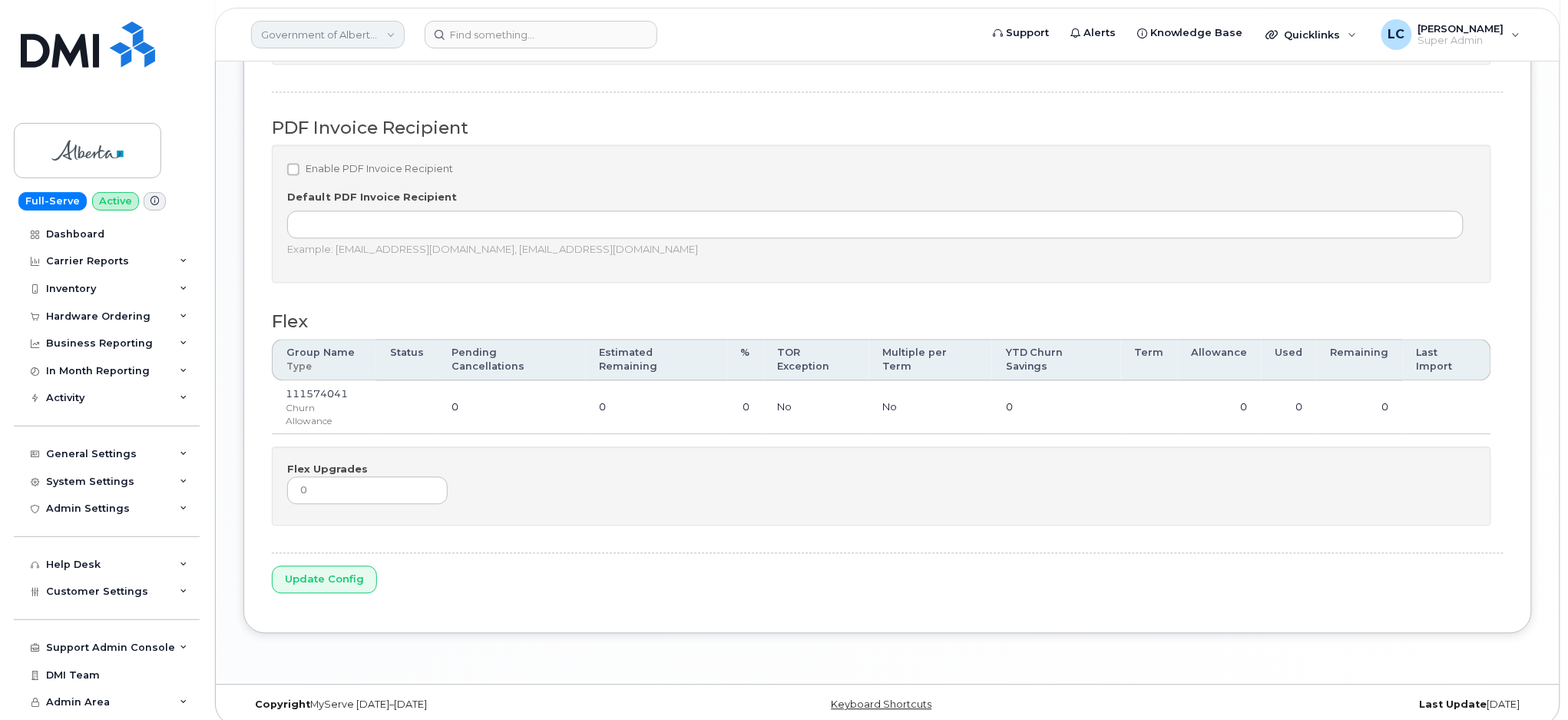
click at [331, 30] on link "Government of Alberta (GOA)" at bounding box center [328, 34] width 154 height 28
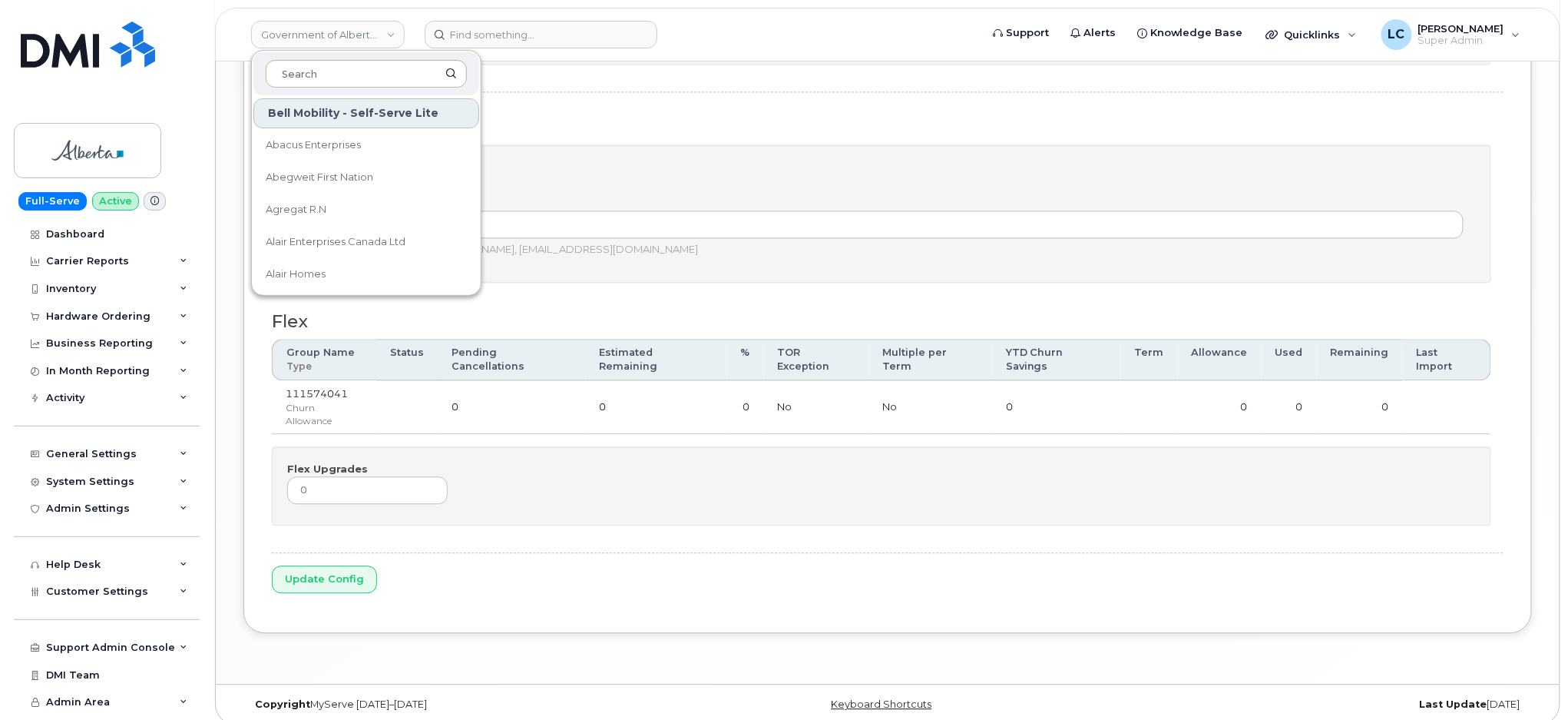
click at [316, 75] on input at bounding box center [366, 74] width 201 height 28
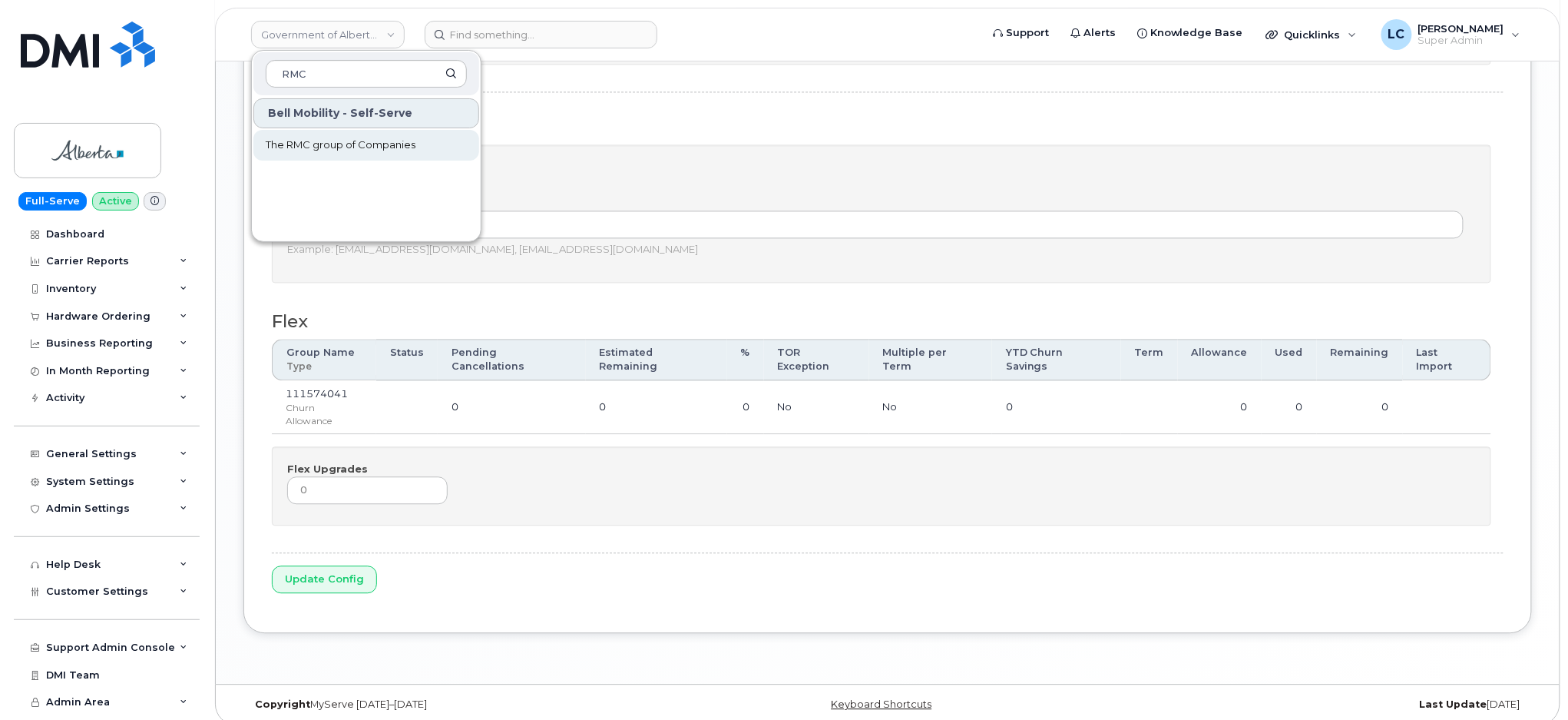
type input "RMC"
click at [409, 145] on span "The RMC group of Companies" at bounding box center [340, 144] width 150 height 15
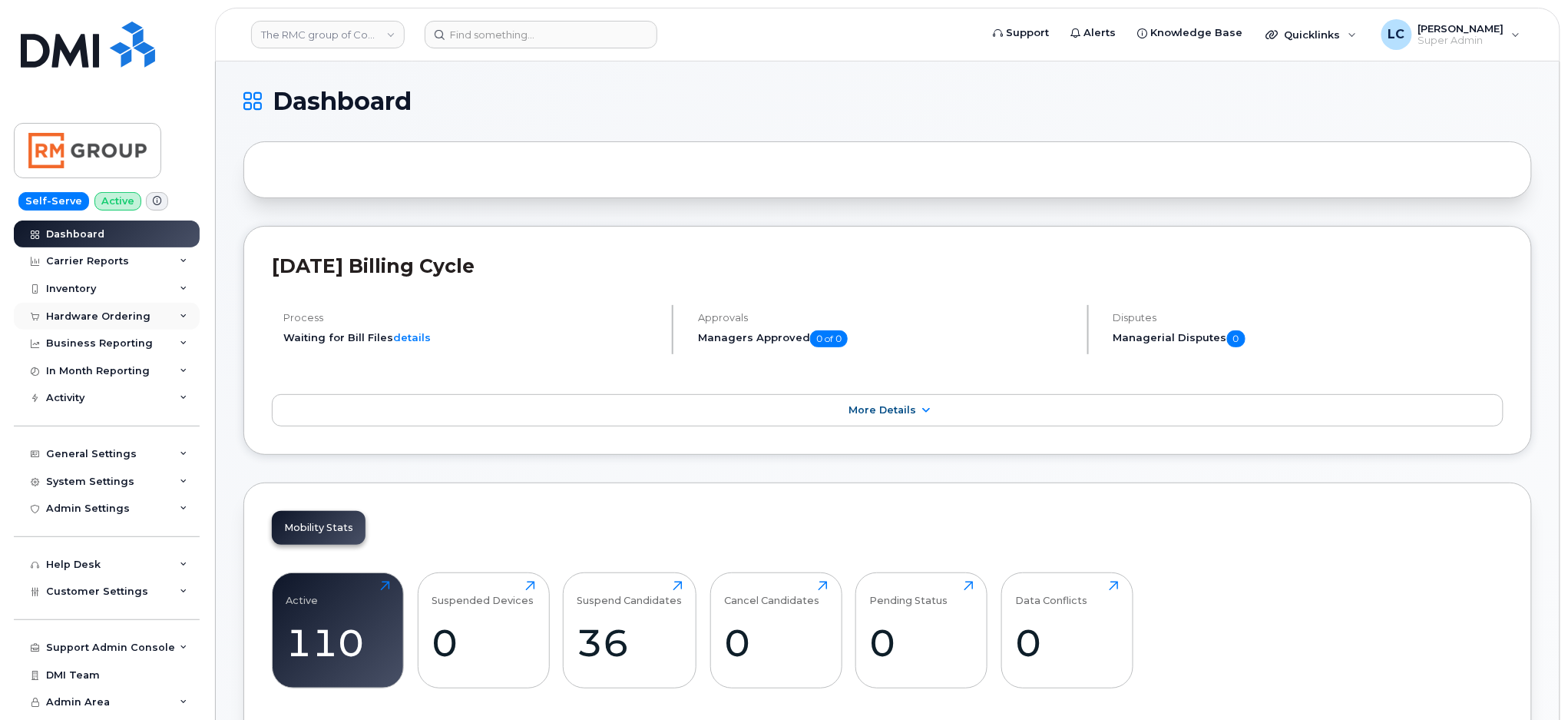
click at [125, 319] on div "Hardware Ordering" at bounding box center [98, 316] width 105 height 13
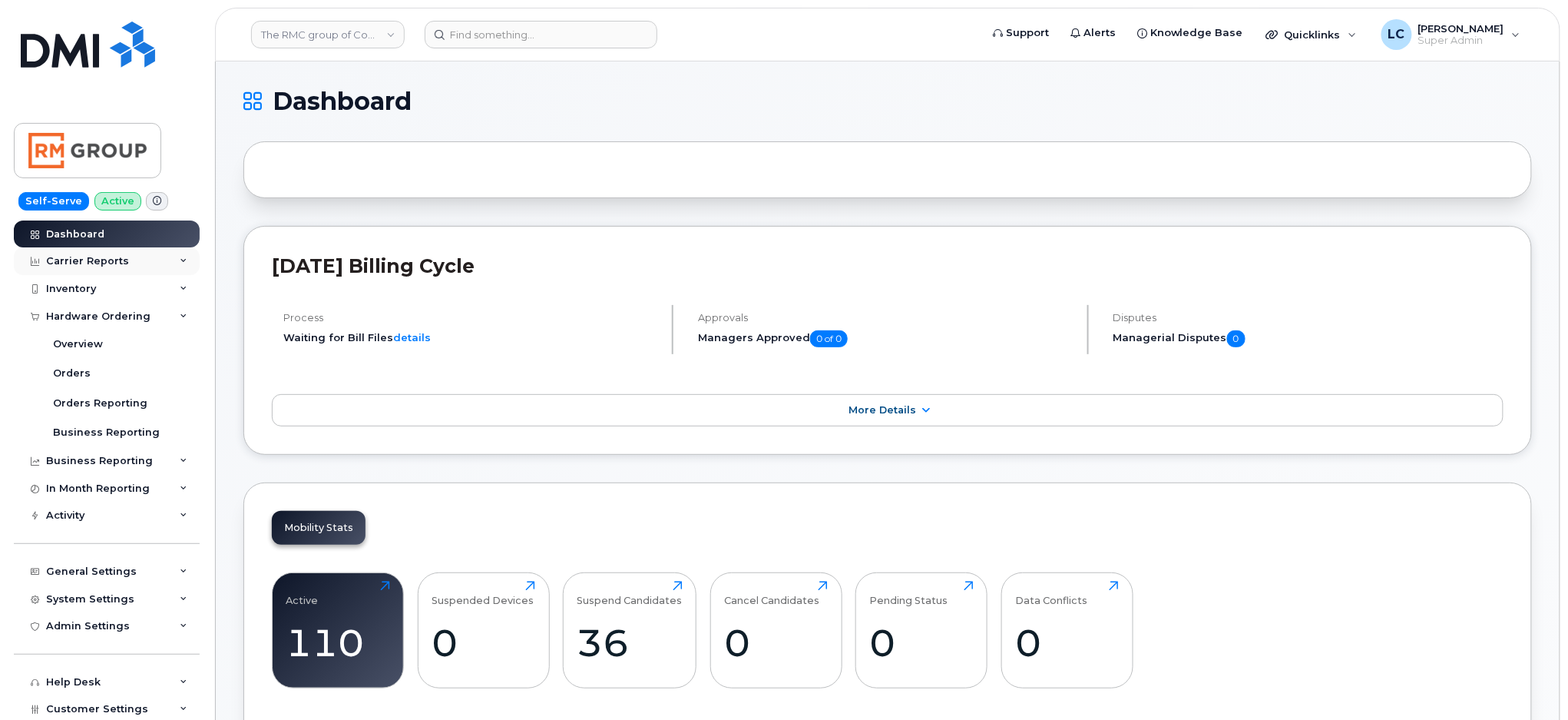
click at [143, 268] on div "Carrier Reports" at bounding box center [106, 261] width 185 height 28
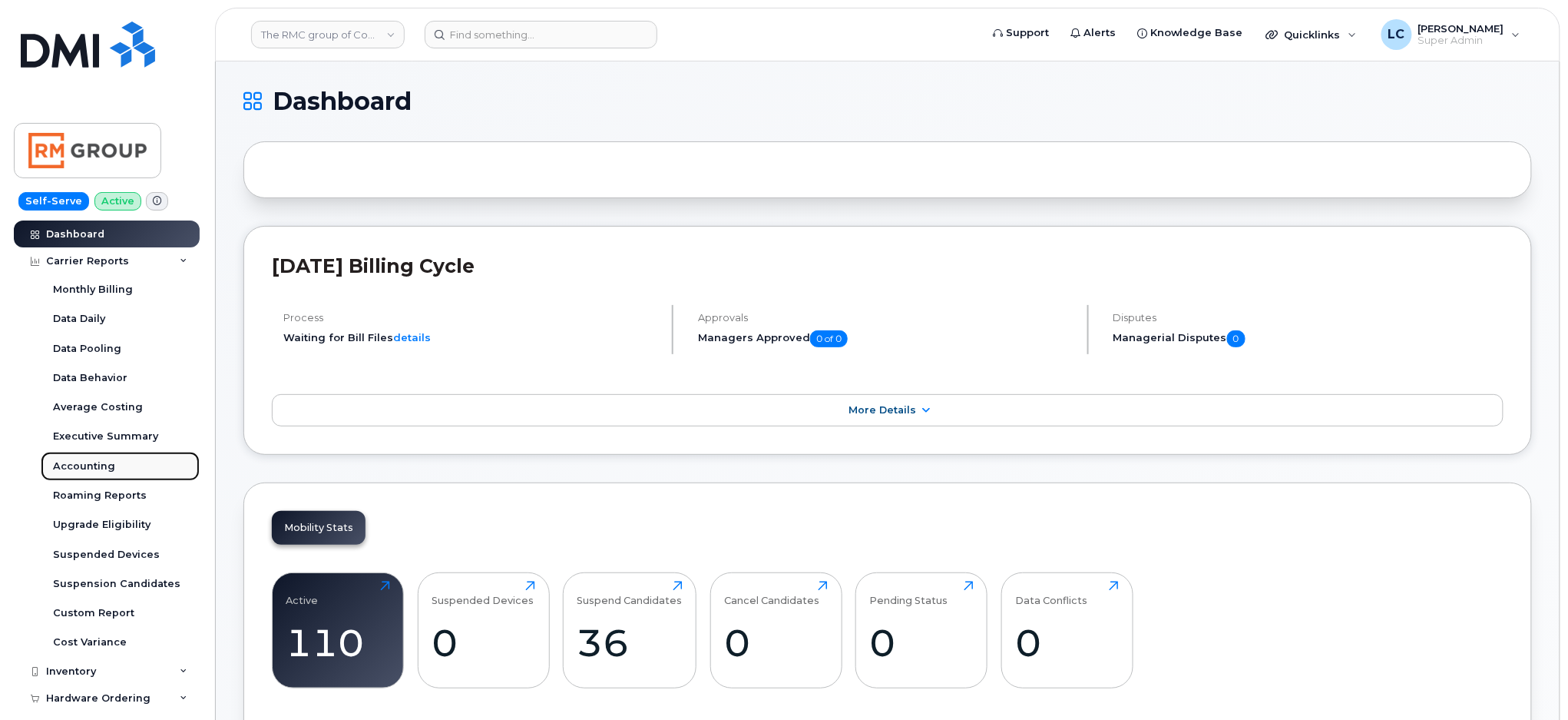
click at [113, 471] on link "Accounting" at bounding box center [120, 466] width 159 height 29
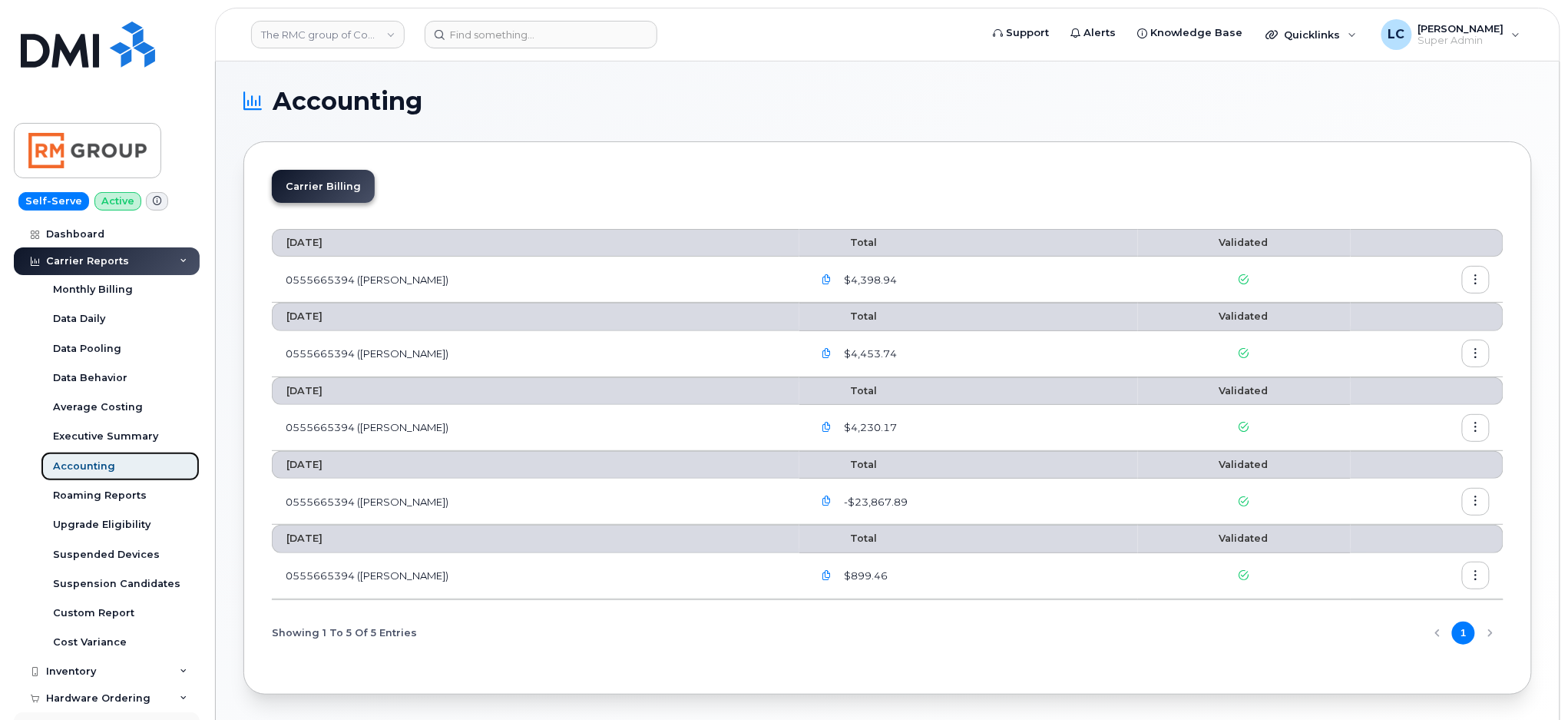
scroll to position [205, 0]
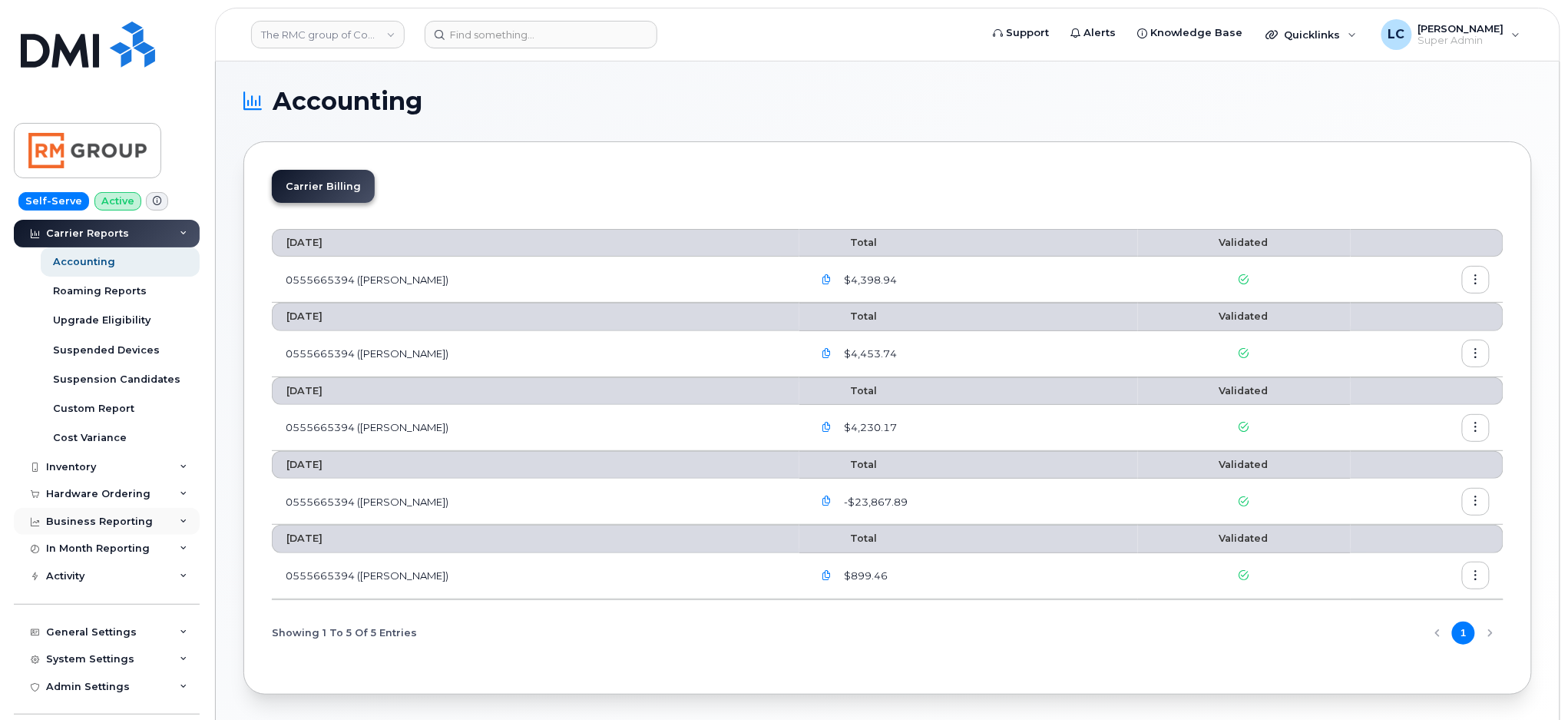
click at [148, 522] on div "Business Reporting" at bounding box center [106, 521] width 185 height 28
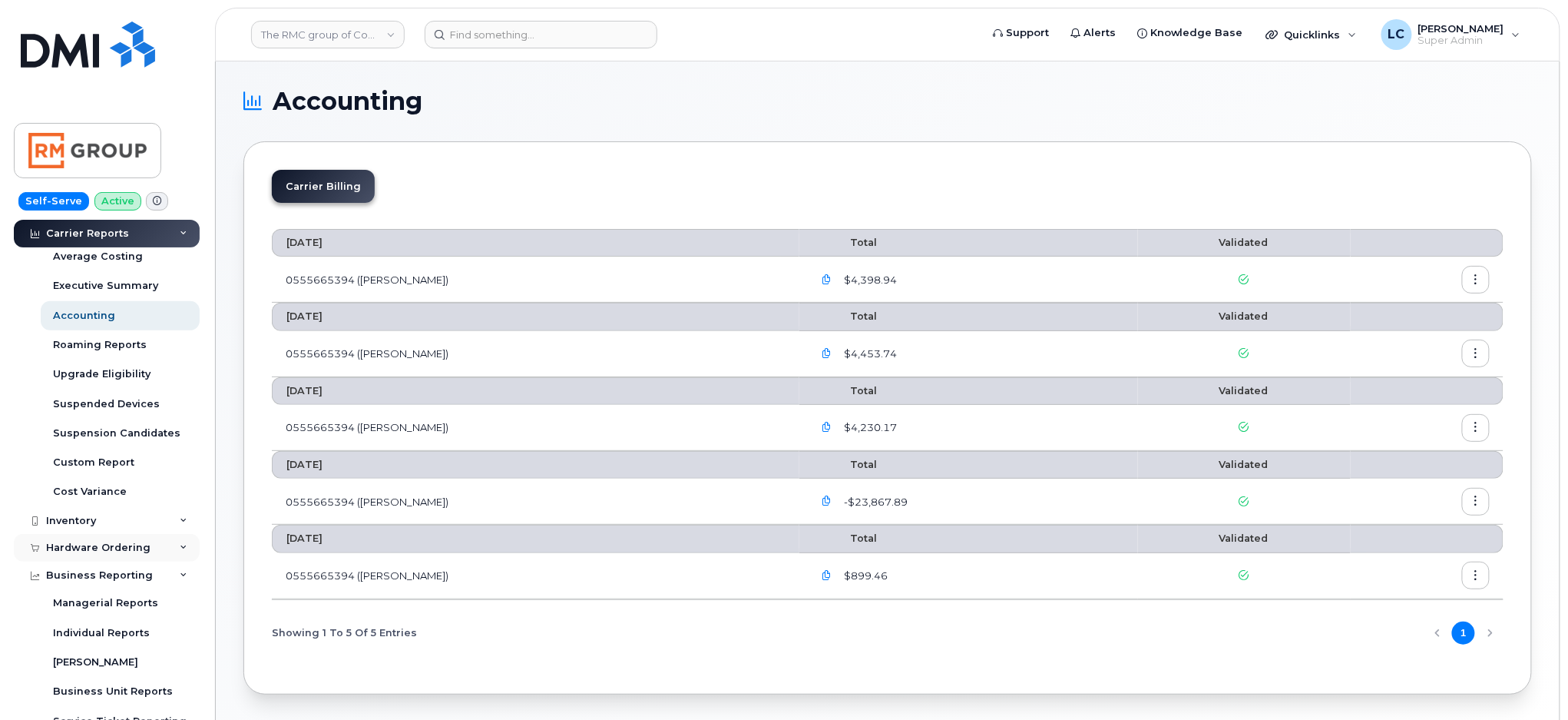
scroll to position [0, 0]
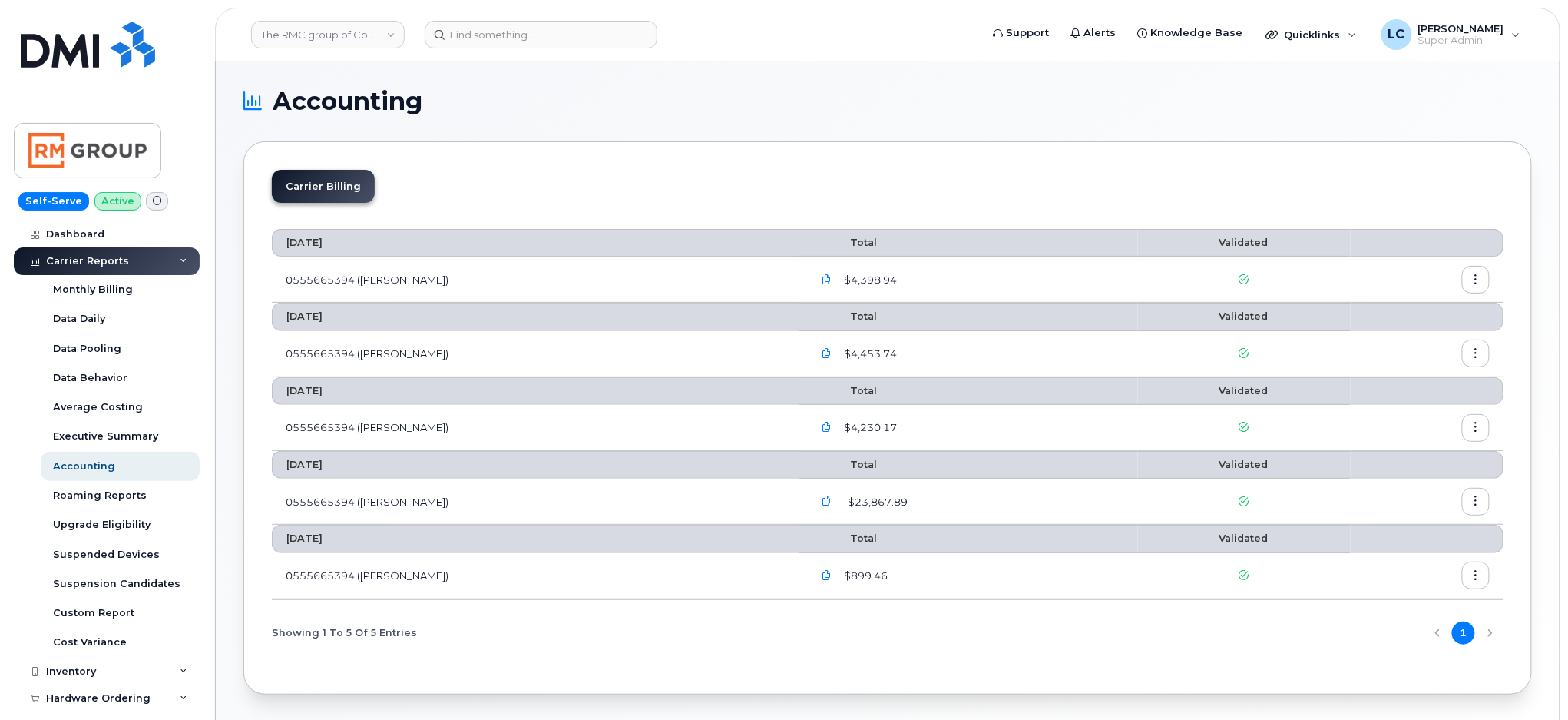
click at [155, 262] on div "Carrier Reports" at bounding box center [106, 261] width 185 height 28
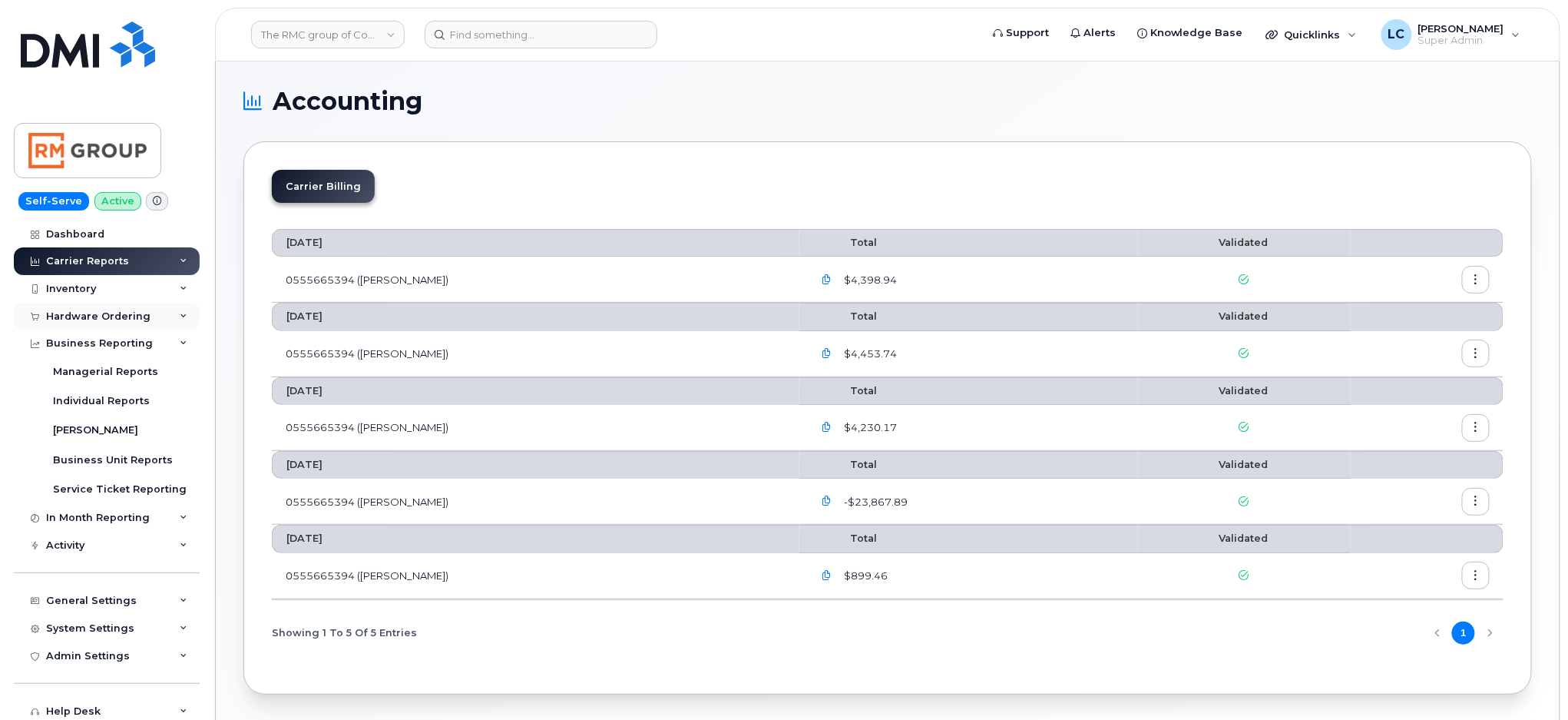
click at [168, 315] on div "Hardware Ordering" at bounding box center [106, 316] width 185 height 28
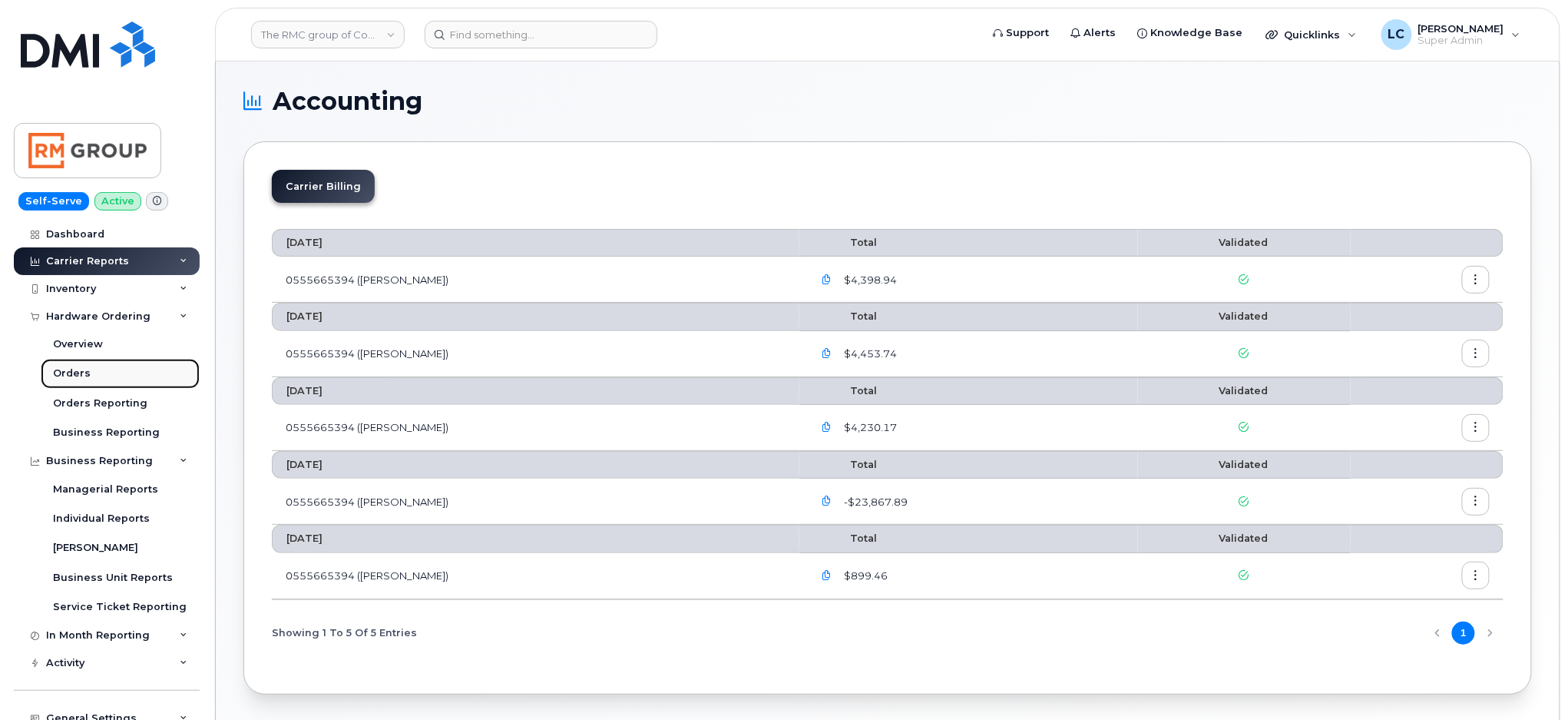
click at [106, 375] on link "Orders" at bounding box center [120, 373] width 159 height 29
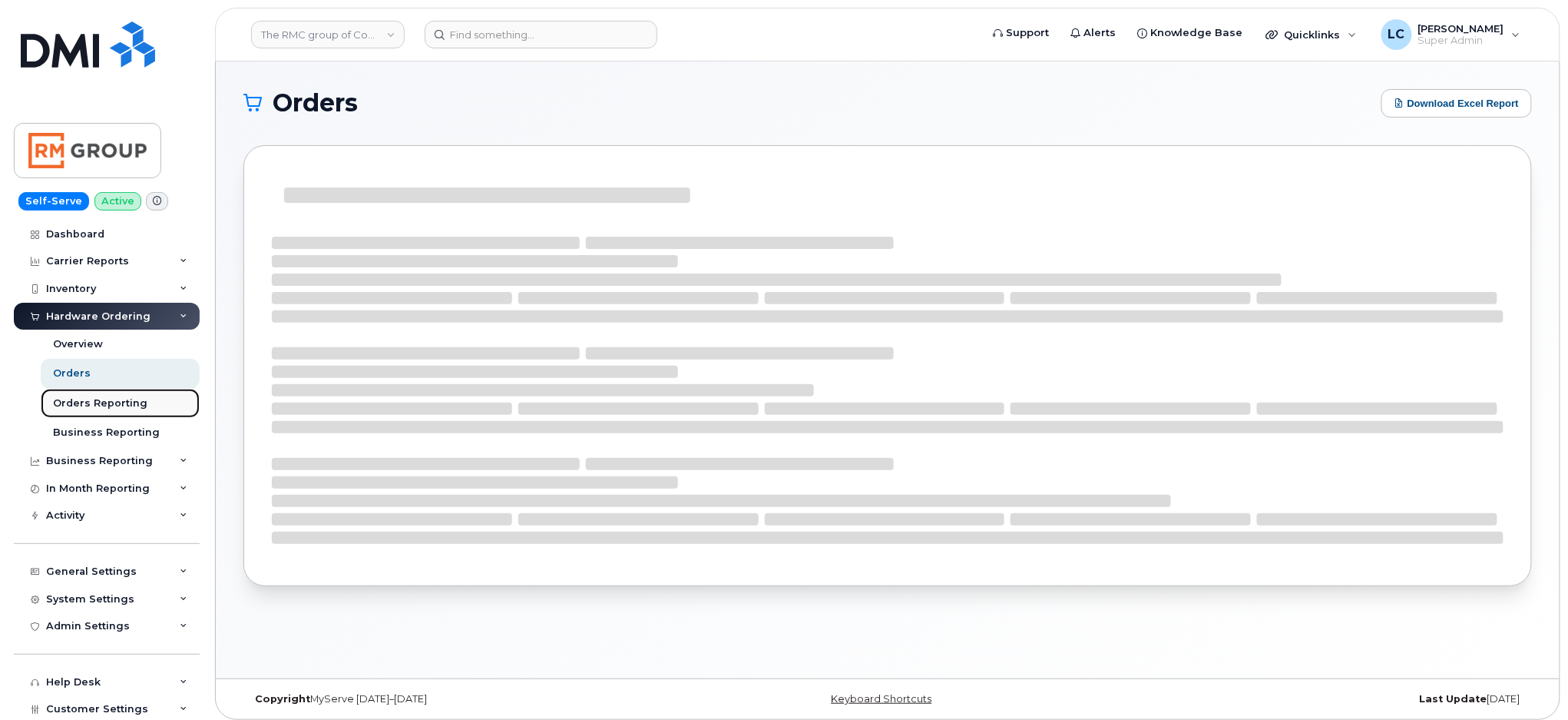
click at [115, 400] on div "Orders Reporting" at bounding box center [100, 403] width 94 height 13
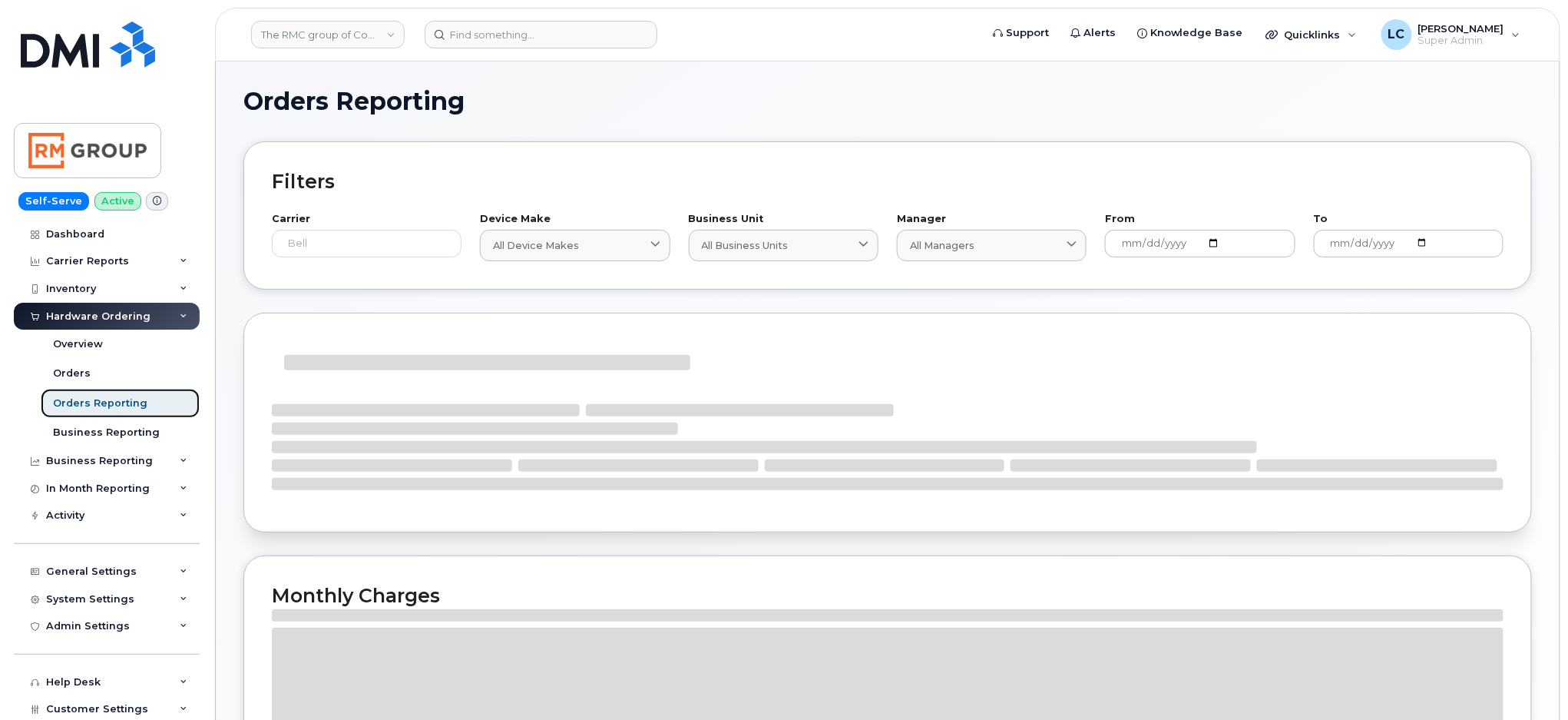
click at [116, 405] on div "Orders Reporting" at bounding box center [100, 403] width 94 height 13
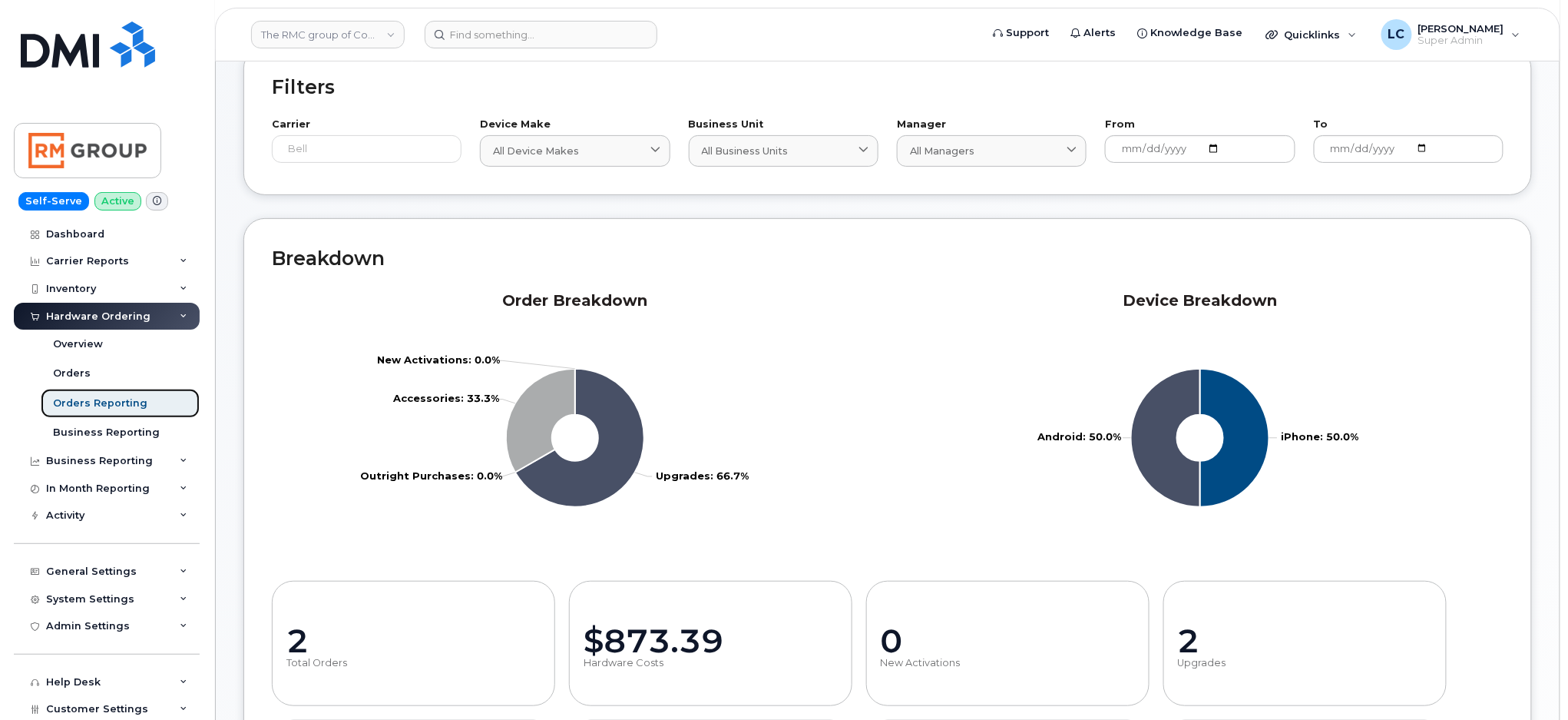
scroll to position [16, 0]
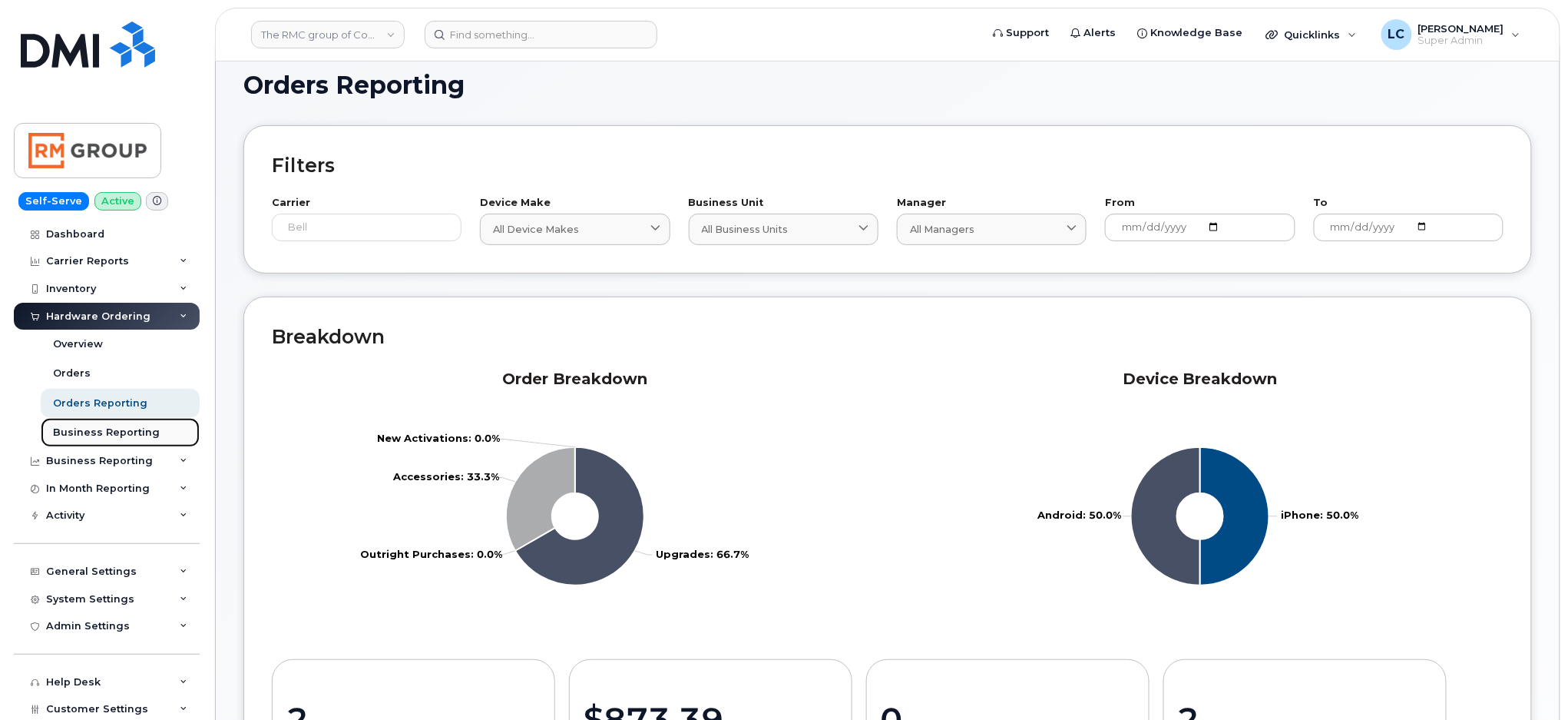
click at [117, 435] on div "Business Reporting" at bounding box center [106, 432] width 107 height 13
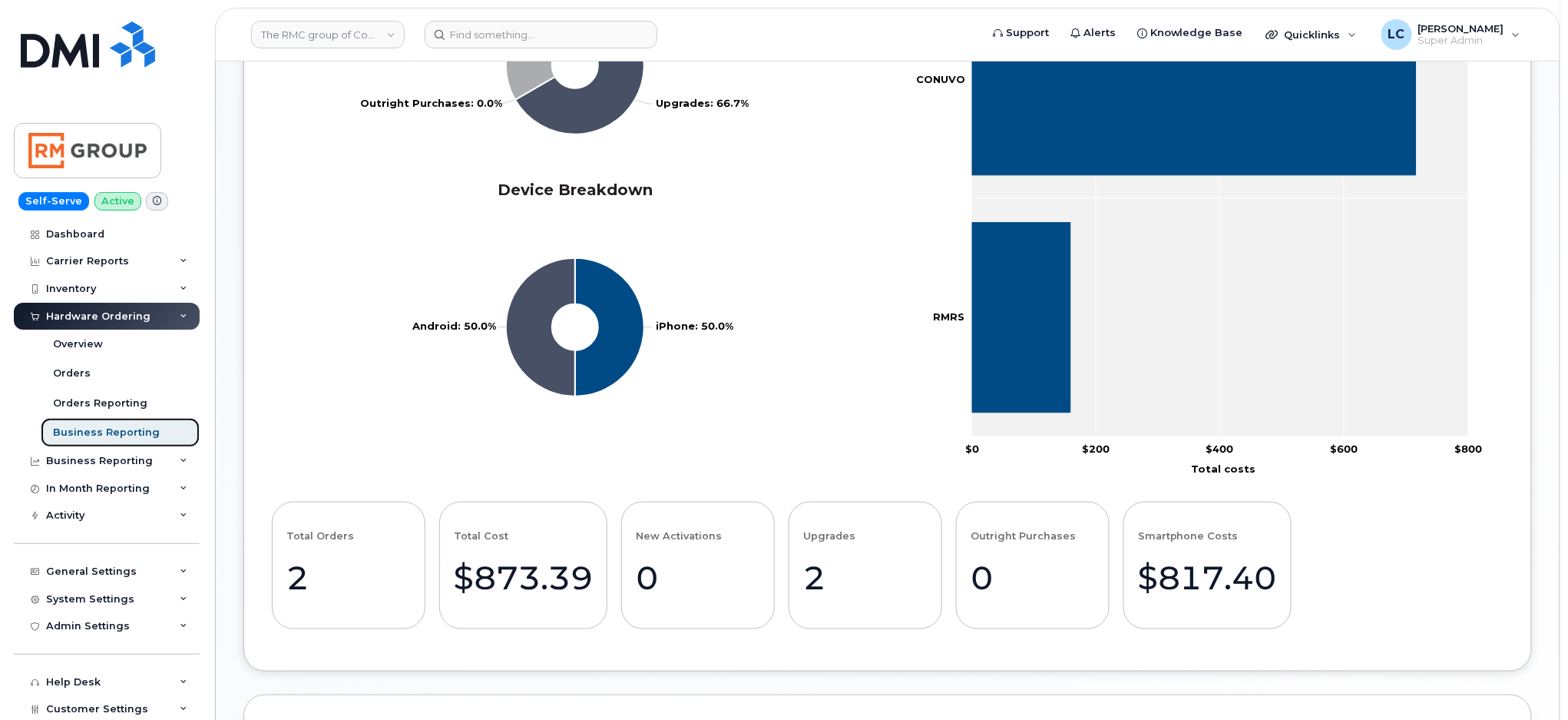
scroll to position [390, 0]
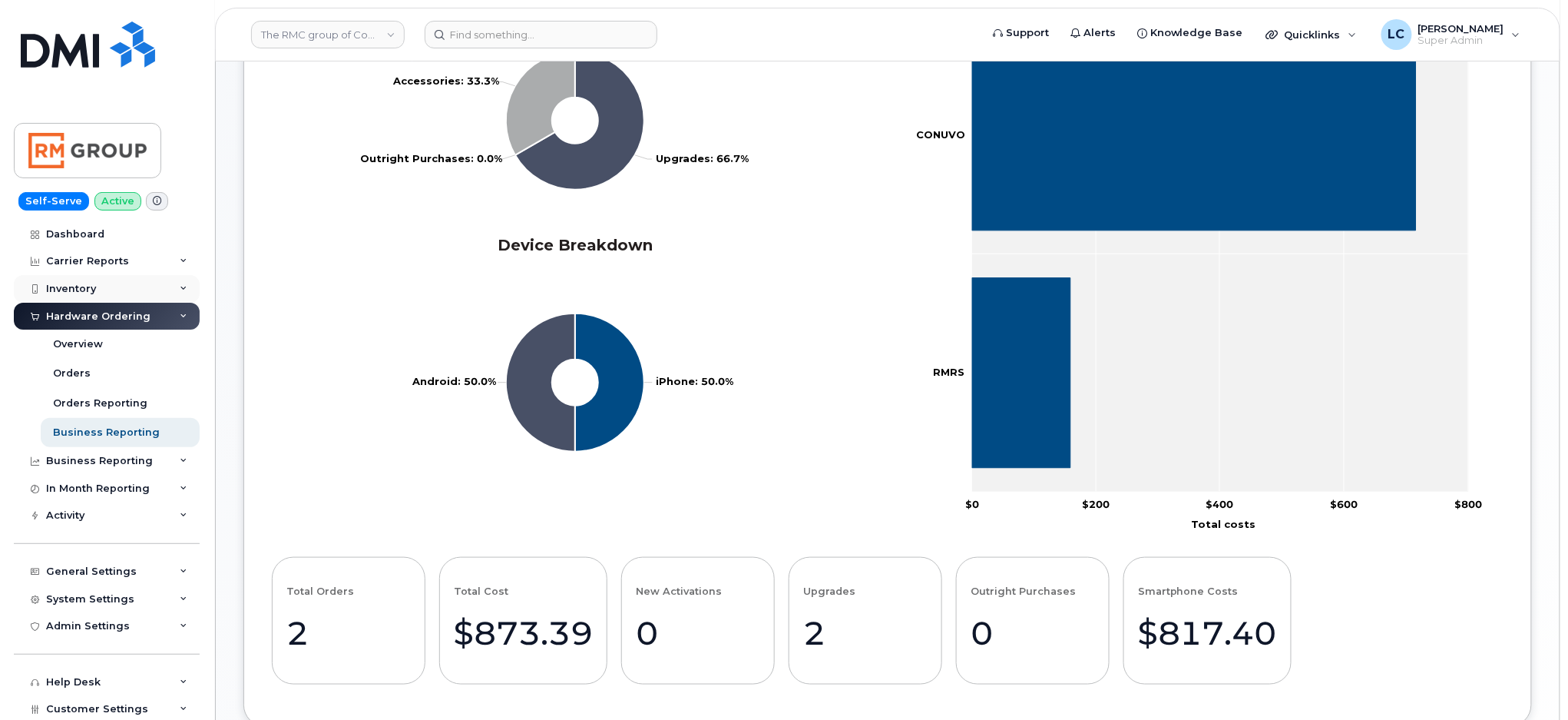
click at [166, 281] on div "Inventory" at bounding box center [106, 289] width 185 height 28
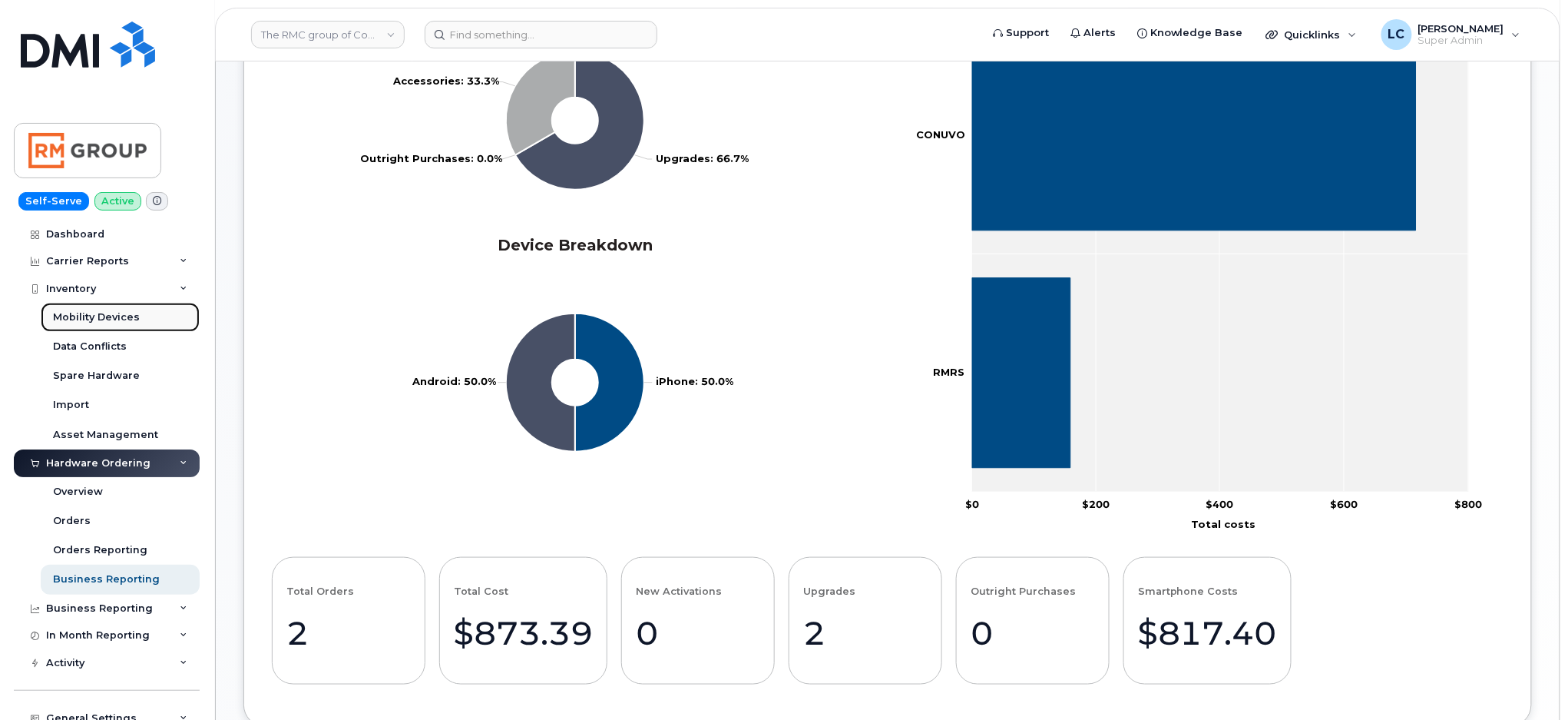
click at [132, 317] on div "Mobility Devices" at bounding box center [96, 316] width 86 height 13
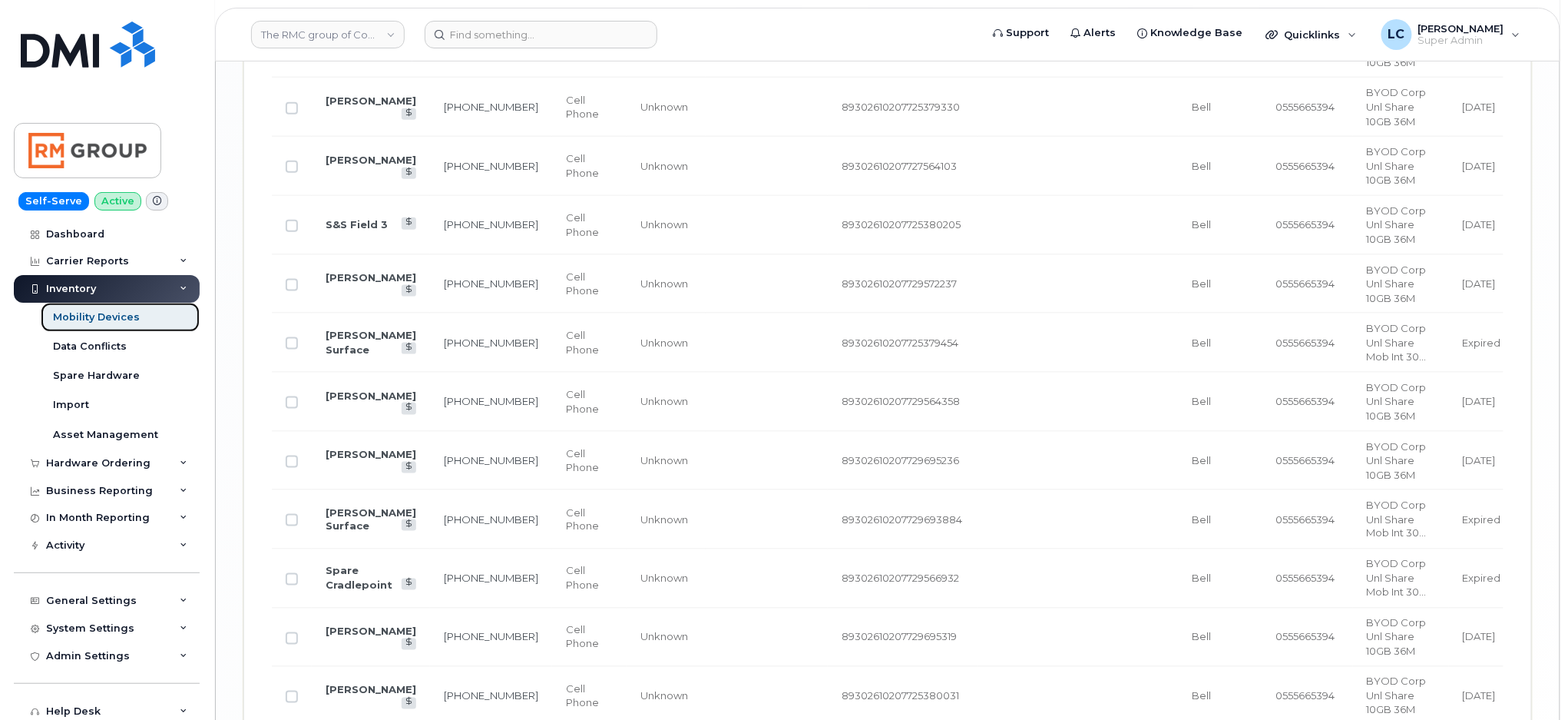
scroll to position [3372, 0]
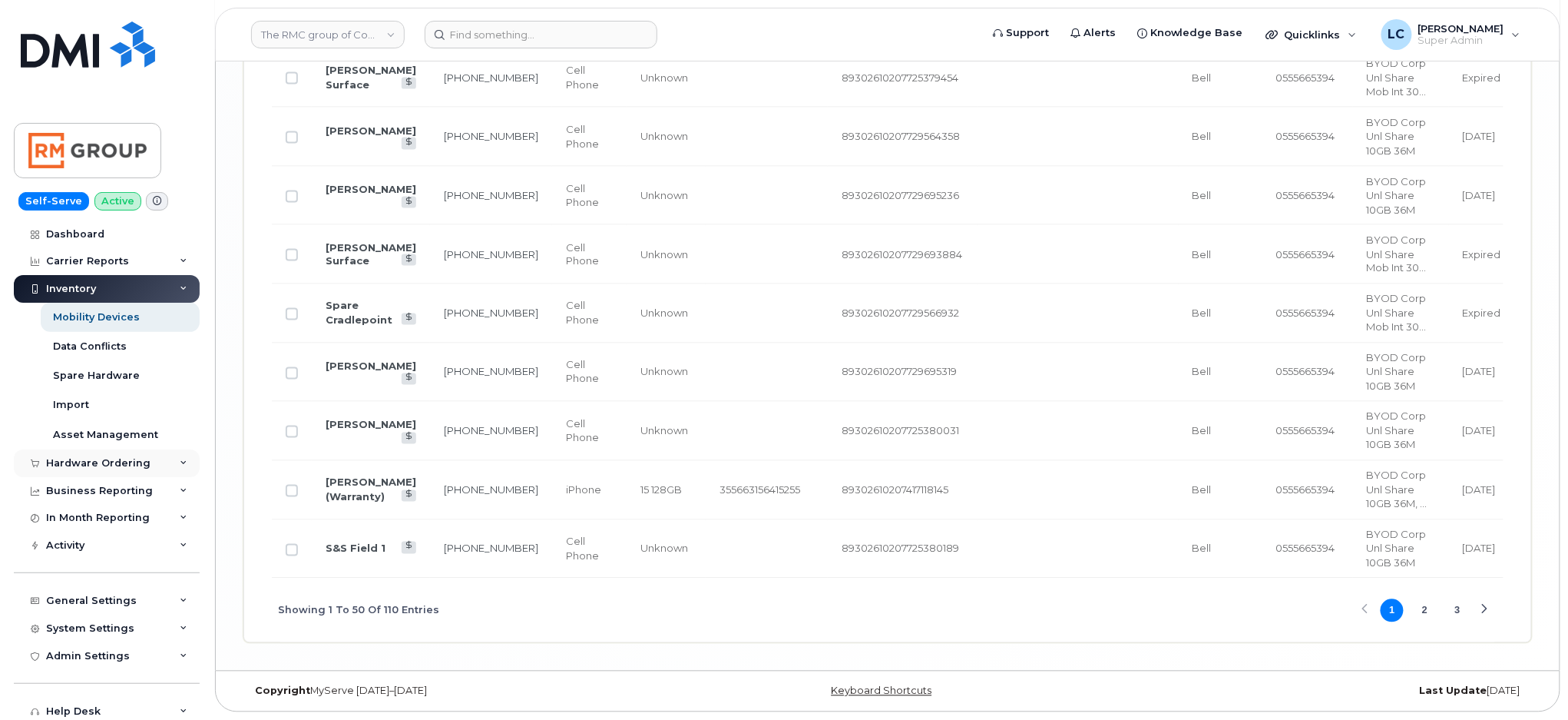
click at [125, 464] on div "Hardware Ordering" at bounding box center [98, 463] width 105 height 13
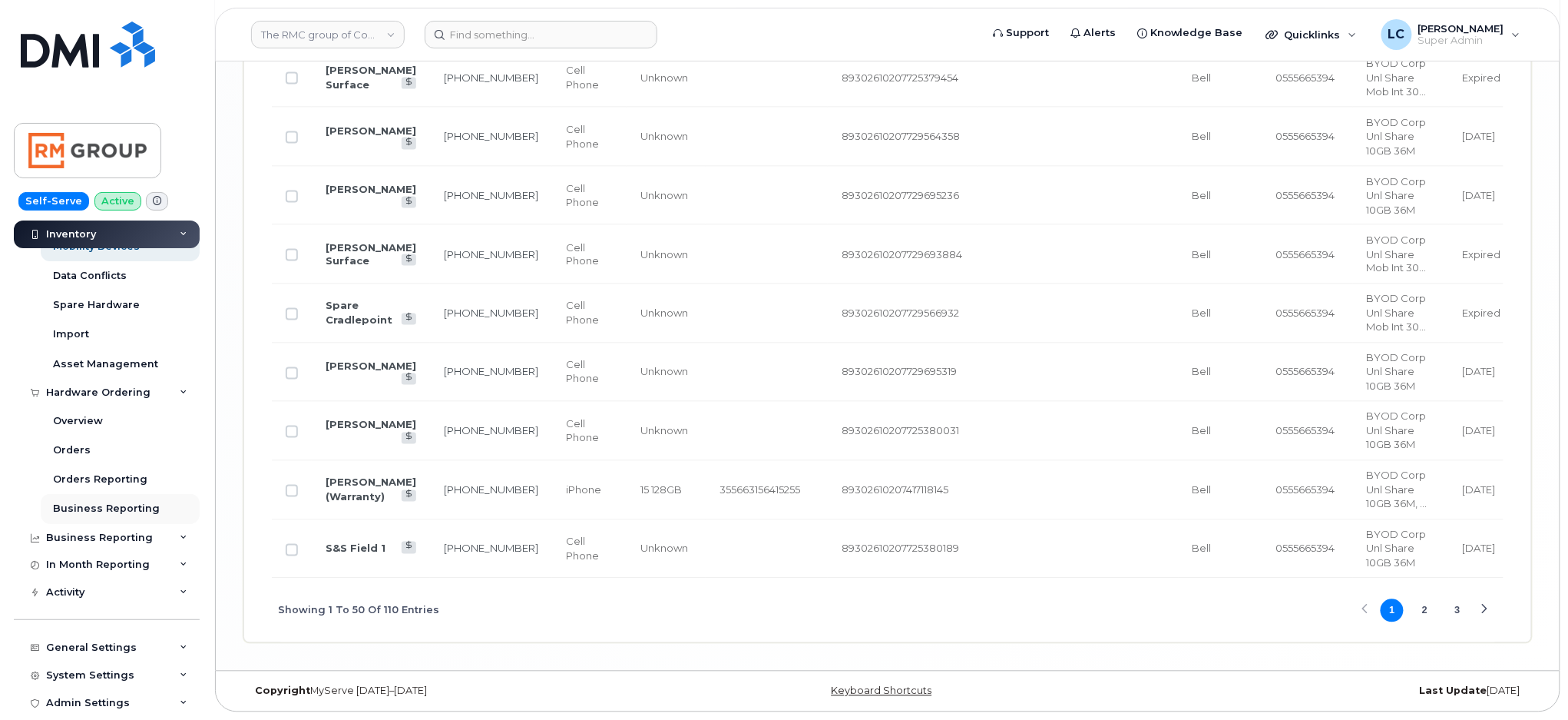
scroll to position [102, 0]
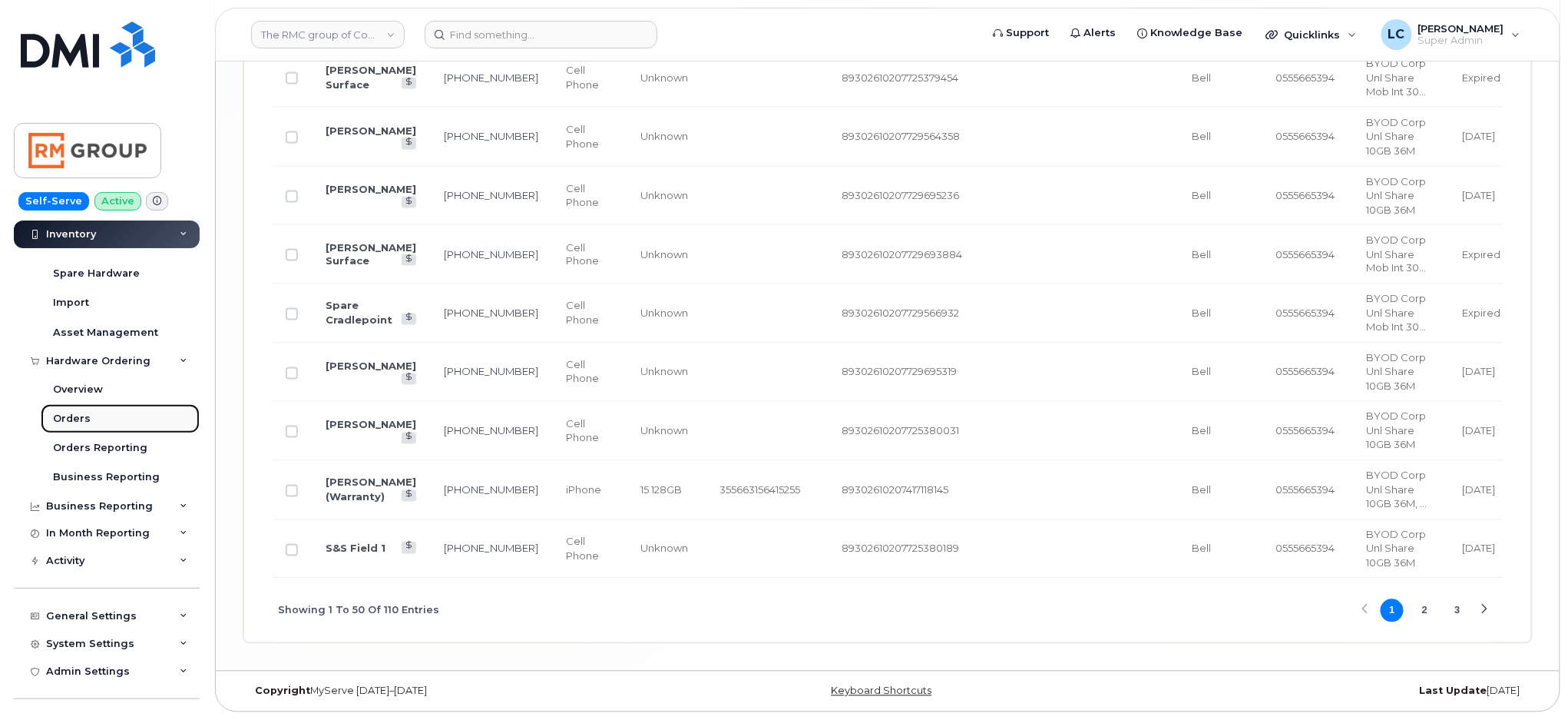
click at [80, 416] on div "Orders" at bounding box center [71, 418] width 37 height 13
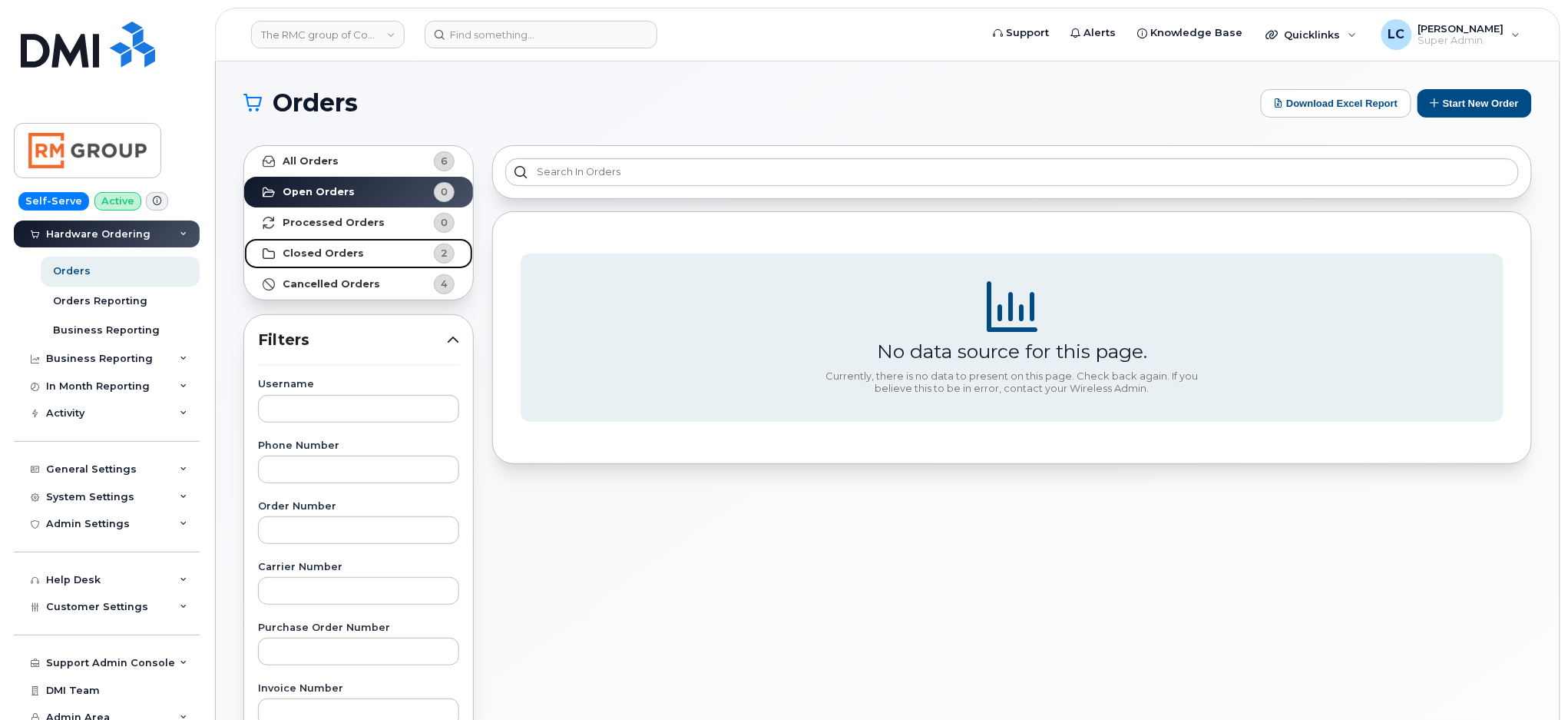
click at [402, 243] on link "Closed Orders 2" at bounding box center [358, 253] width 229 height 31
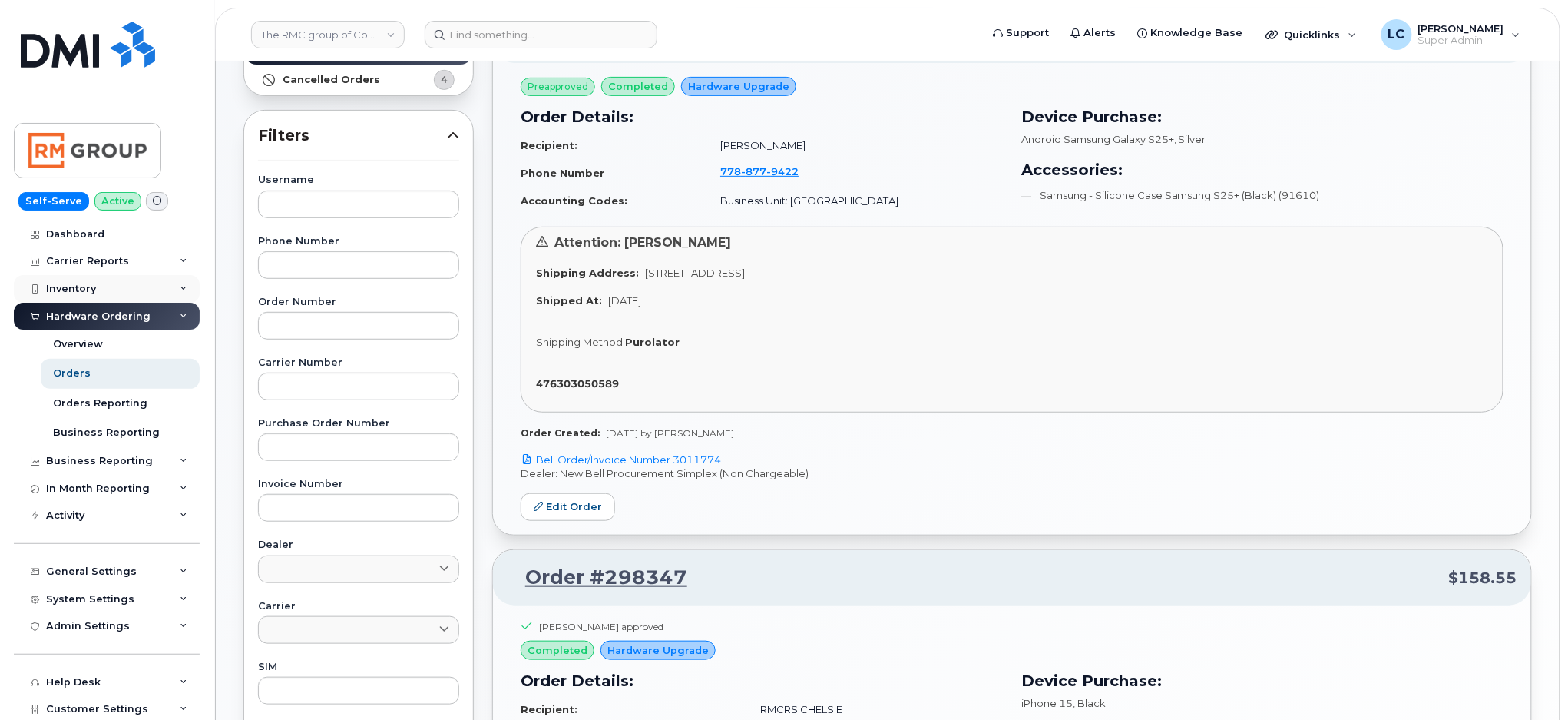
click at [180, 290] on icon at bounding box center [184, 289] width 8 height 8
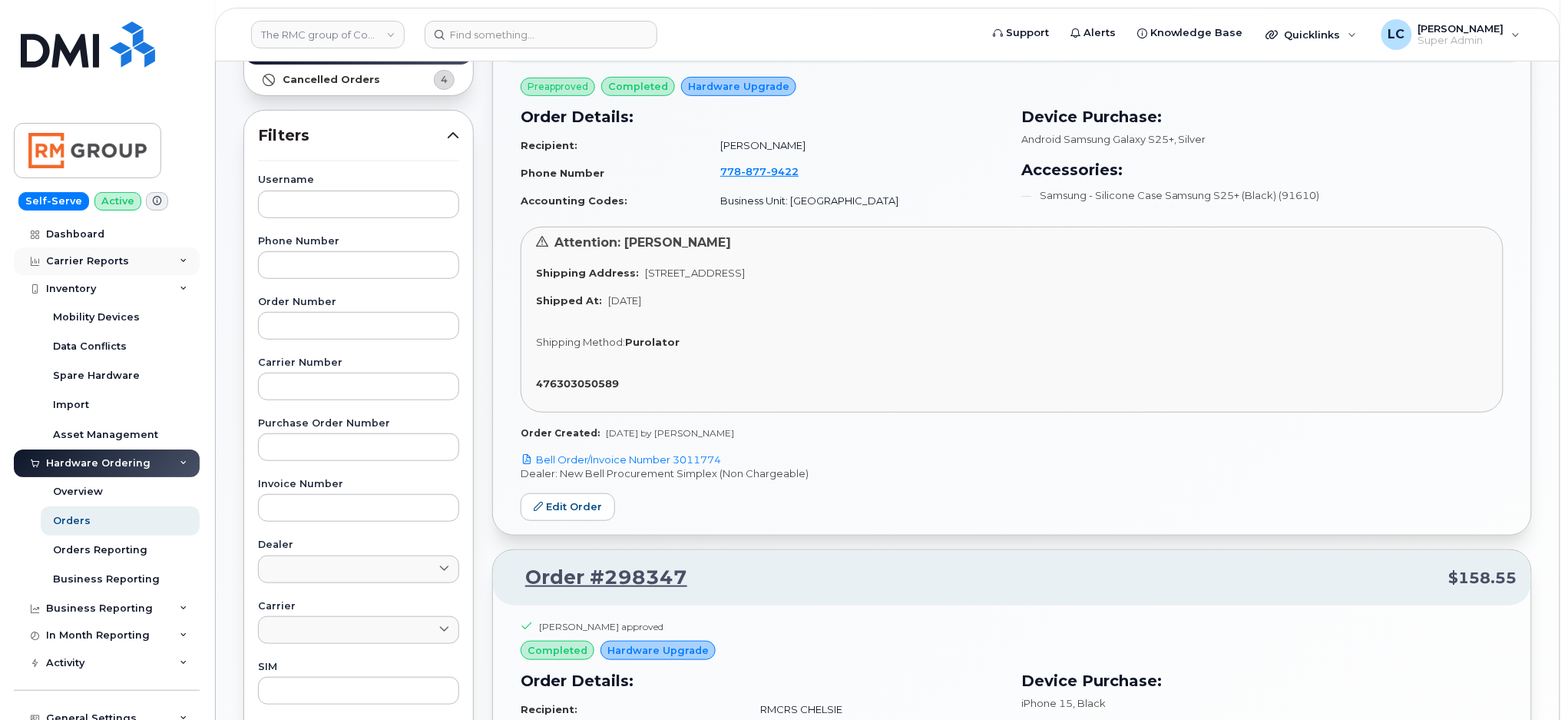
click at [158, 271] on div "Carrier Reports" at bounding box center [106, 261] width 185 height 28
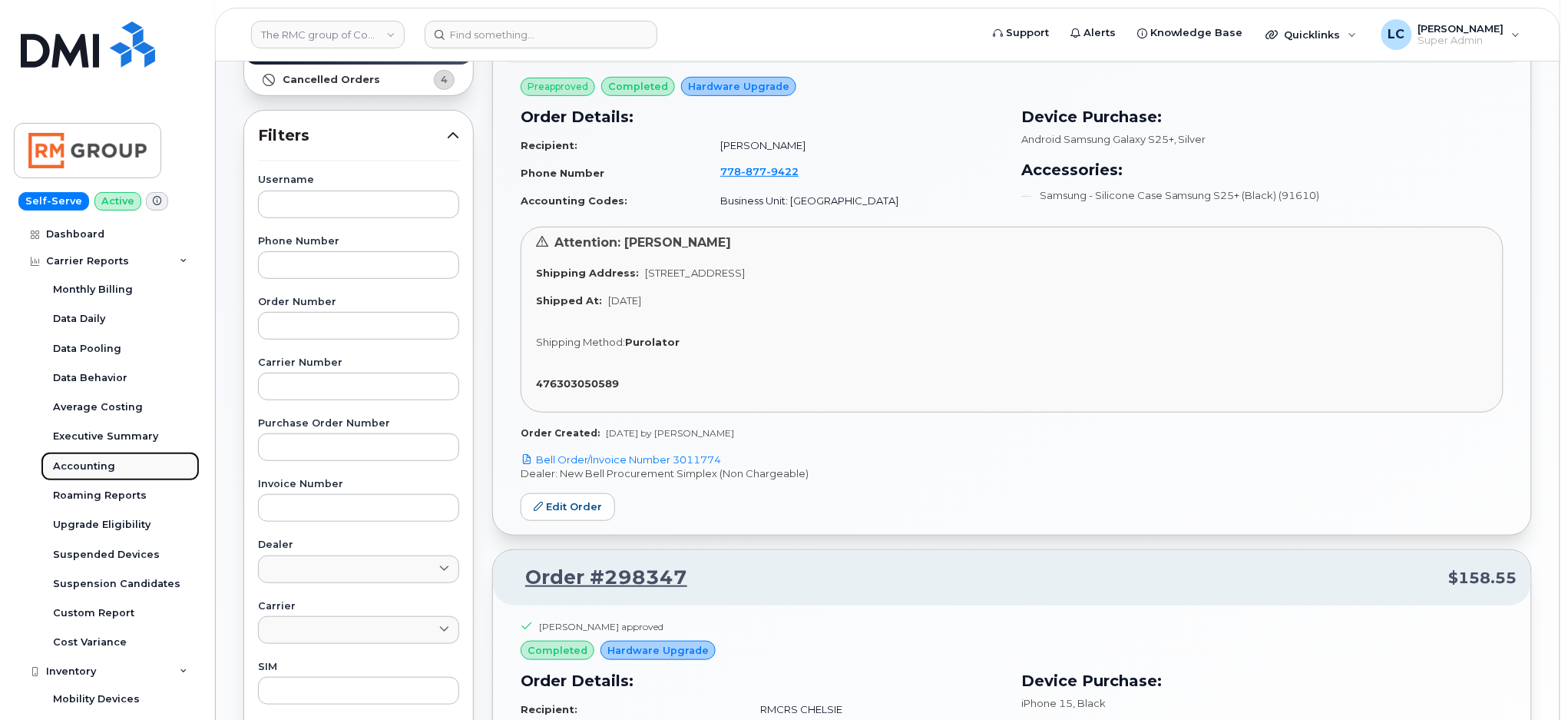
click at [105, 462] on div "Accounting" at bounding box center [84, 465] width 62 height 13
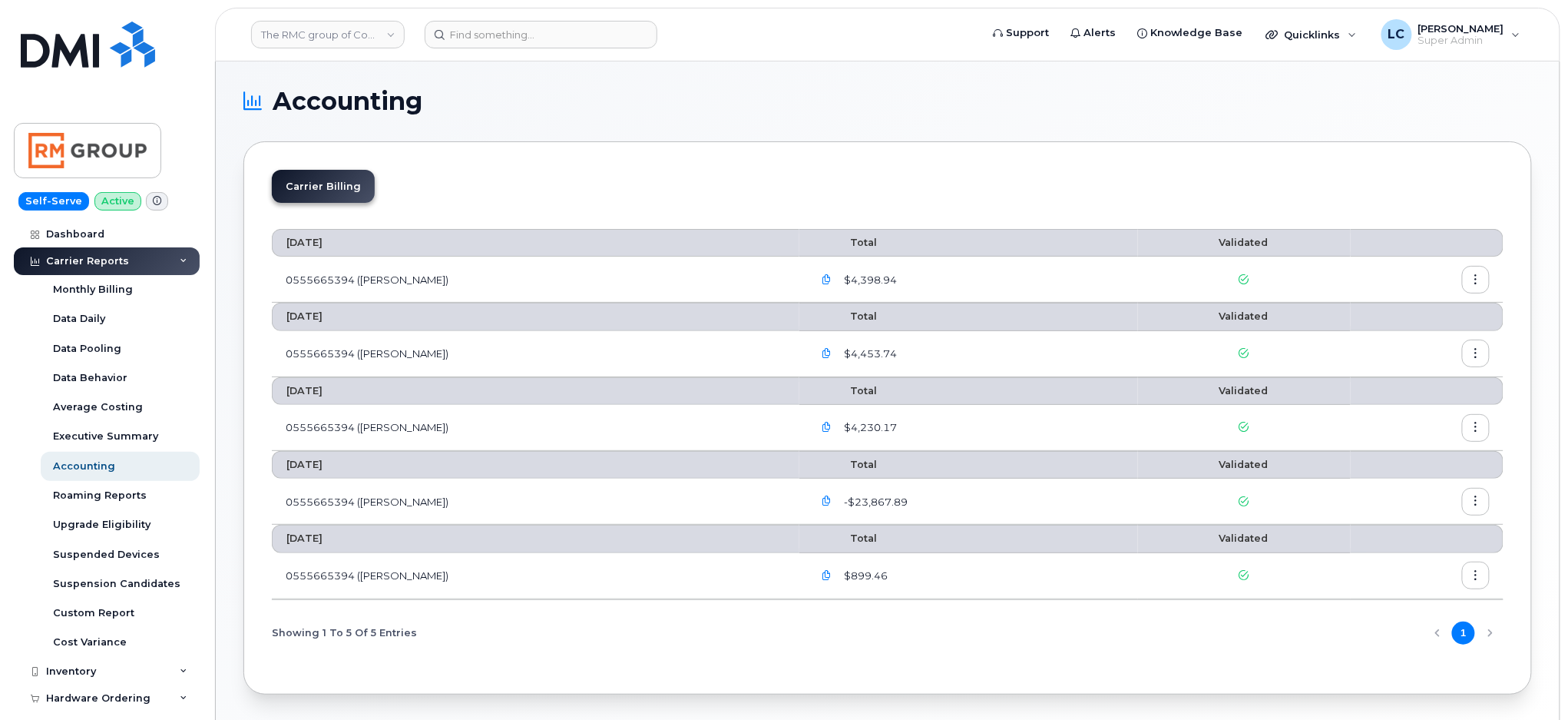
click at [1480, 278] on icon "button" at bounding box center [1476, 280] width 10 height 10
click at [1434, 338] on div "Download" at bounding box center [1421, 343] width 136 height 29
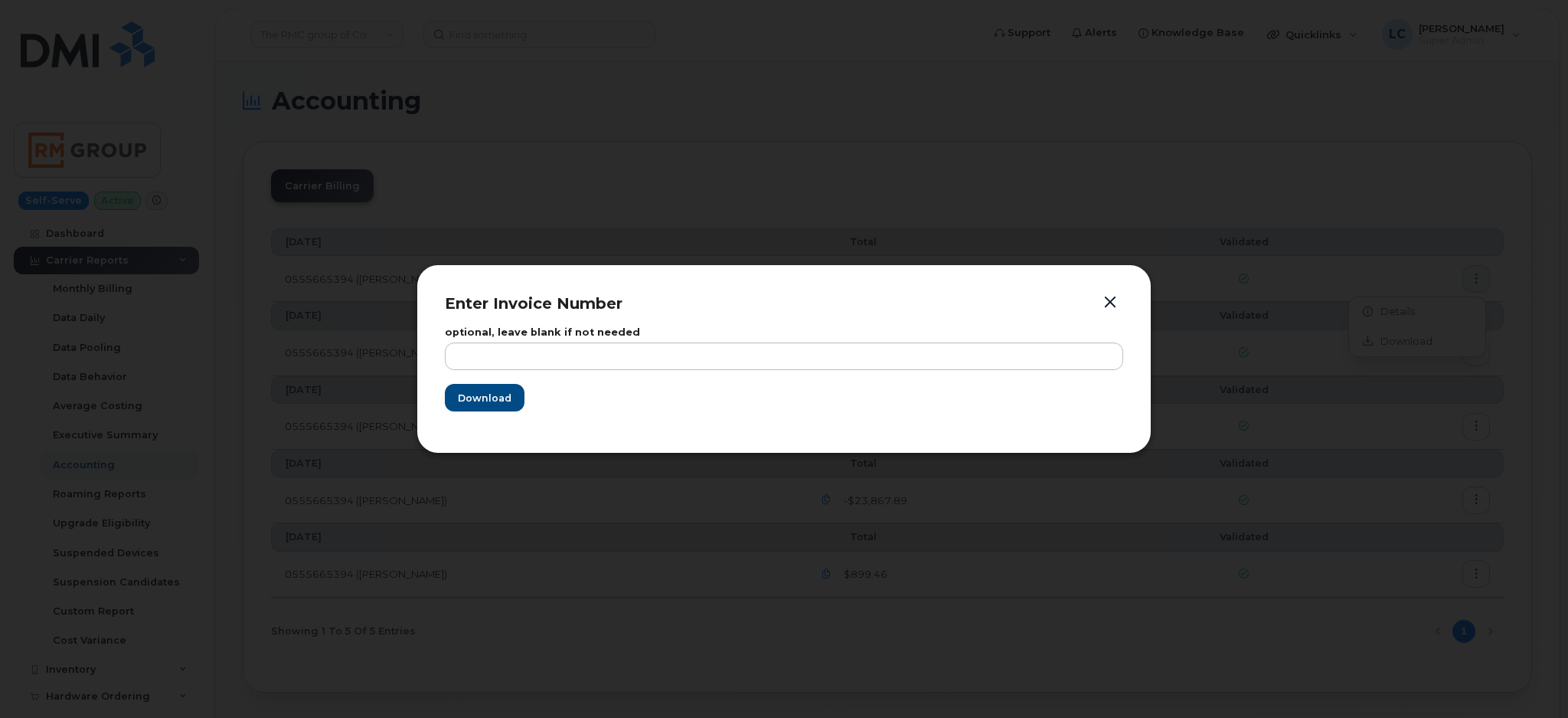
click at [1111, 302] on button "button" at bounding box center [1110, 302] width 23 height 21
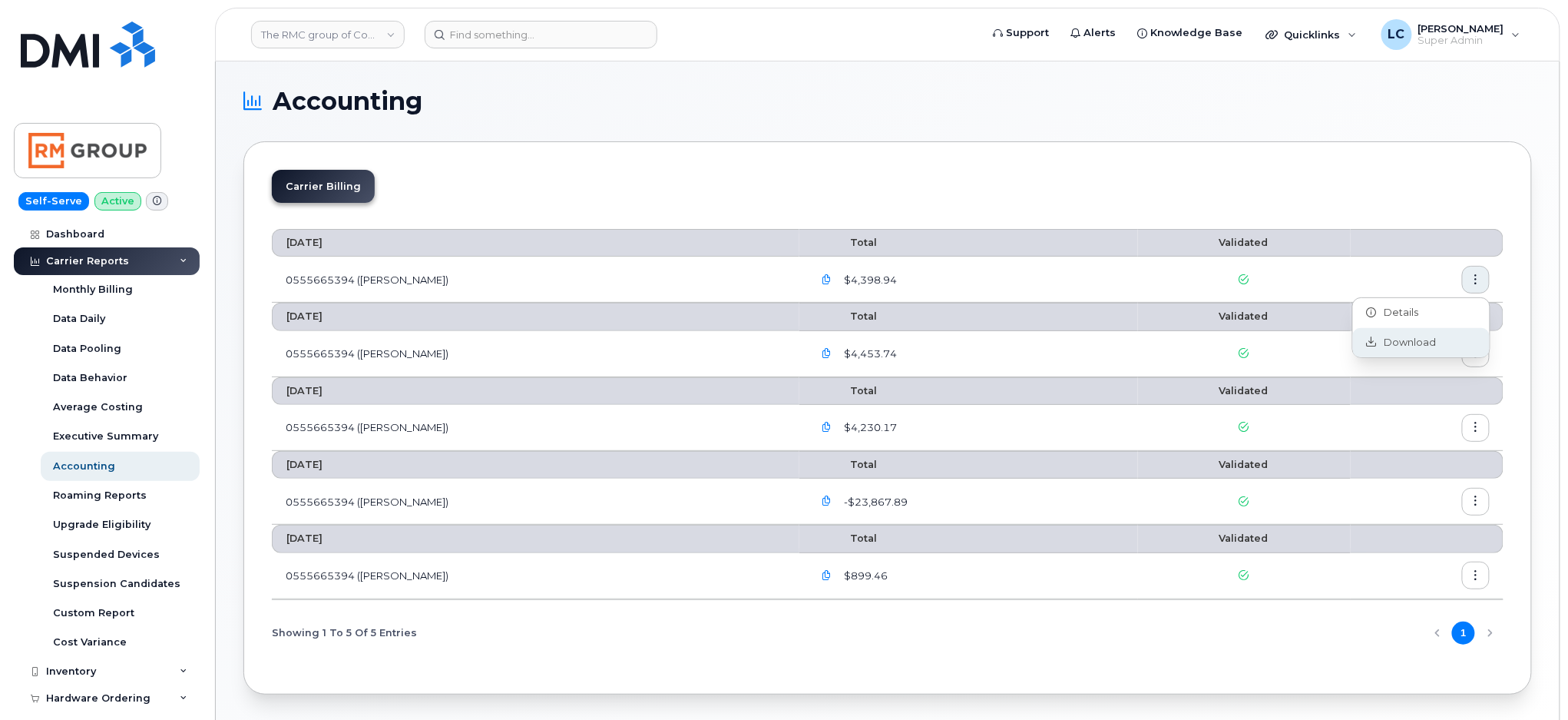
click at [1419, 342] on span "Download" at bounding box center [1407, 342] width 60 height 13
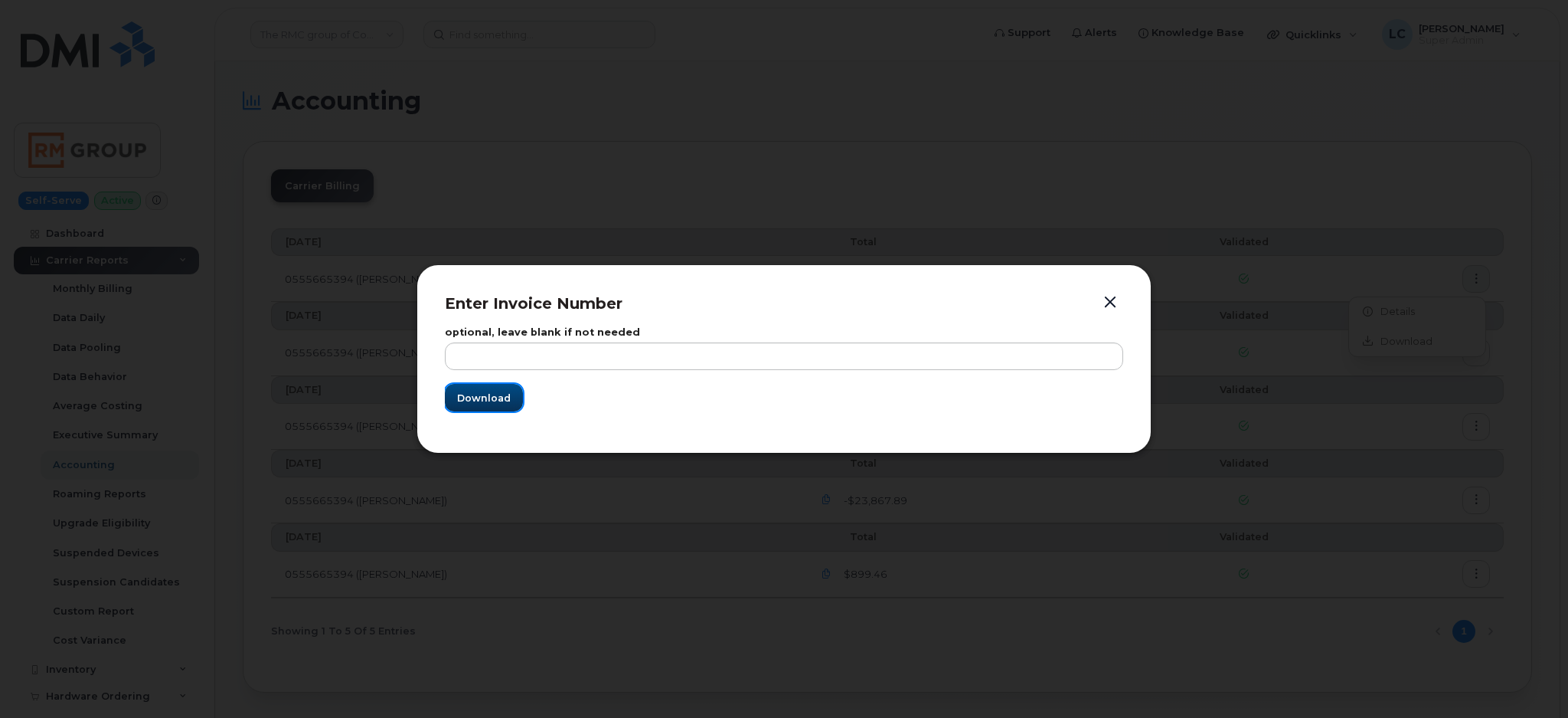
click at [495, 405] on span "Download" at bounding box center [484, 398] width 54 height 14
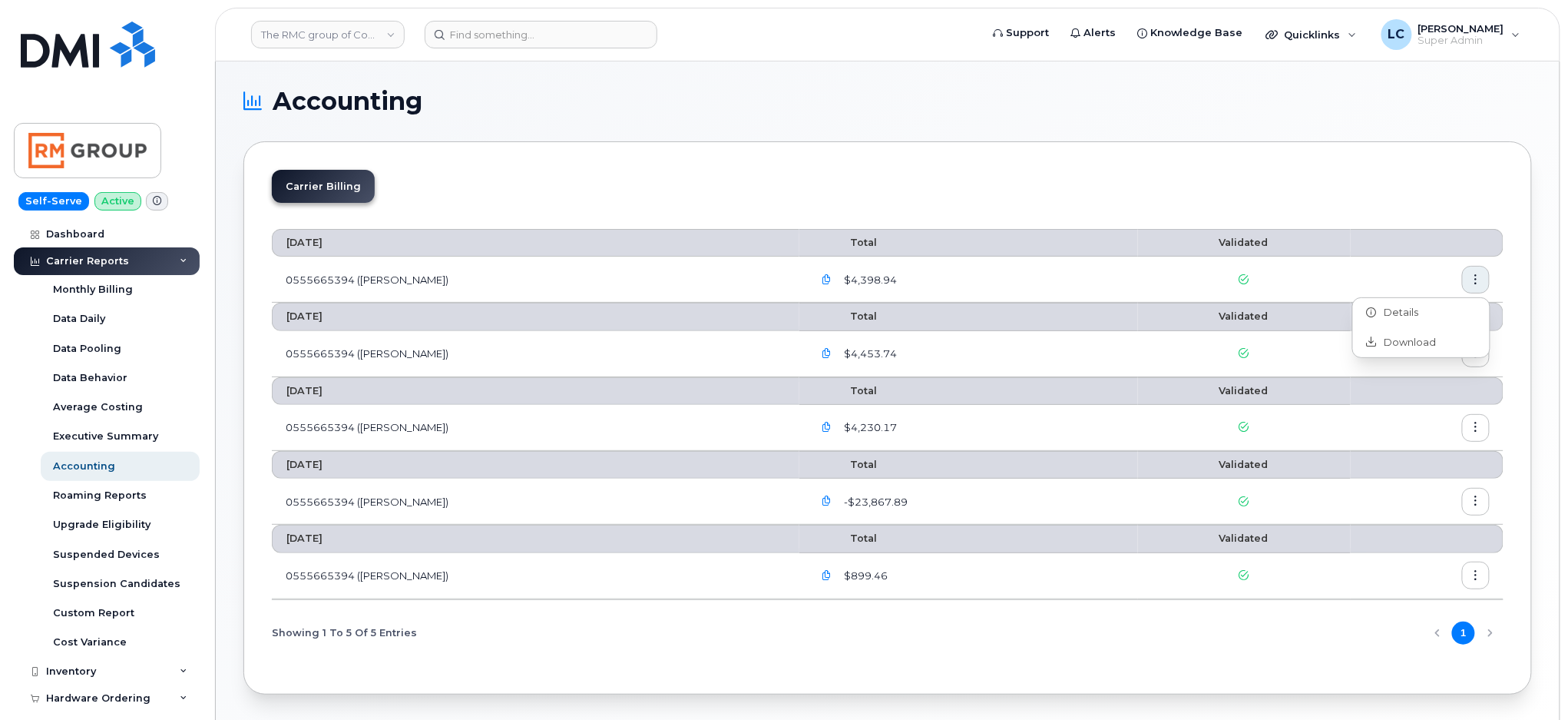
click at [899, 136] on section "Accounting Carrier Billing September 2025 Total Validated 0555665394 (Bell) $4,…" at bounding box center [888, 391] width 1289 height 605
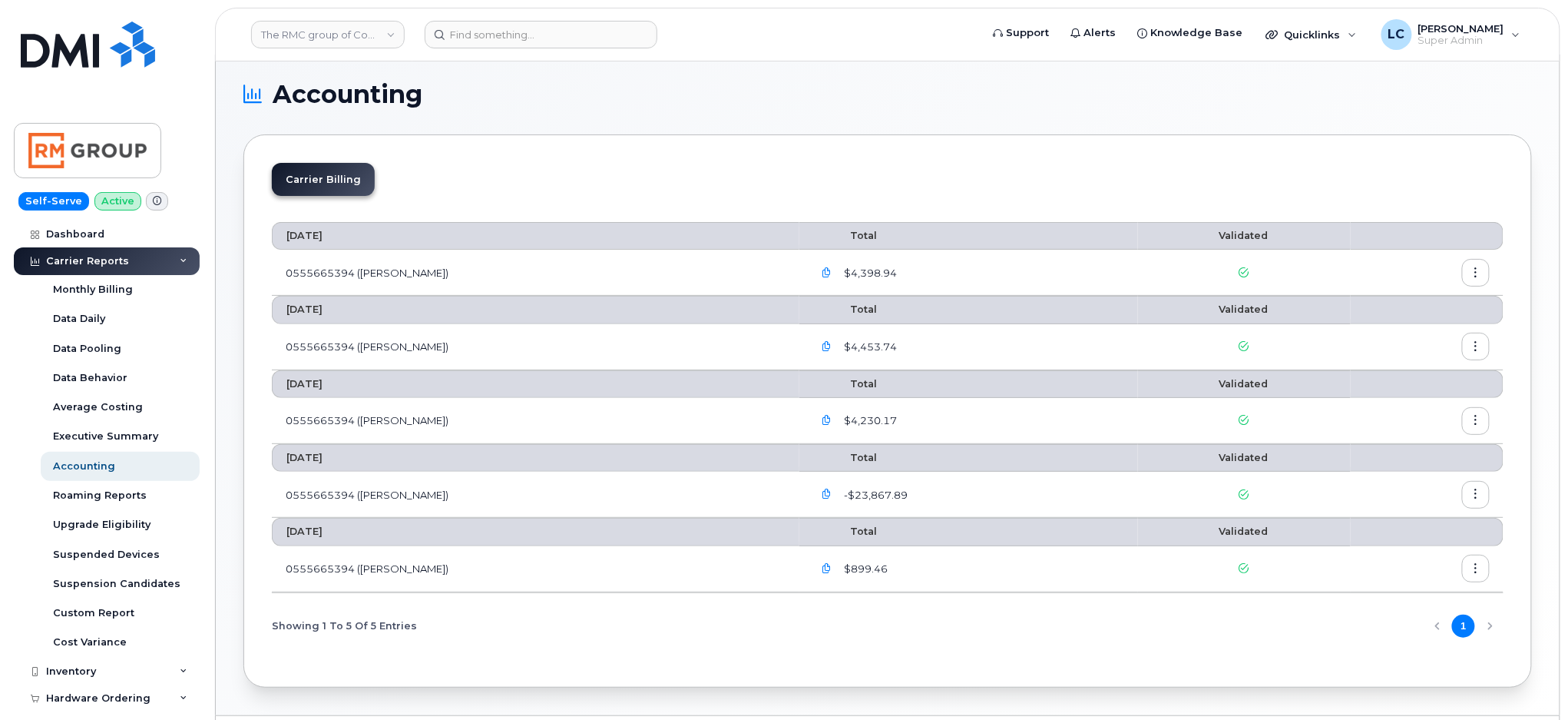
scroll to position [52, 0]
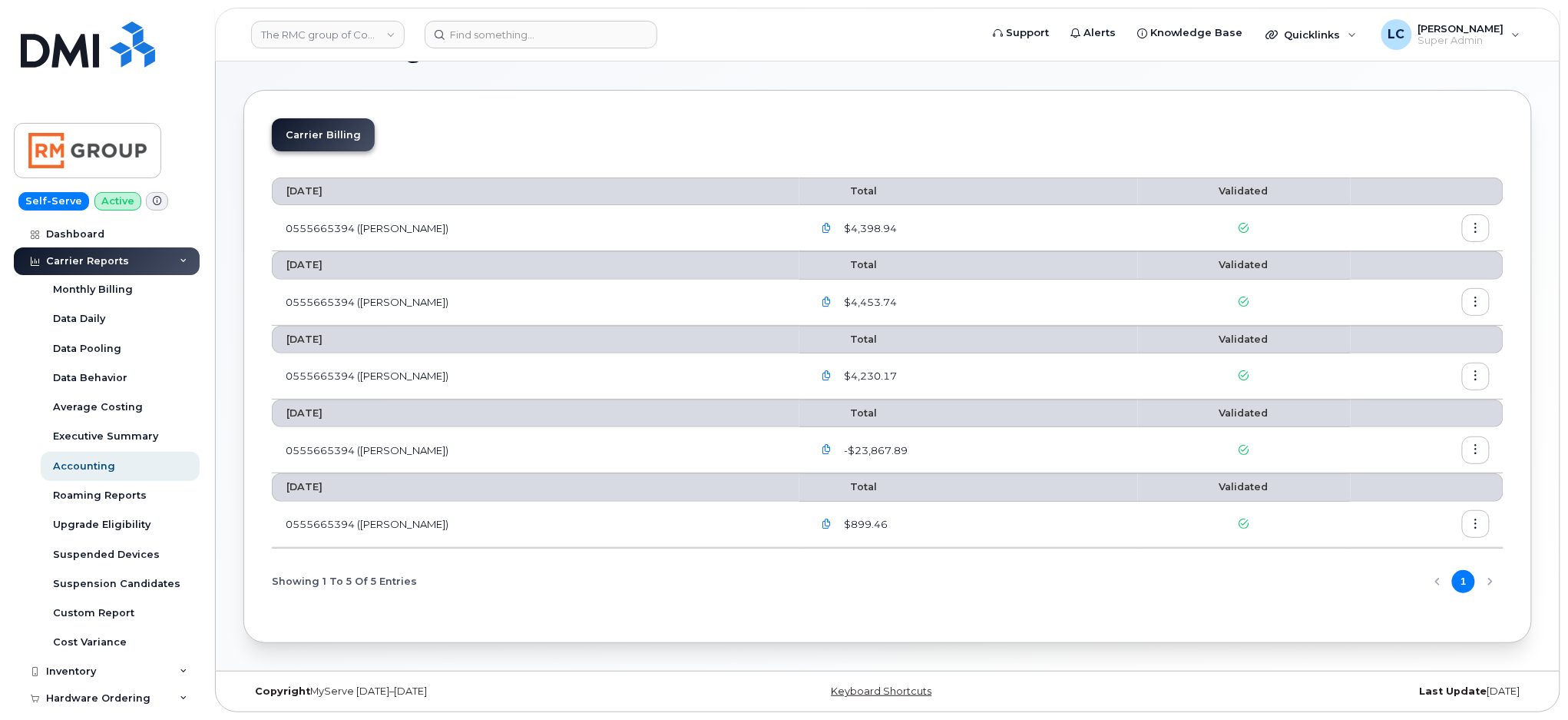
click at [1479, 301] on icon "button" at bounding box center [1476, 302] width 10 height 10
click at [1421, 361] on span "Download" at bounding box center [1407, 365] width 60 height 13
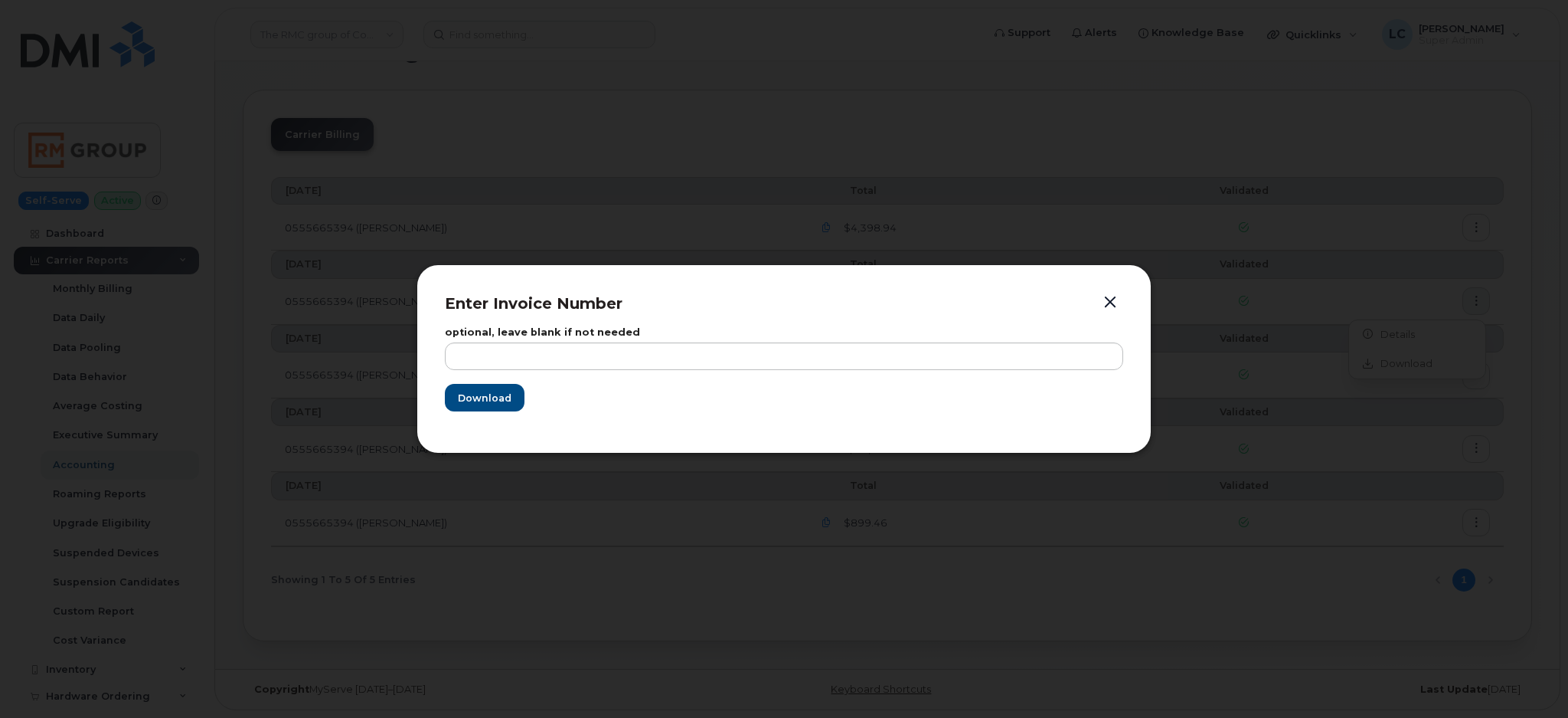
click at [455, 412] on div "optional, leave blank if not needed Download" at bounding box center [784, 369] width 678 height 111
click at [480, 406] on button "Download" at bounding box center [484, 397] width 78 height 28
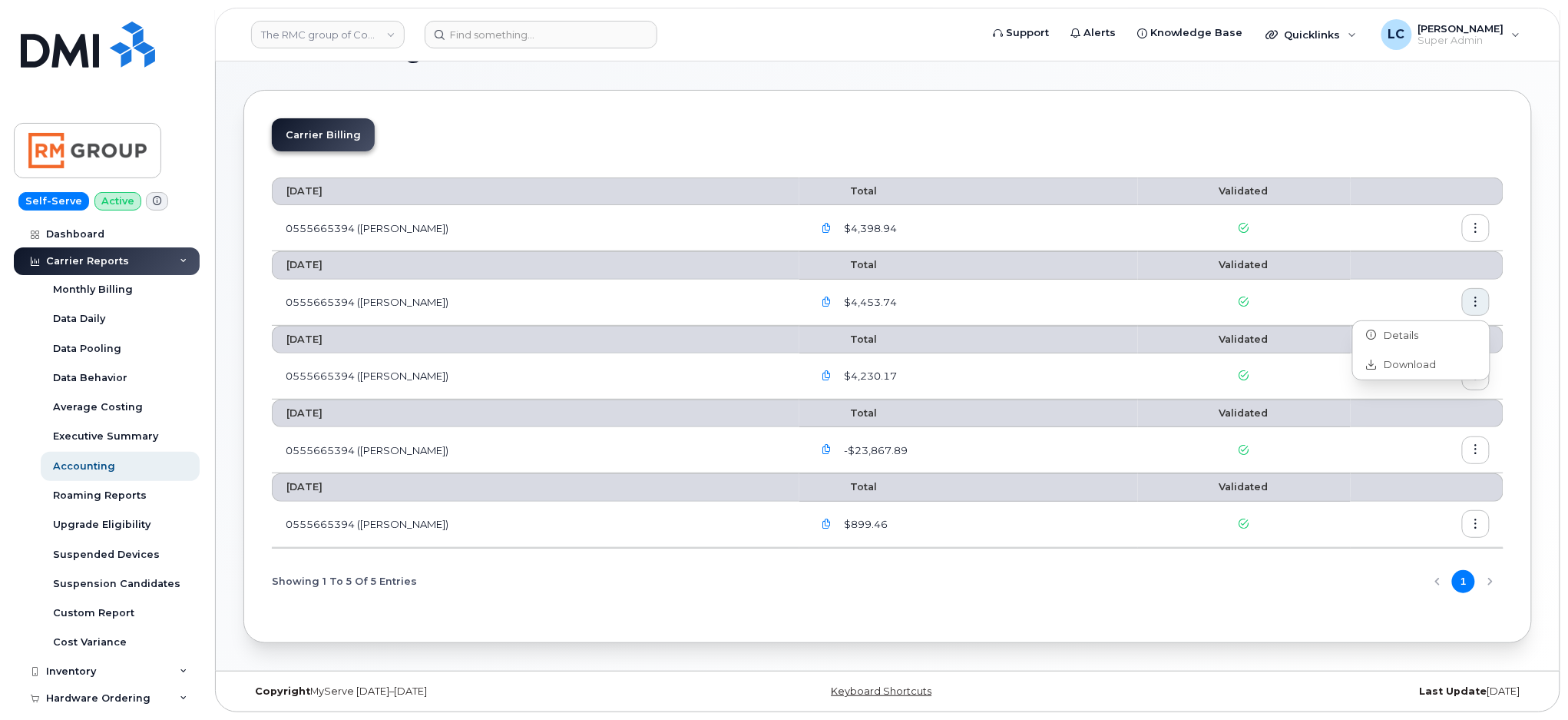
click at [617, 128] on div "Carrier Billing" at bounding box center [888, 140] width 1232 height 45
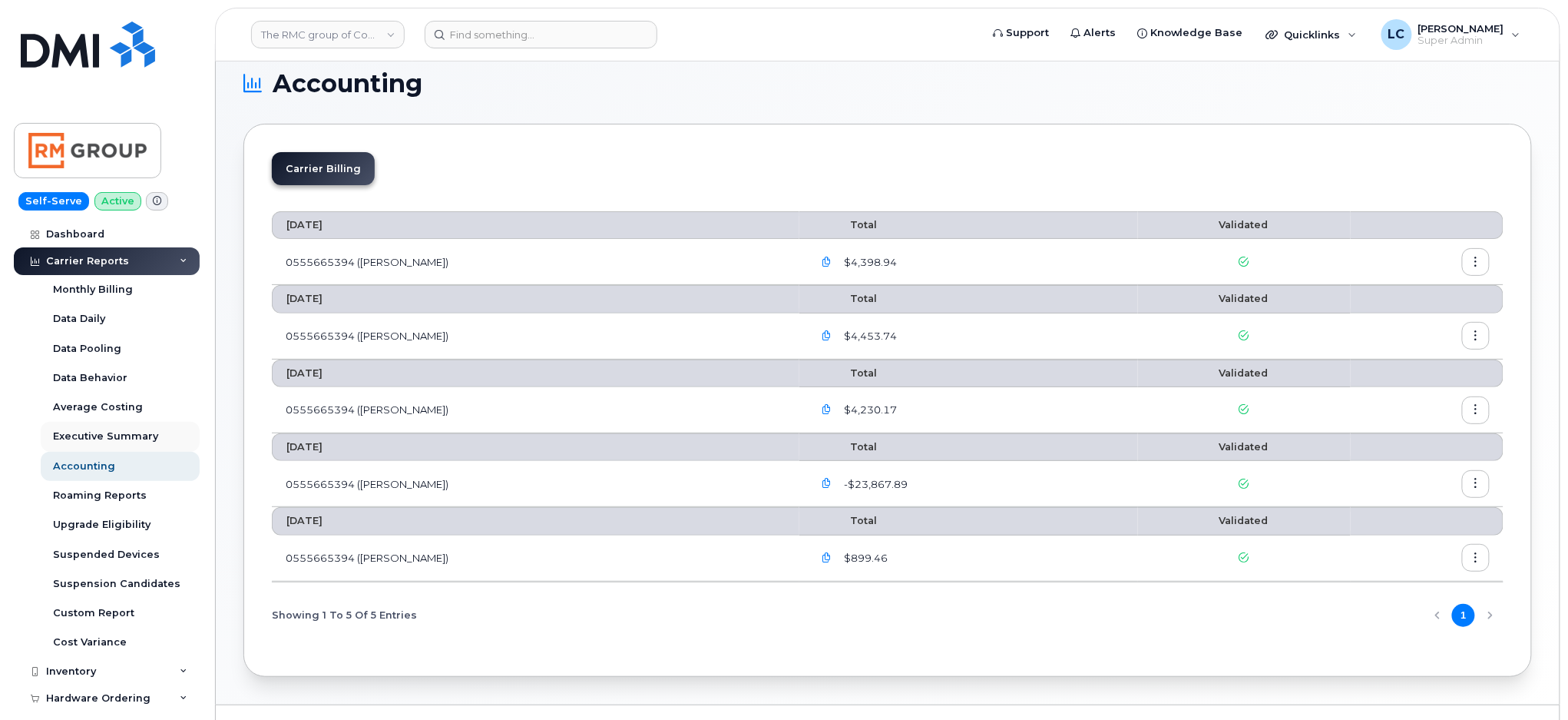
scroll to position [0, 0]
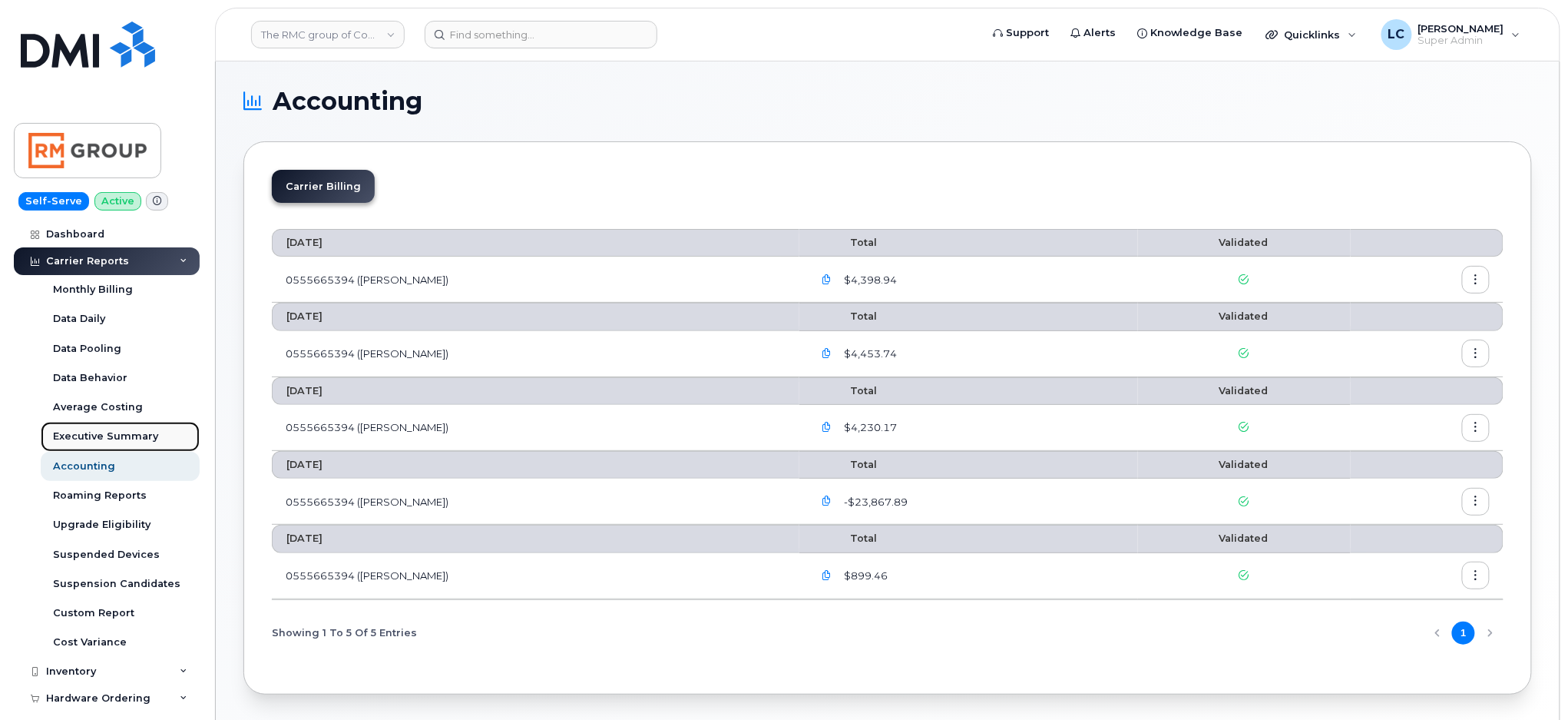
click at [124, 439] on div "Executive Summary" at bounding box center [105, 436] width 105 height 13
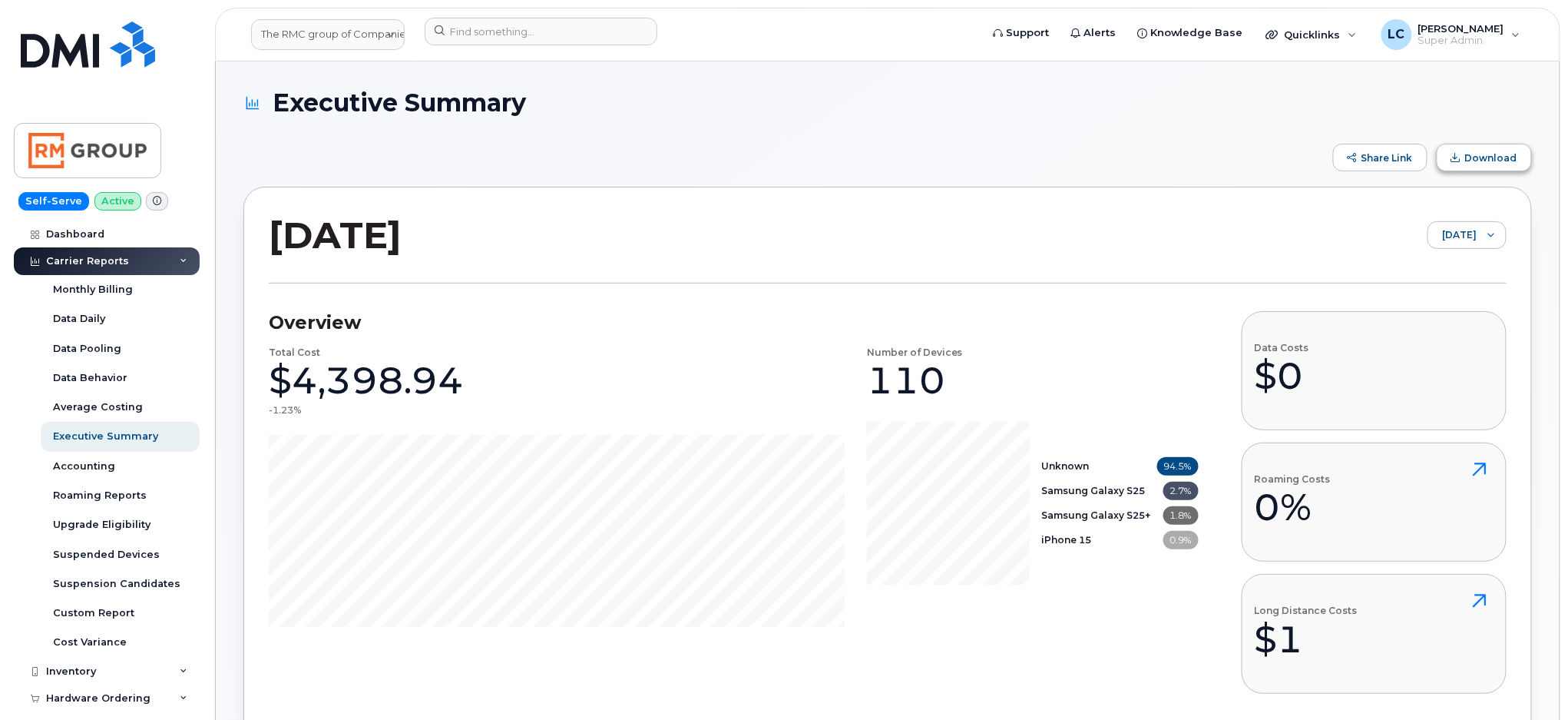
click at [1475, 157] on span "Download" at bounding box center [1492, 158] width 52 height 12
click at [1453, 235] on span "September 2025" at bounding box center [1452, 236] width 48 height 28
click at [1430, 298] on span "August 2025" at bounding box center [1413, 302] width 33 height 14
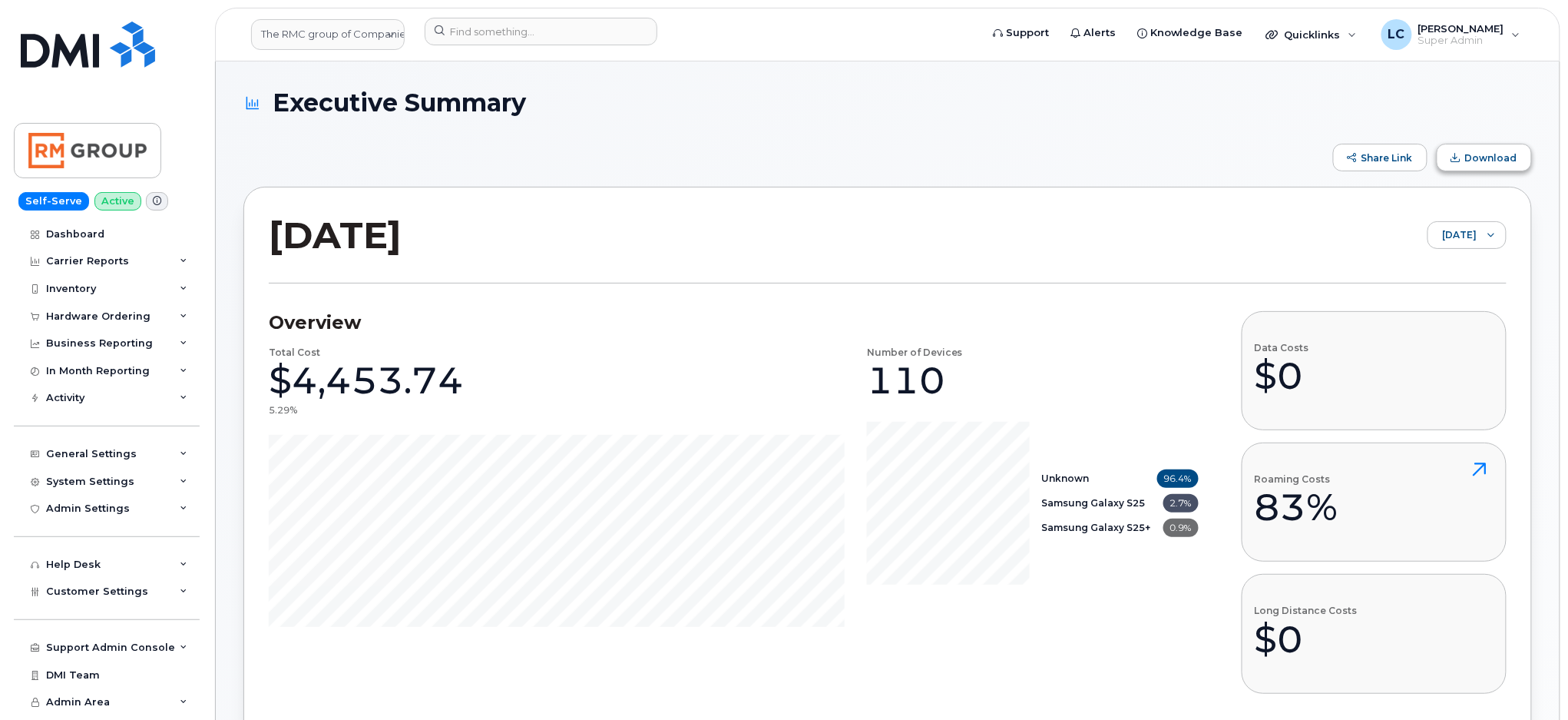
click at [1514, 164] on button "Download" at bounding box center [1485, 157] width 95 height 28
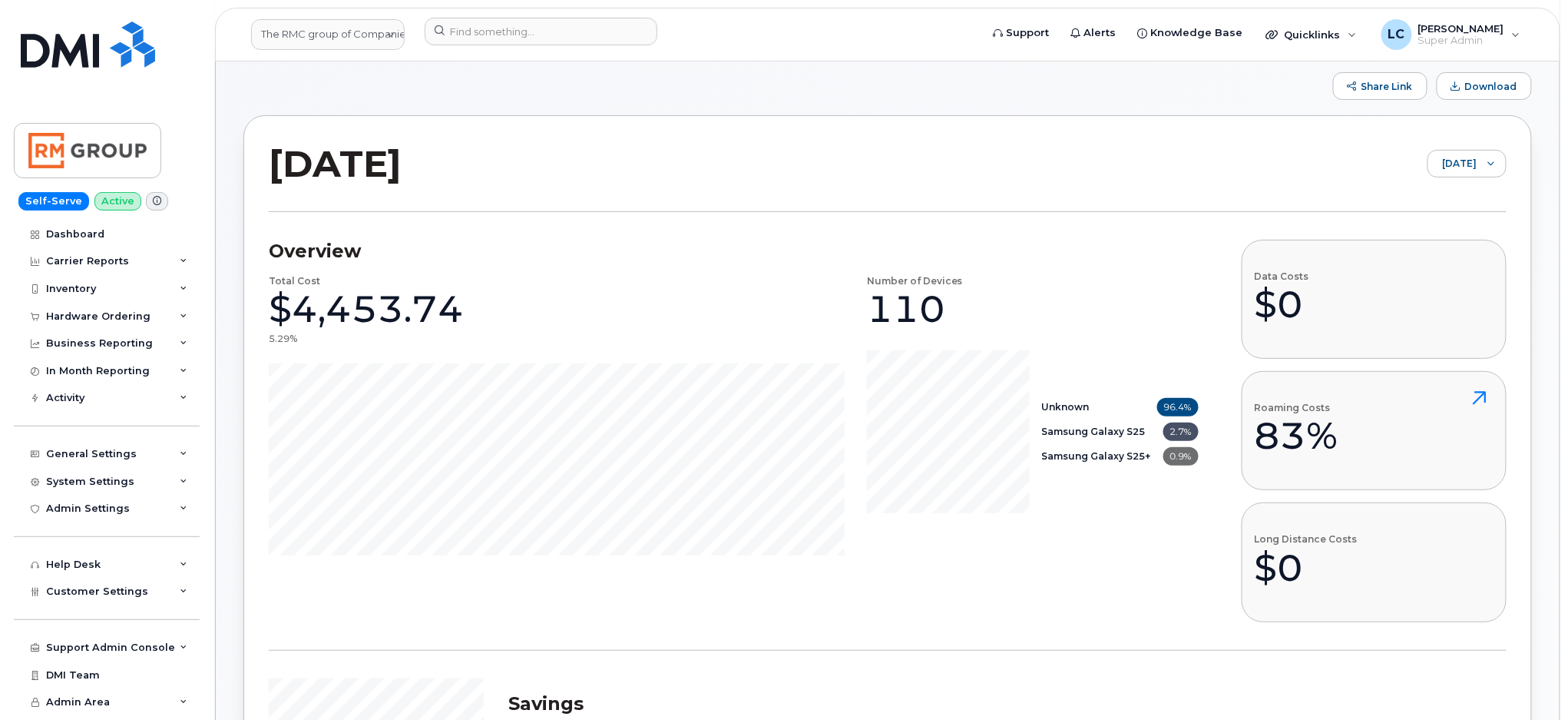
scroll to position [102, 0]
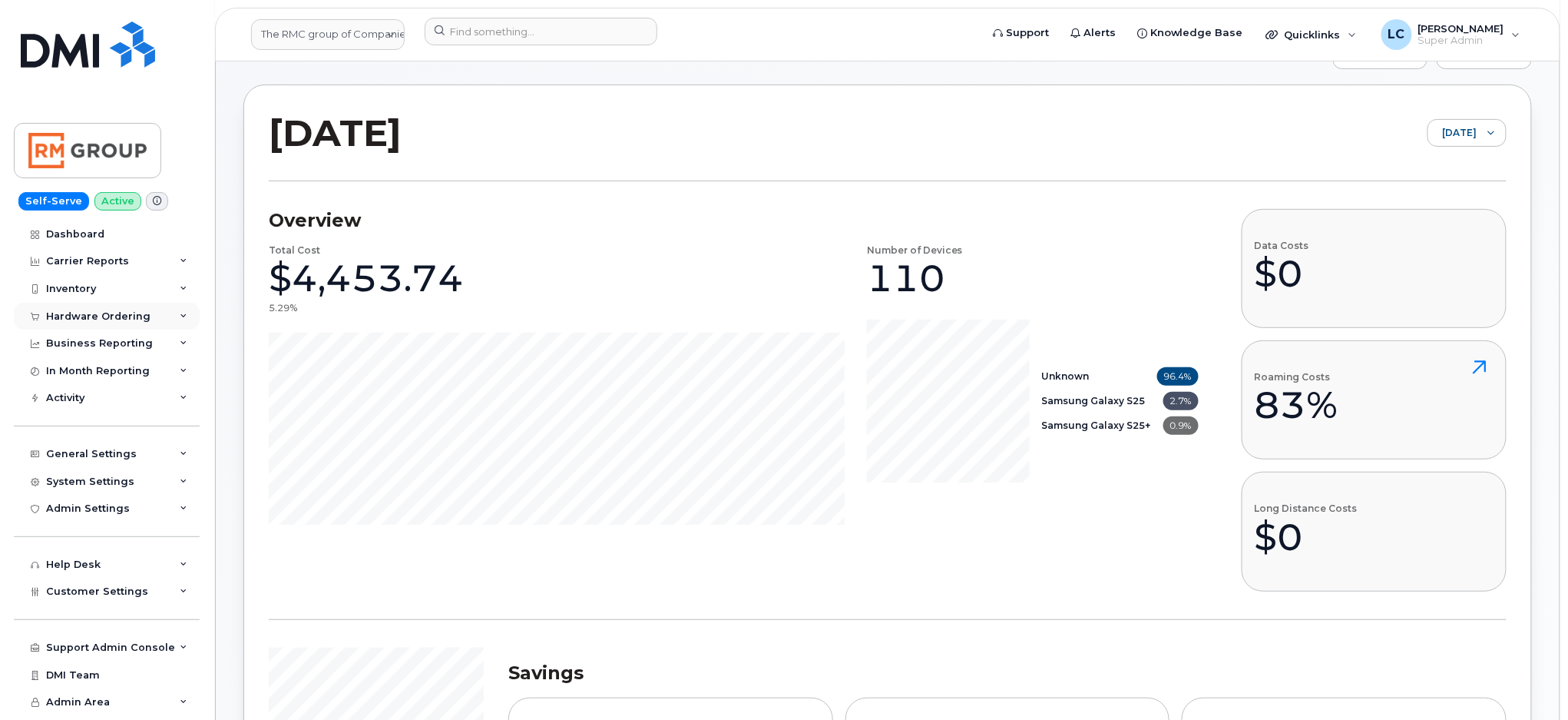
click at [148, 316] on div "Hardware Ordering" at bounding box center [106, 316] width 185 height 28
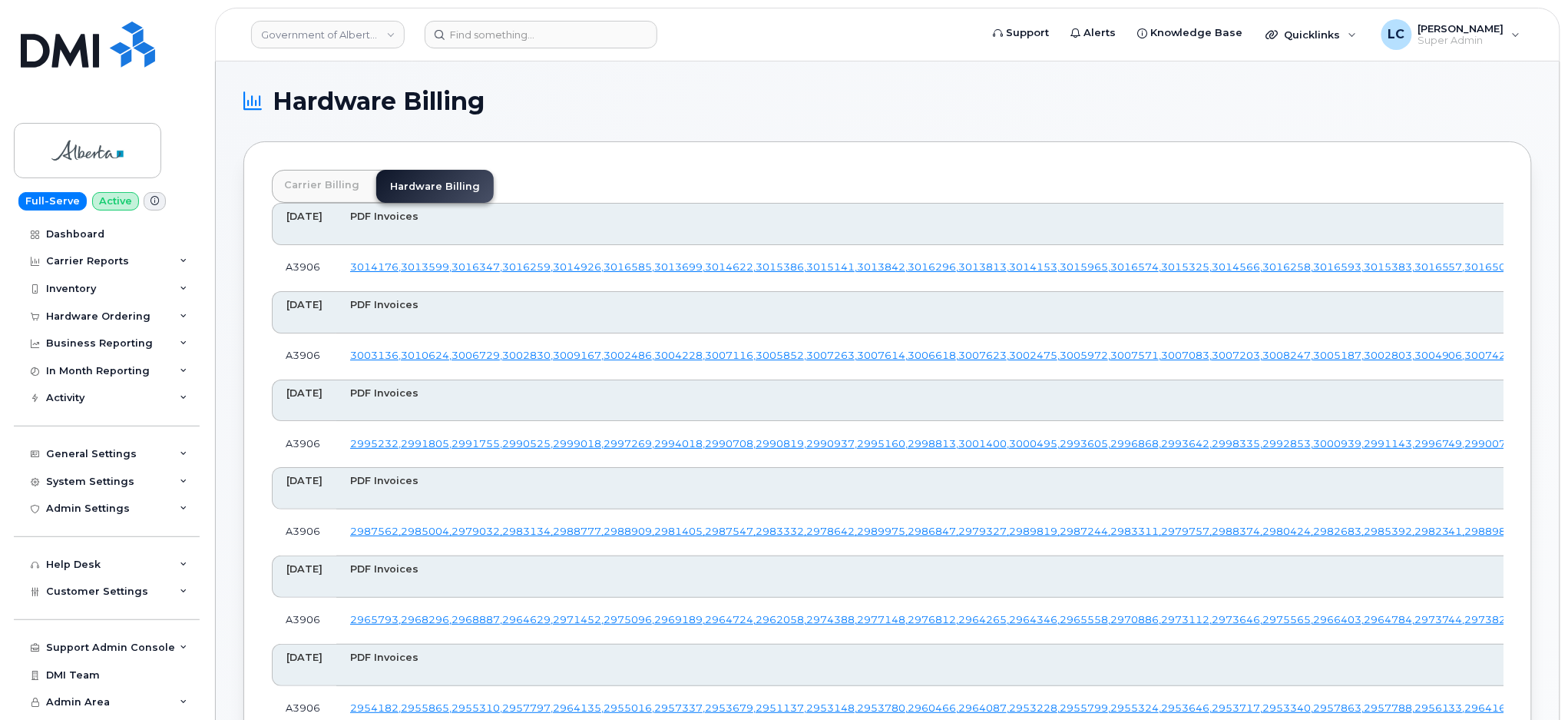
click at [332, 186] on link "Carrier Billing" at bounding box center [322, 185] width 100 height 30
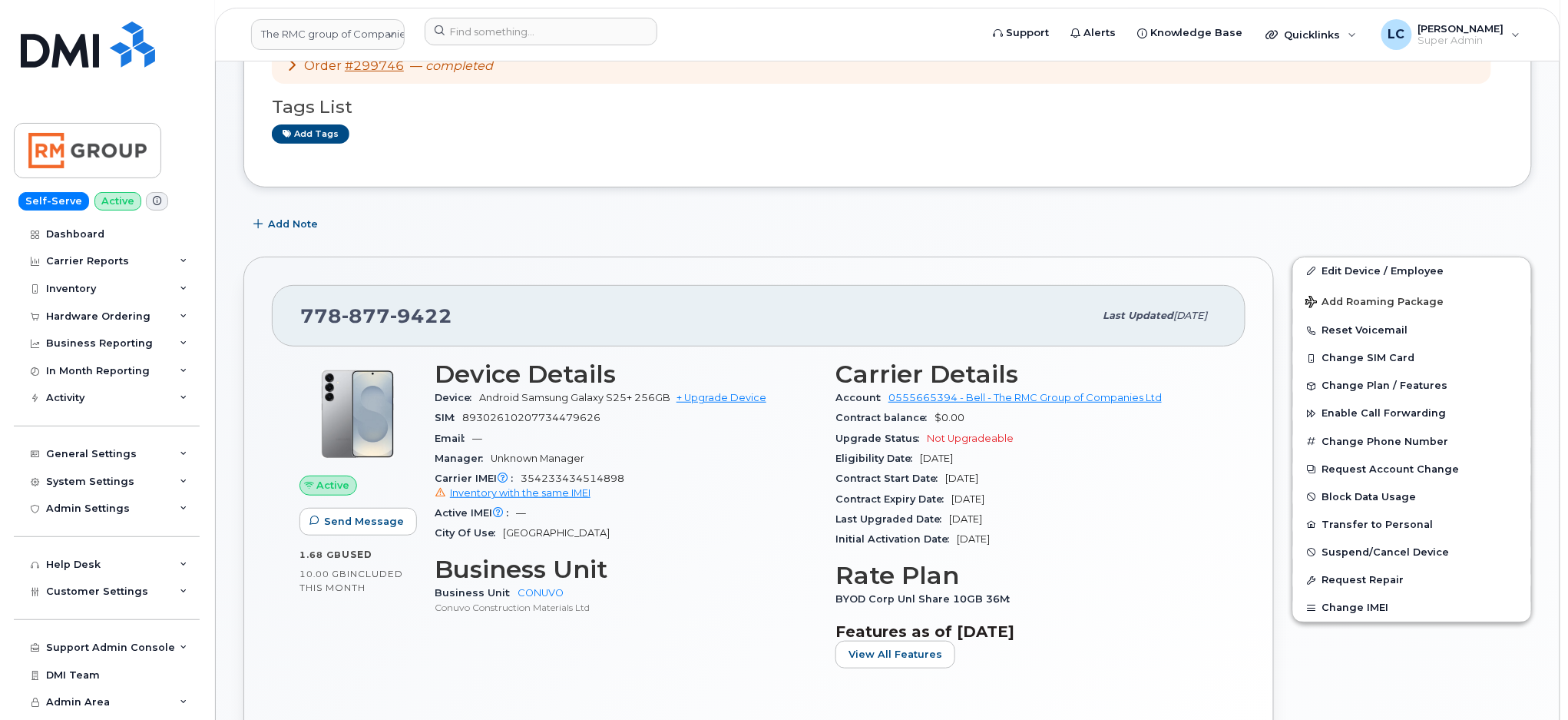
scroll to position [205, 0]
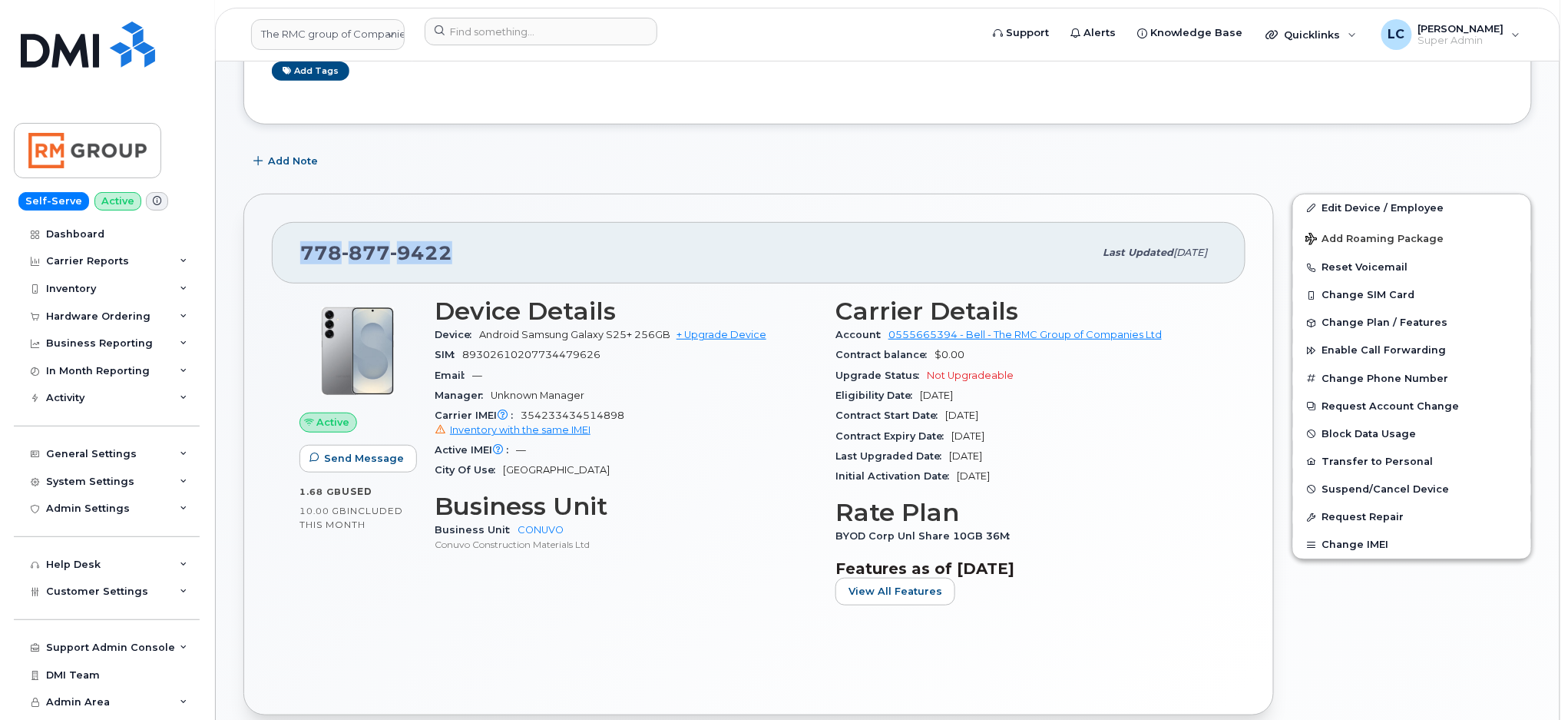
drag, startPoint x: 470, startPoint y: 250, endPoint x: 297, endPoint y: 255, distance: 173.1
click at [297, 255] on div "[PHONE_NUMBER] Last updated [DATE]" at bounding box center [759, 253] width 974 height 62
copy span "[PHONE_NUMBER]"
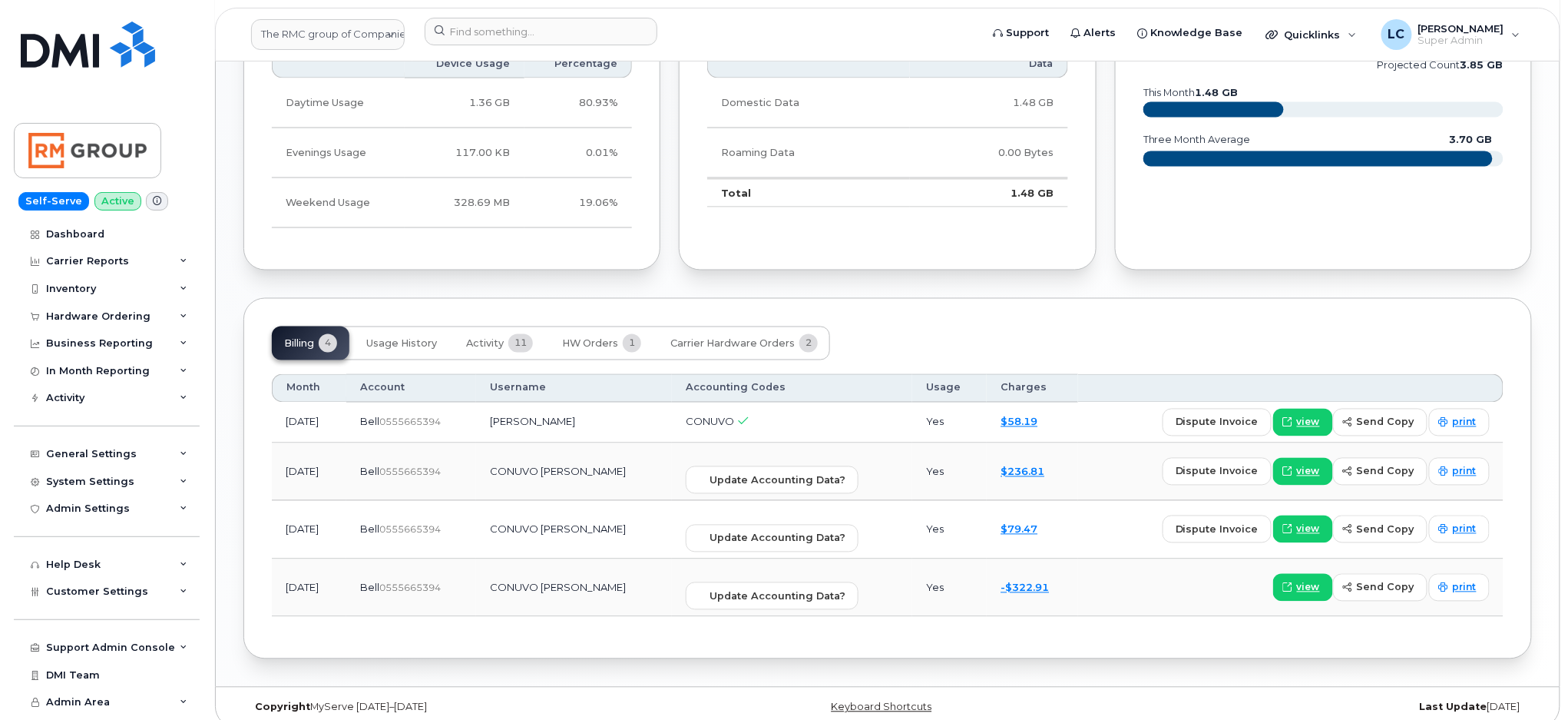
scroll to position [972, 0]
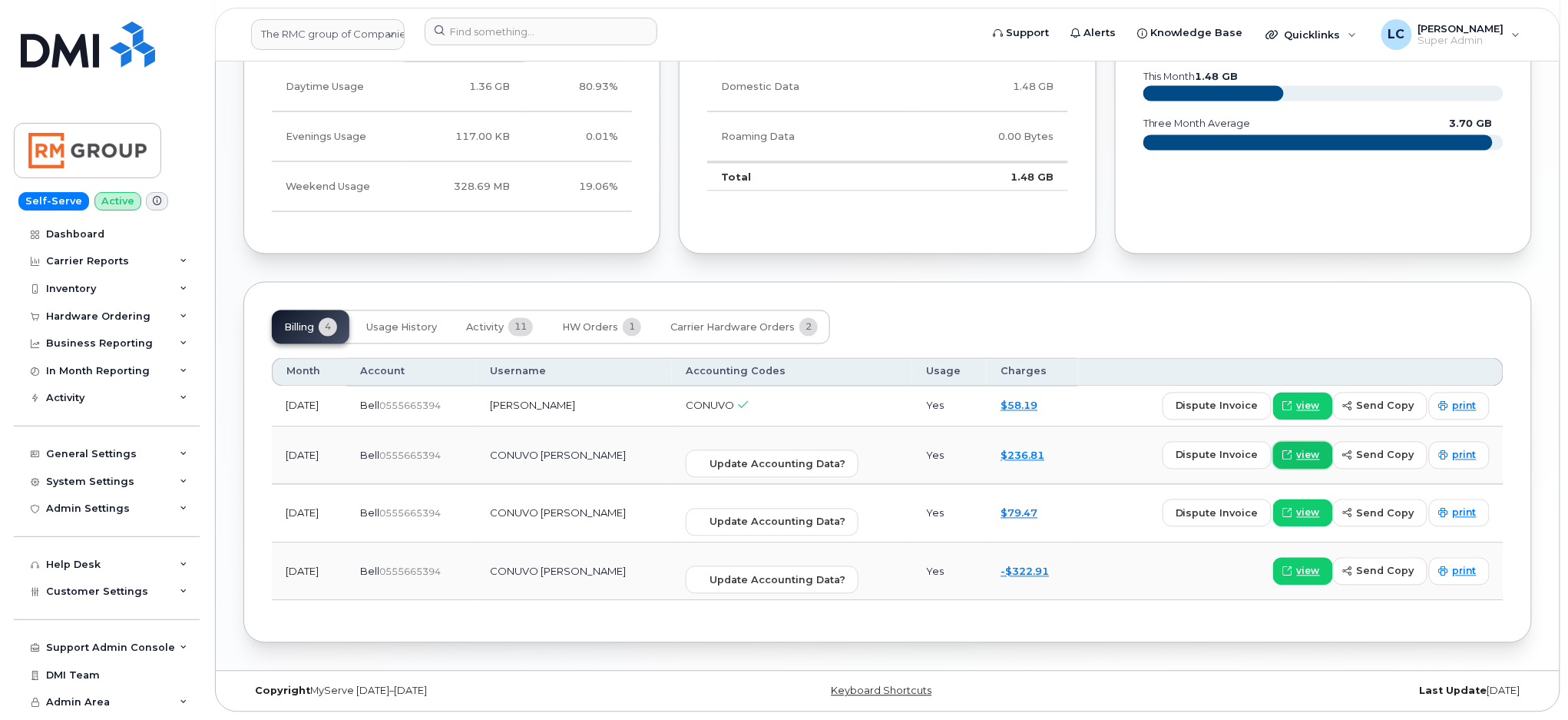
click at [1308, 456] on span "view" at bounding box center [1308, 455] width 23 height 13
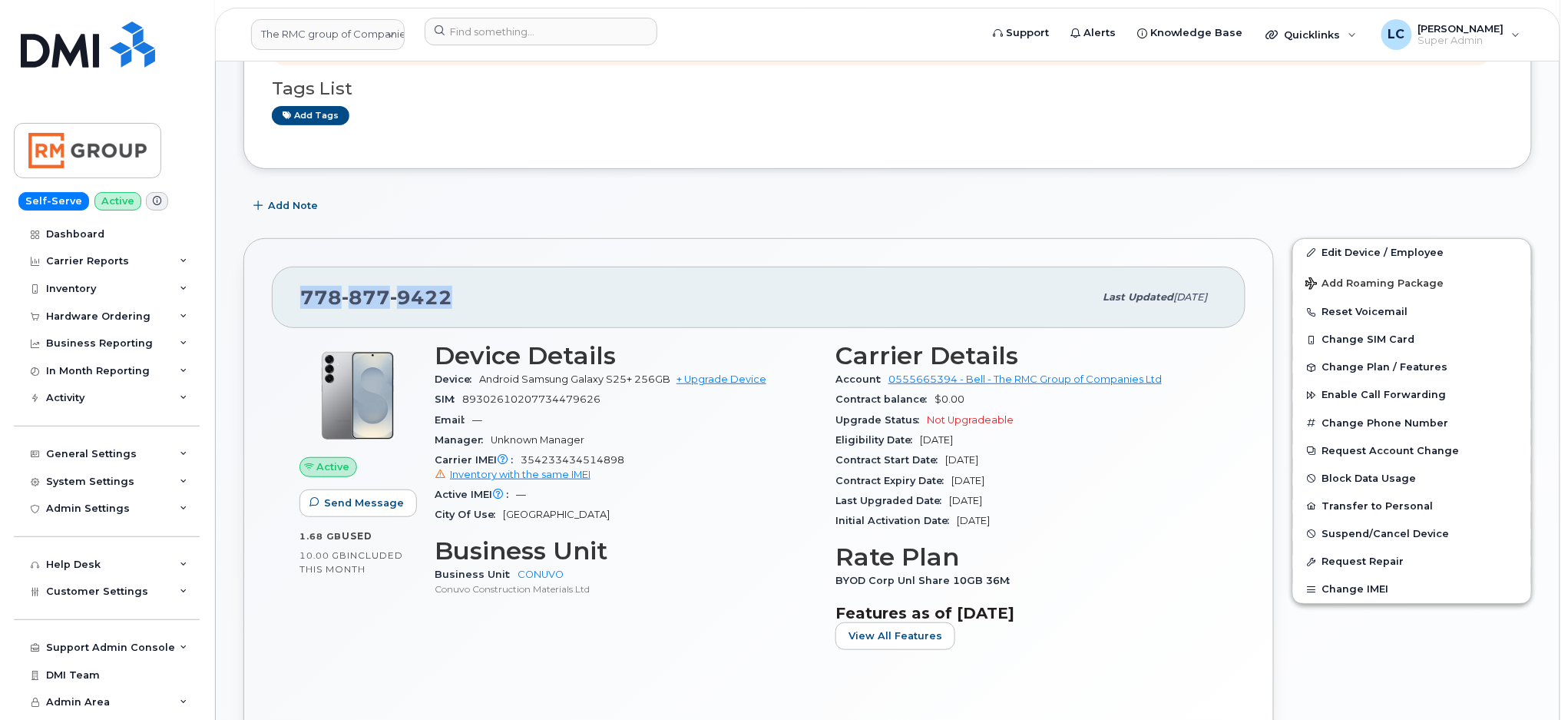
scroll to position [0, 0]
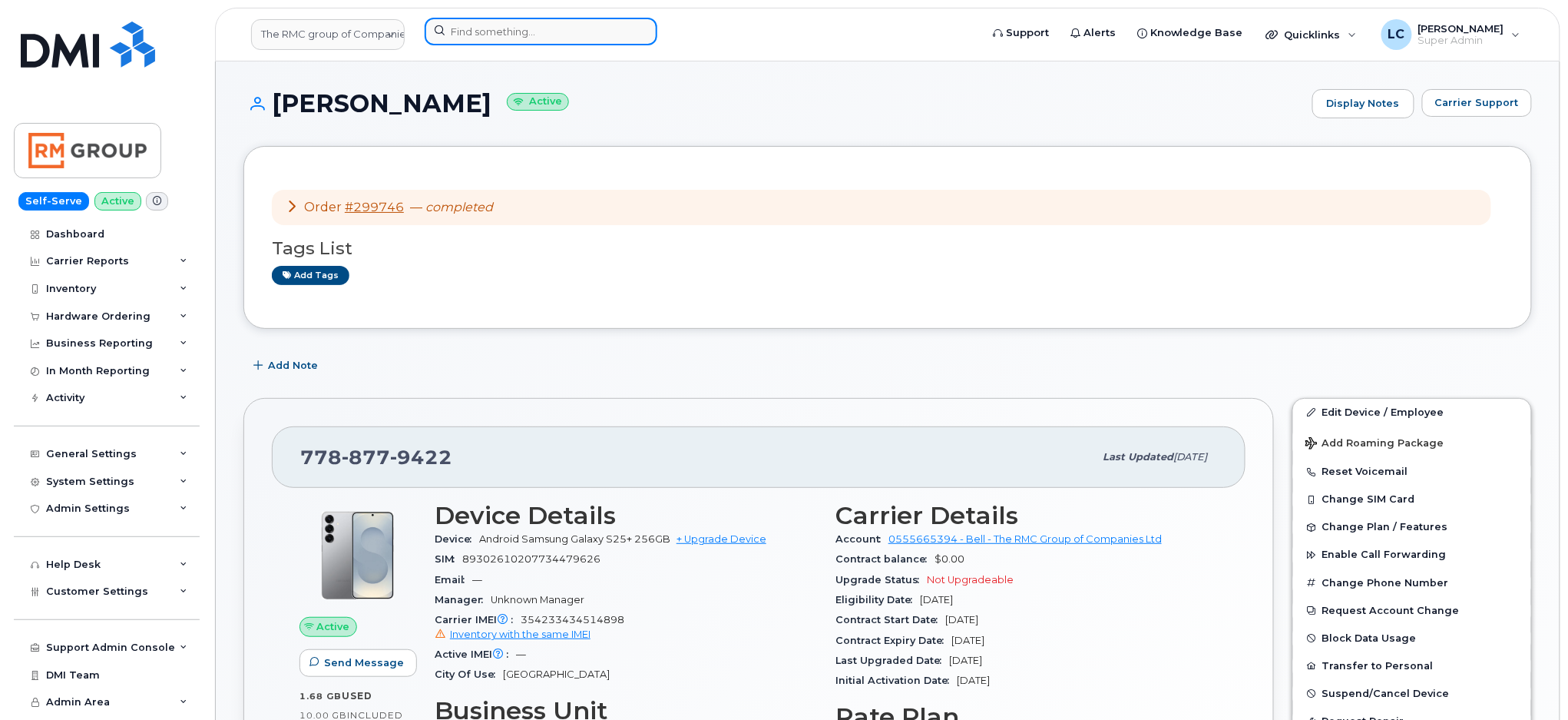
click at [523, 32] on input at bounding box center [541, 31] width 233 height 28
paste input "7806195397"
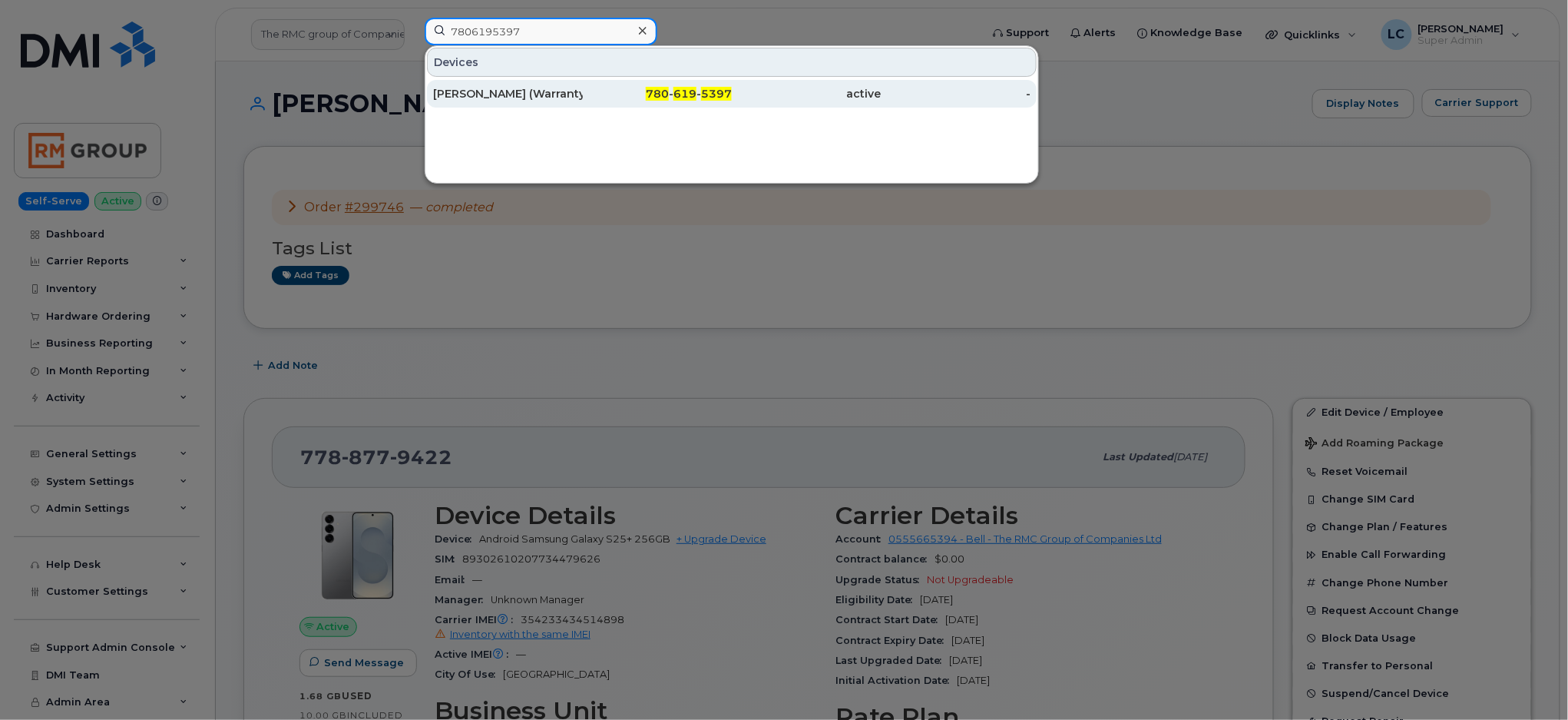
type input "7806195397"
click at [583, 91] on div "780 - 619 - 5397" at bounding box center [657, 94] width 150 height 15
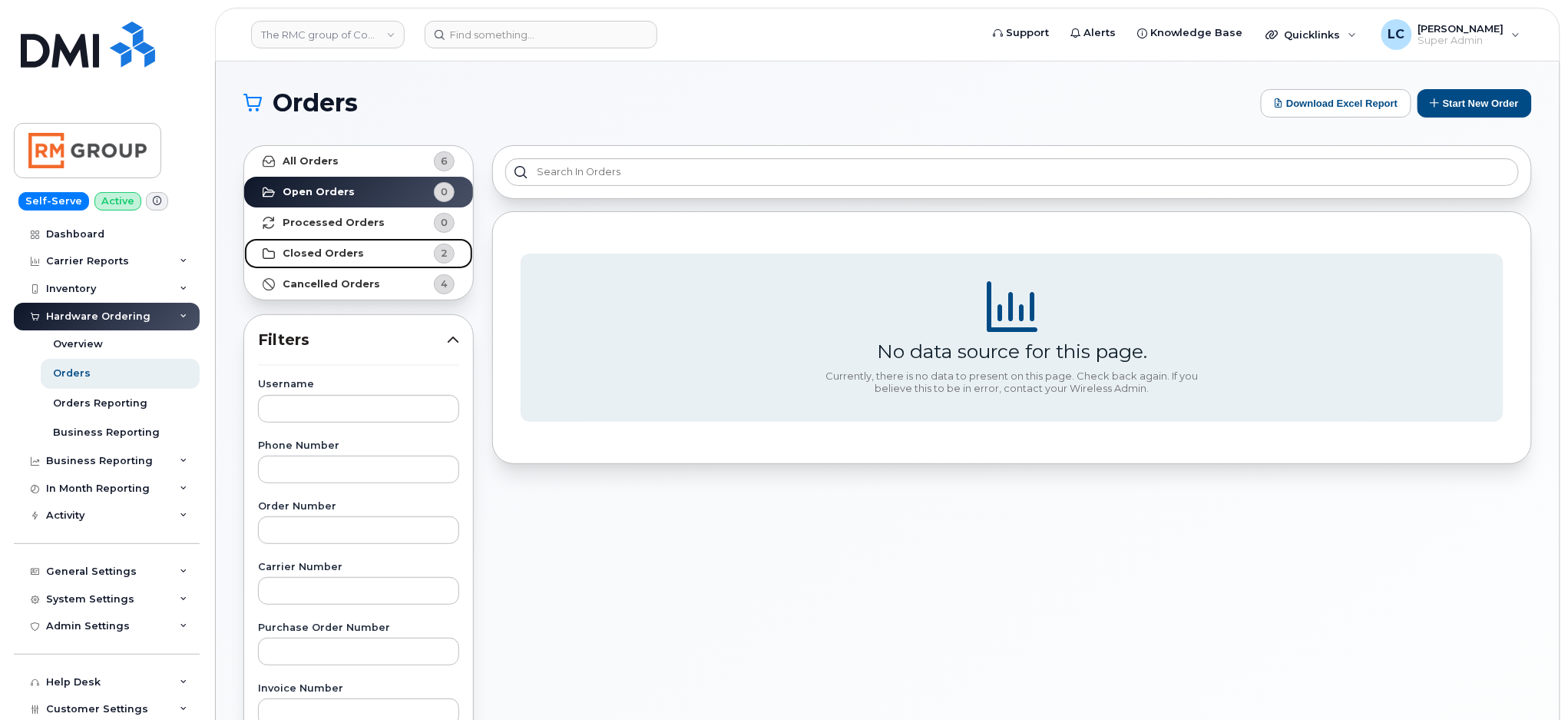
click at [363, 241] on link "Closed Orders 2" at bounding box center [358, 253] width 229 height 31
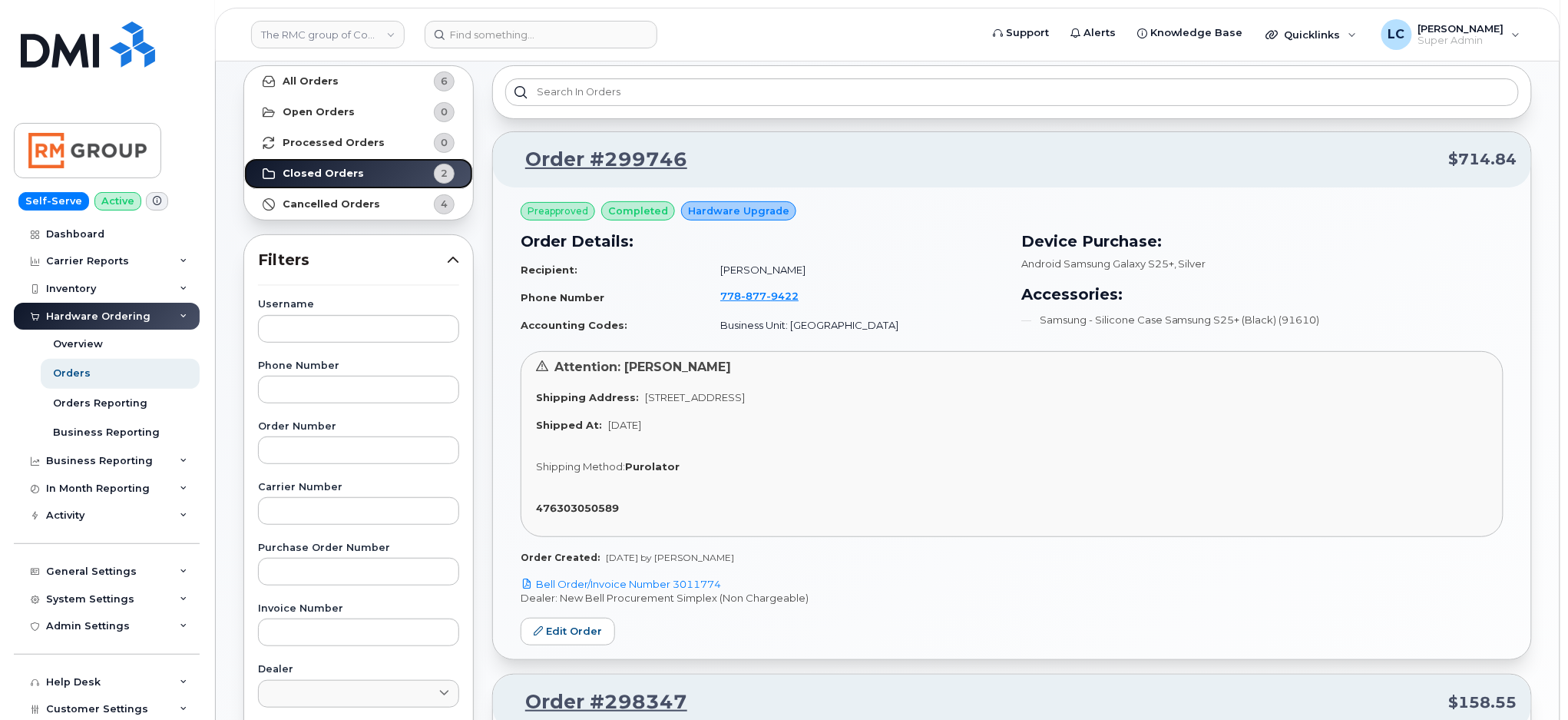
scroll to position [102, 0]
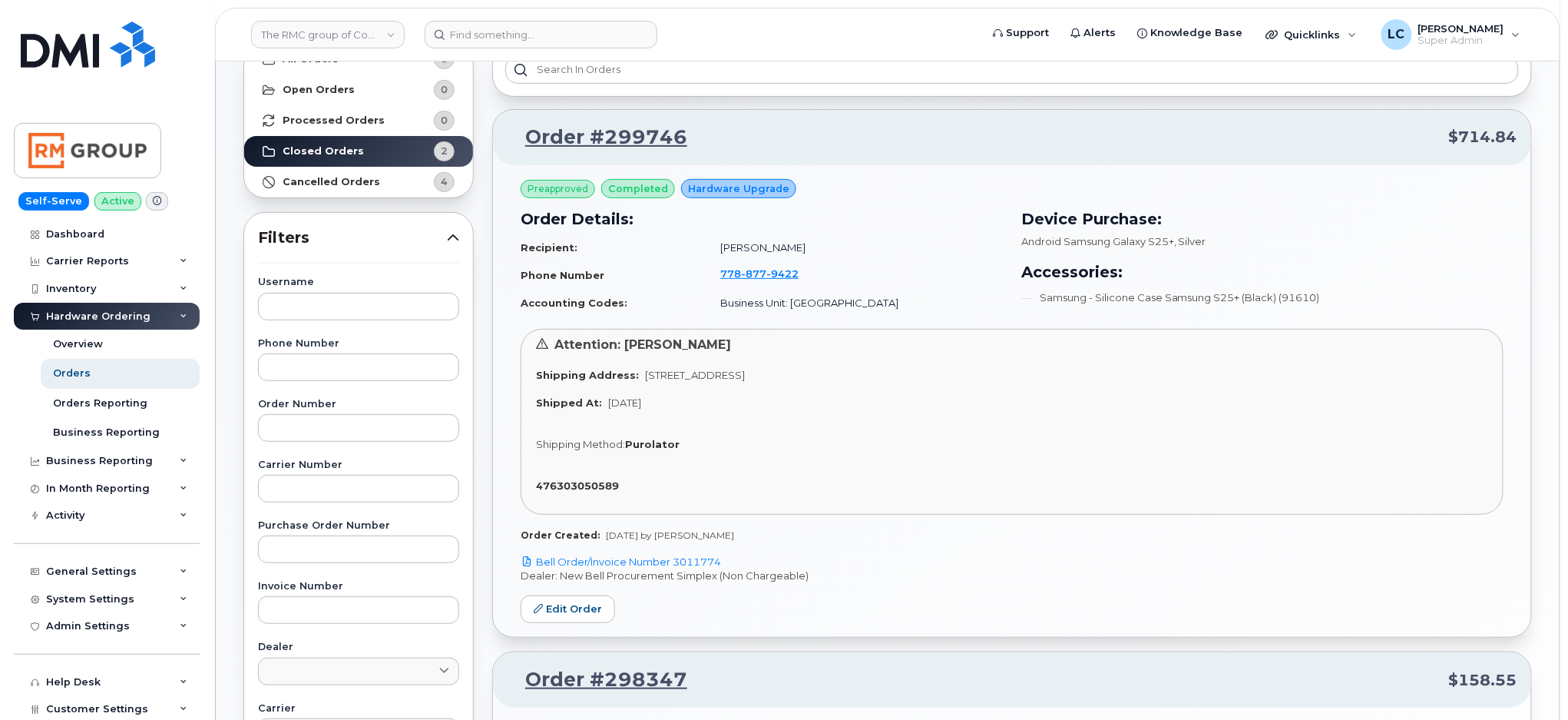
drag, startPoint x: 744, startPoint y: 539, endPoint x: 604, endPoint y: 533, distance: 140.1
click at [604, 533] on div "Order Created: [DATE] by [PERSON_NAME]" at bounding box center [1012, 535] width 983 height 13
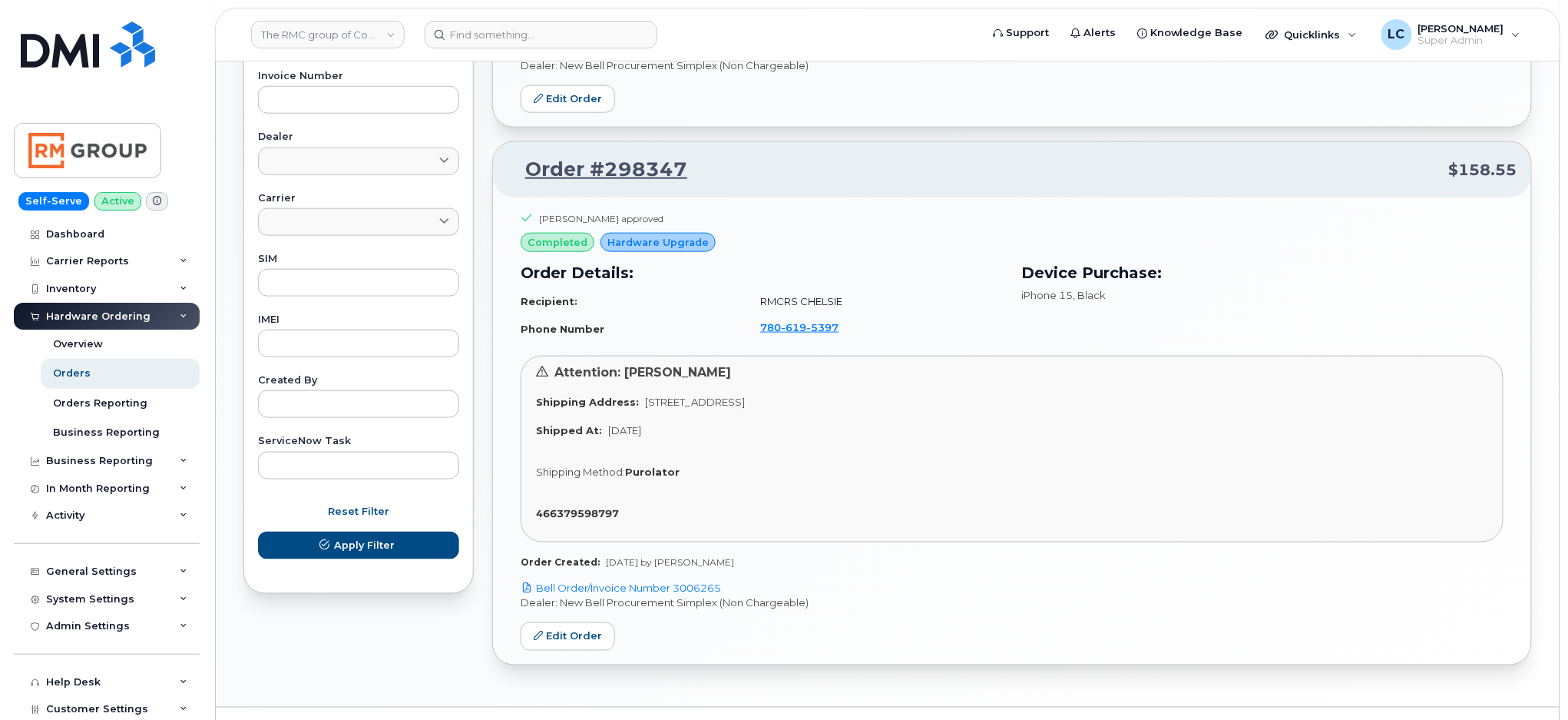
scroll to position [615, 0]
drag, startPoint x: 858, startPoint y: 321, endPoint x: 743, endPoint y: 329, distance: 115.3
click at [747, 329] on td "[PHONE_NUMBER]" at bounding box center [875, 326] width 257 height 29
copy span "[PHONE_NUMBER]"
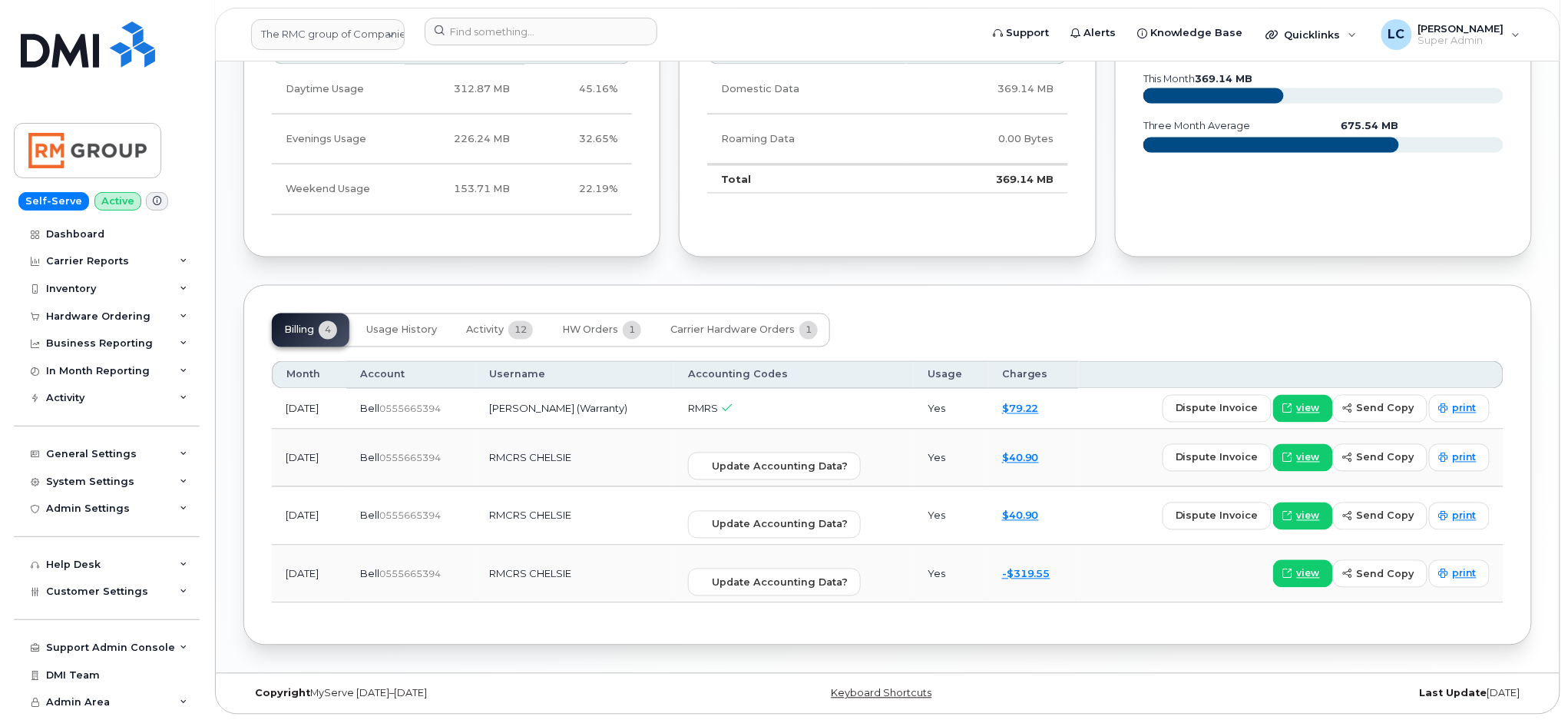
scroll to position [936, 0]
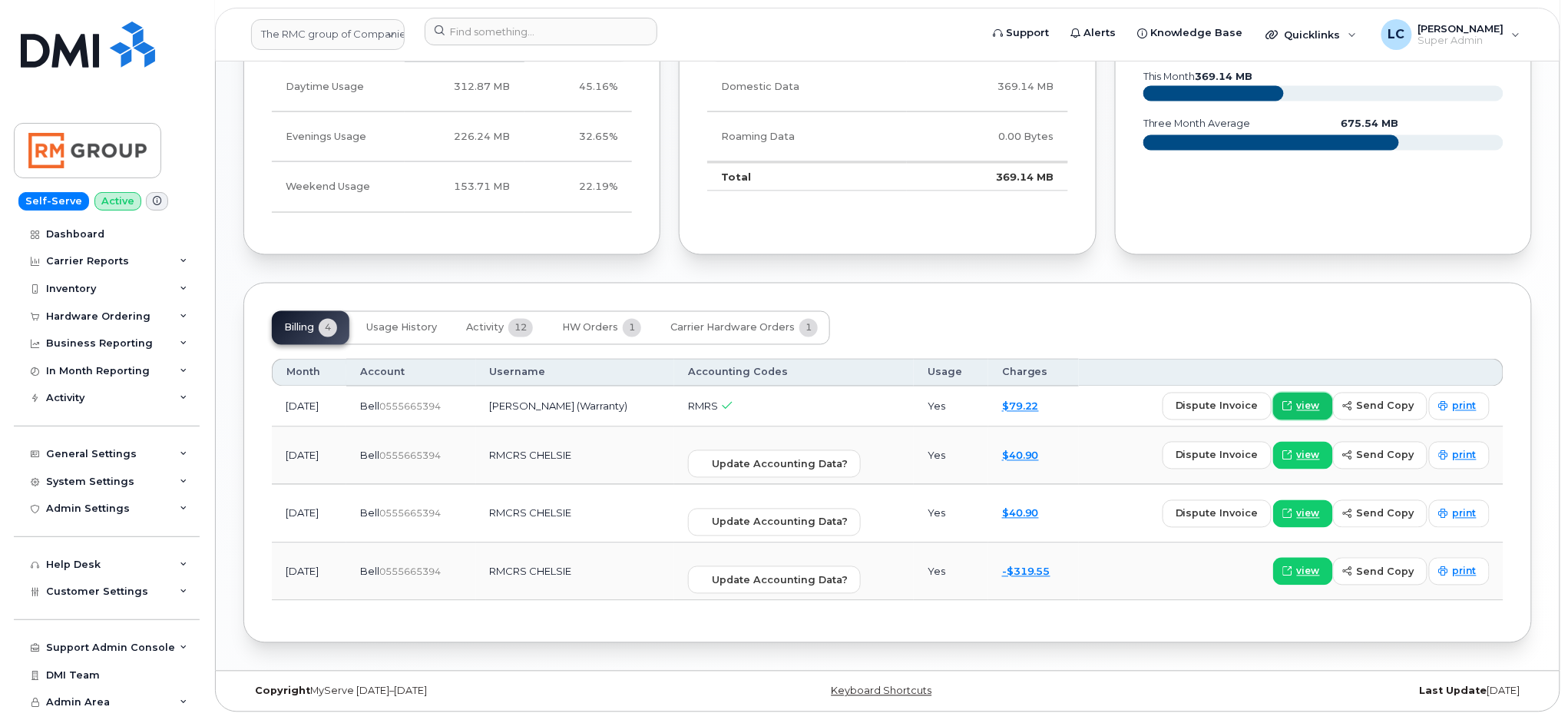
click at [1318, 406] on span "view" at bounding box center [1308, 406] width 23 height 13
